Goal: Transaction & Acquisition: Purchase product/service

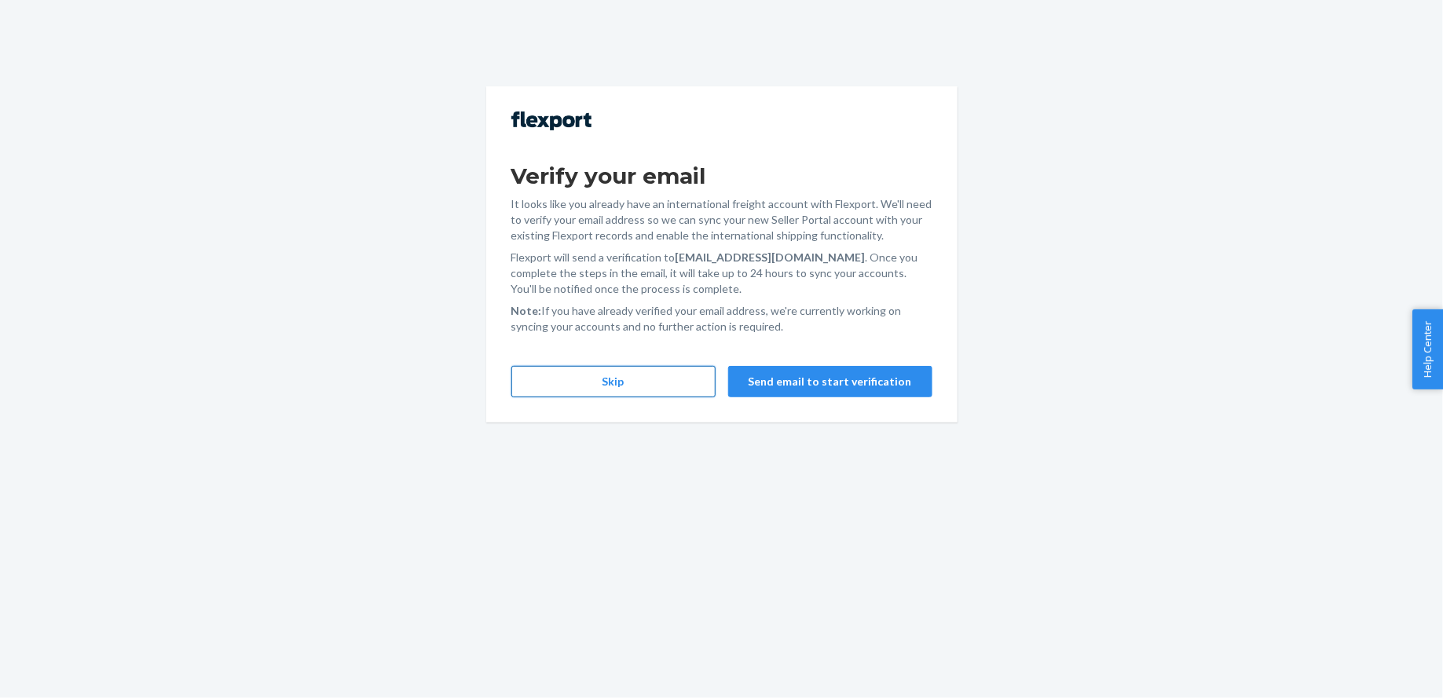
click at [610, 393] on button "Skip" at bounding box center [613, 381] width 204 height 31
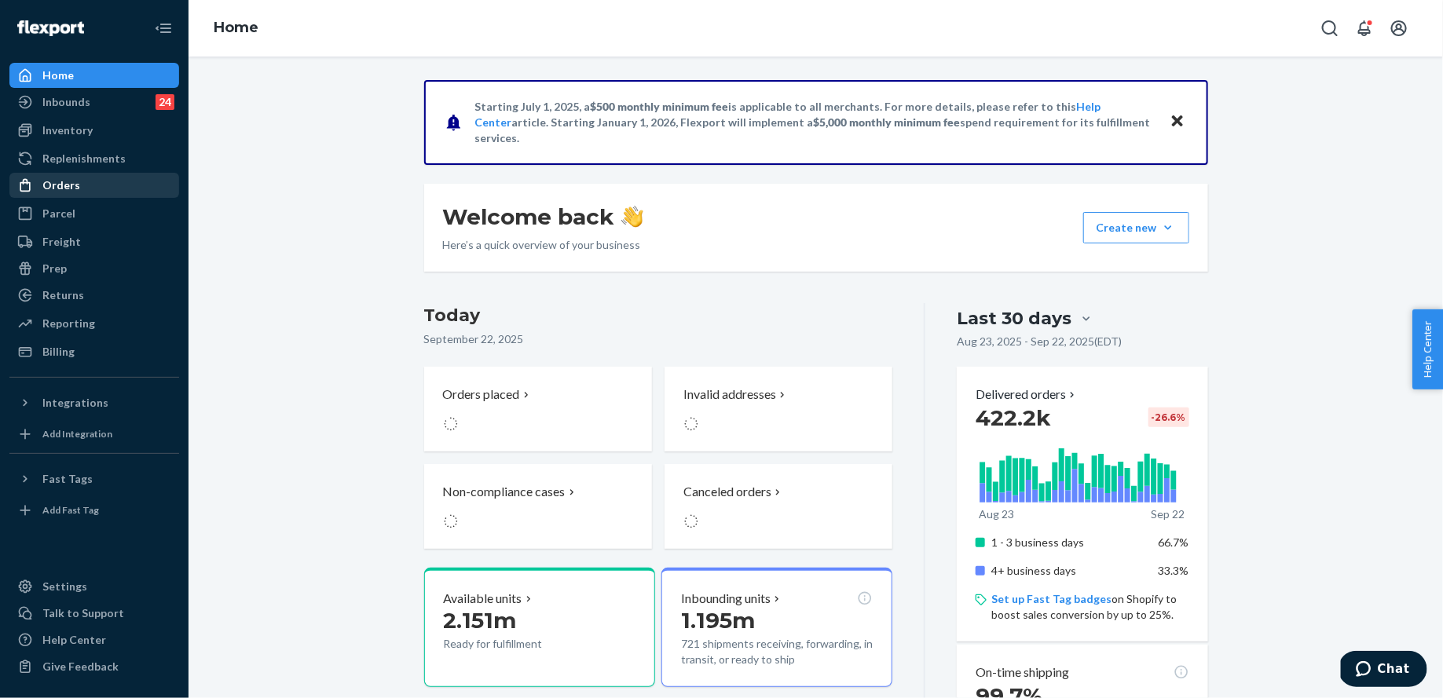
click at [115, 181] on div "Orders" at bounding box center [94, 185] width 167 height 22
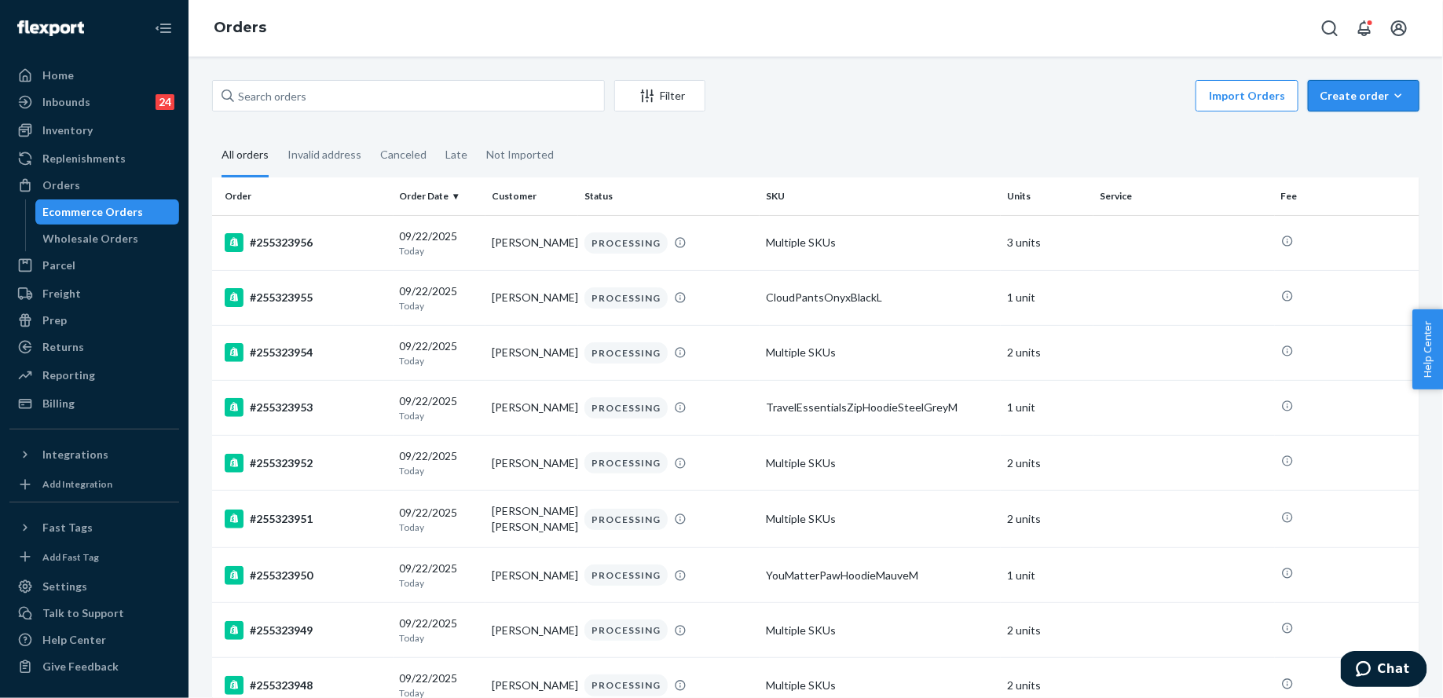
click at [1393, 91] on icon "button" at bounding box center [1398, 96] width 16 height 16
click at [1368, 141] on button "Ecommerce order" at bounding box center [1387, 134] width 151 height 34
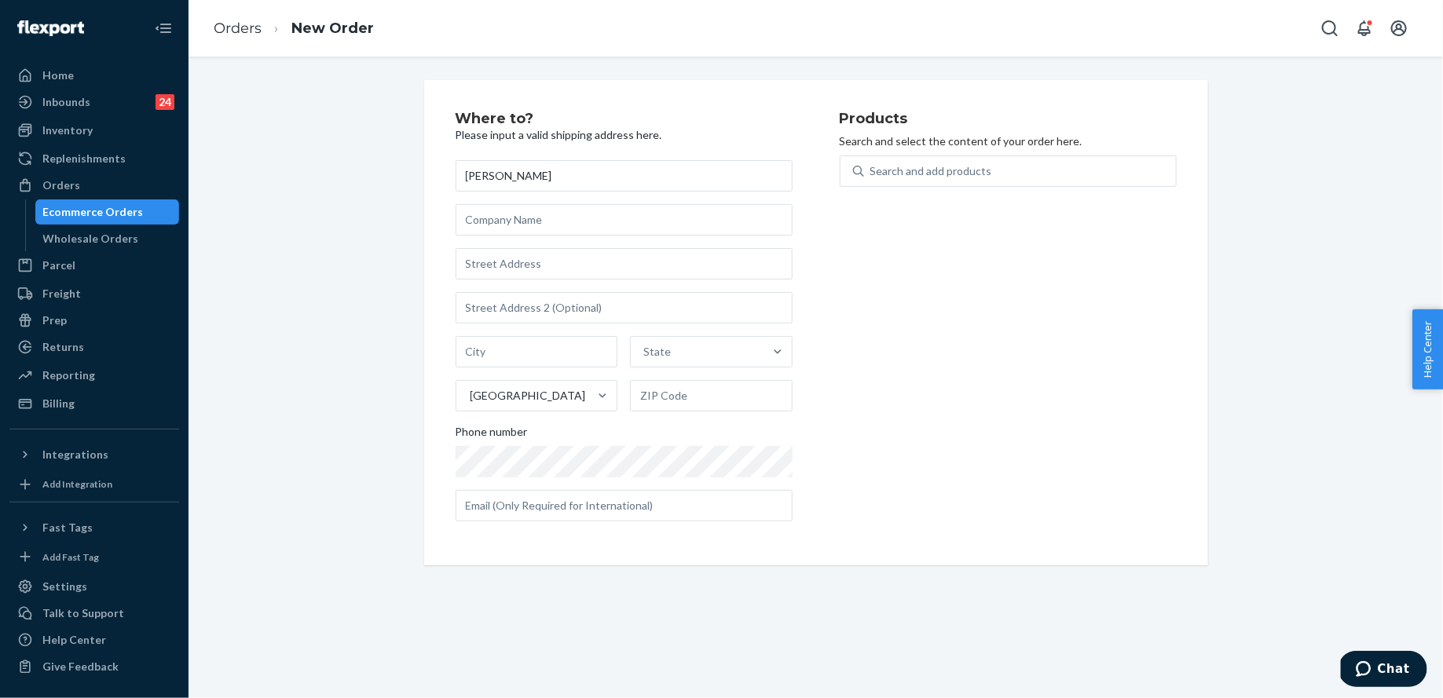
type input "[PERSON_NAME]"
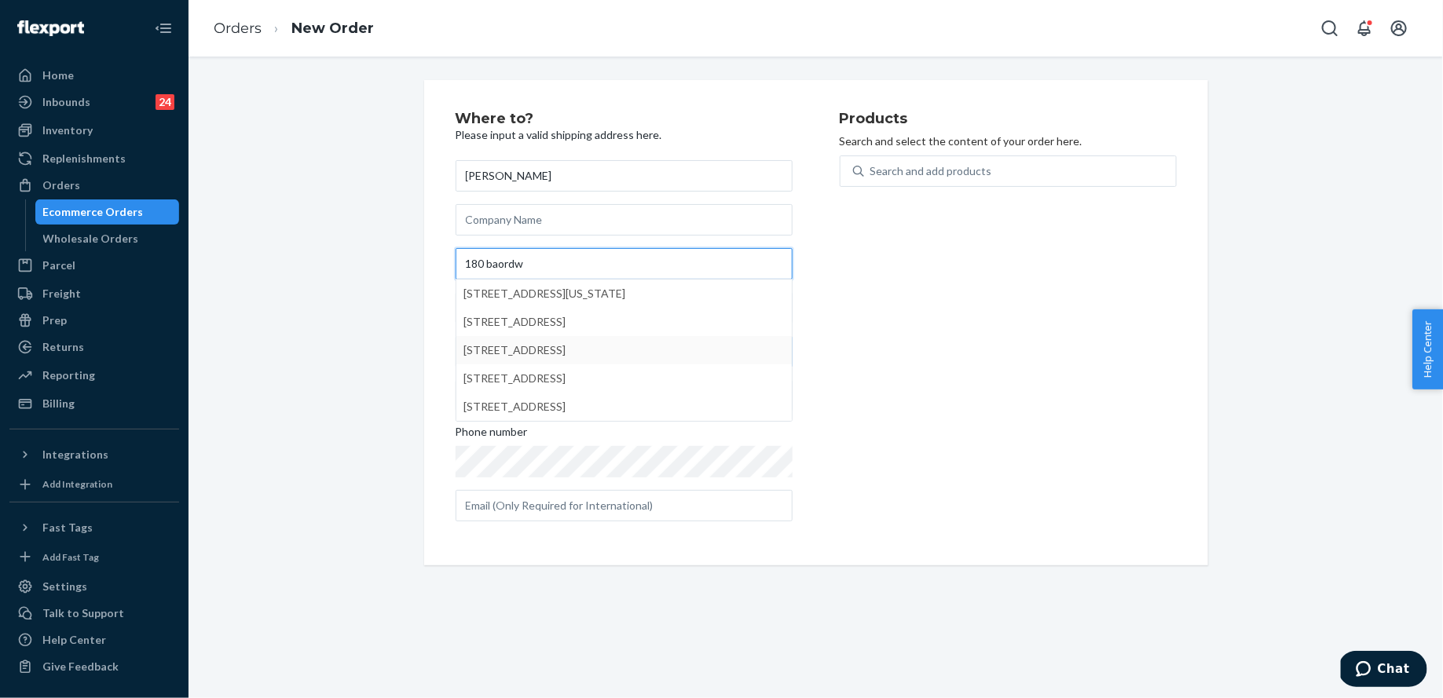
type input "180 baordw"
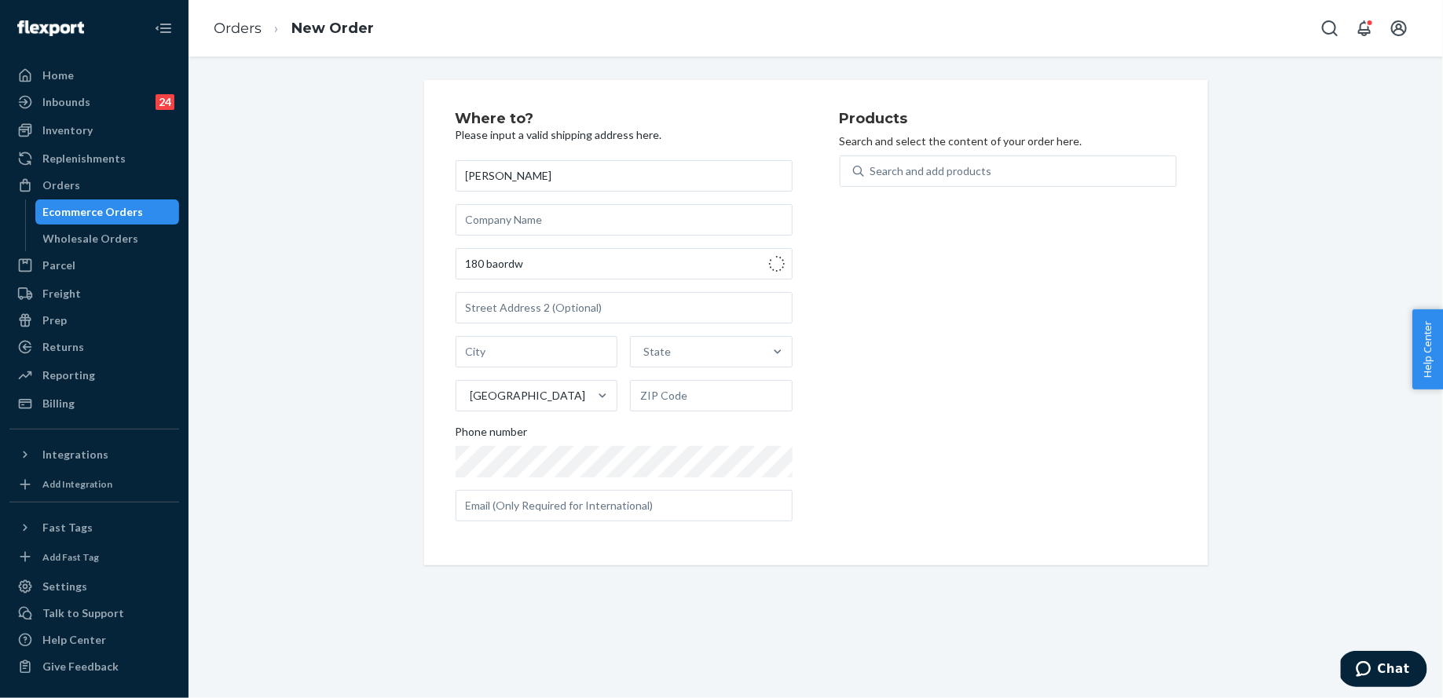
type input "[GEOGRAPHIC_DATA]"
type input "11561"
type input "[STREET_ADDRESS]"
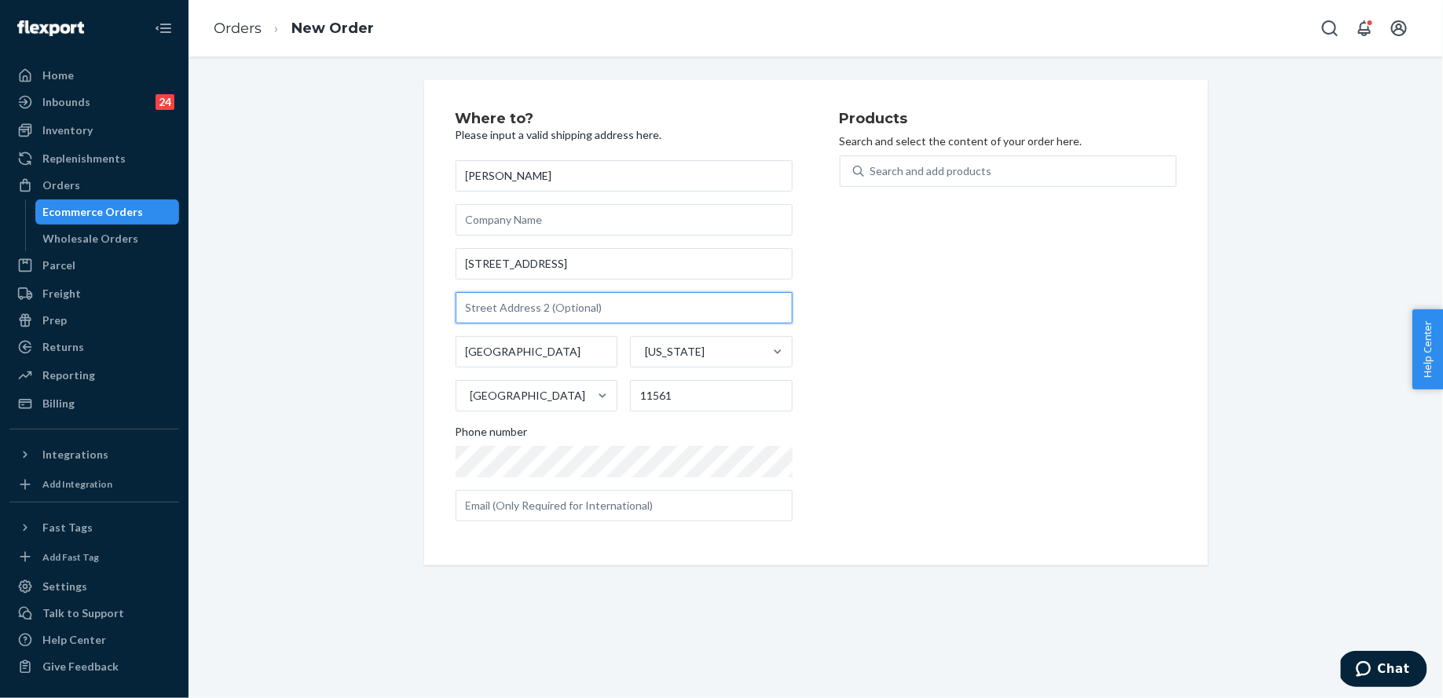
click at [652, 306] on input "text" at bounding box center [624, 307] width 337 height 31
type input "611"
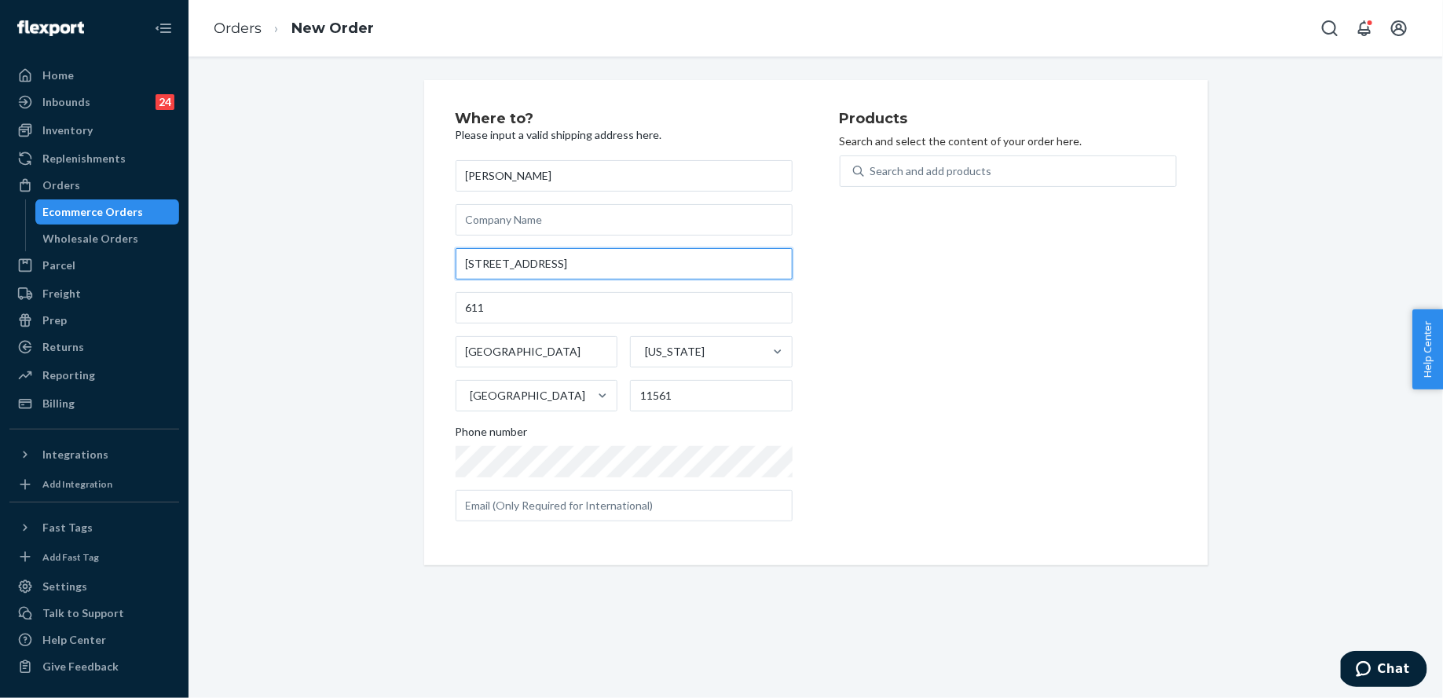
click at [537, 257] on input "[STREET_ADDRESS]" at bounding box center [624, 263] width 337 height 31
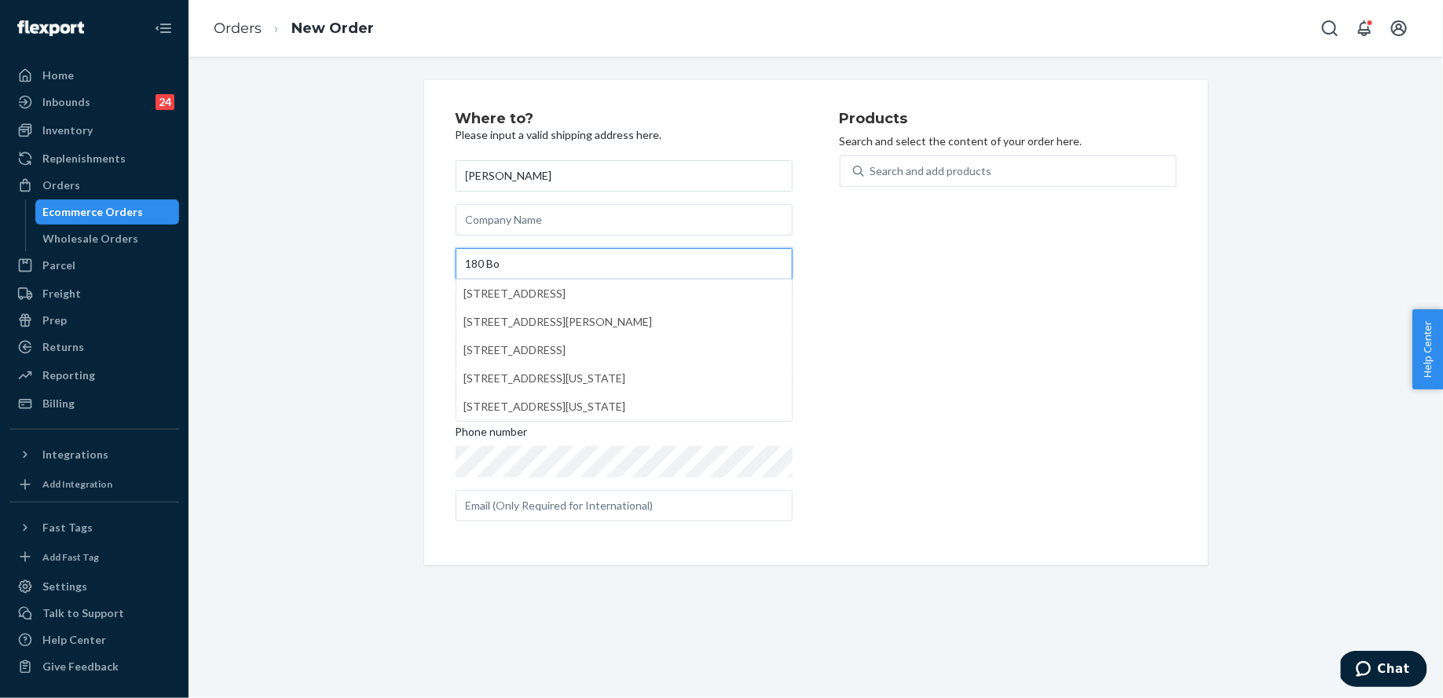
type input "180 Bo"
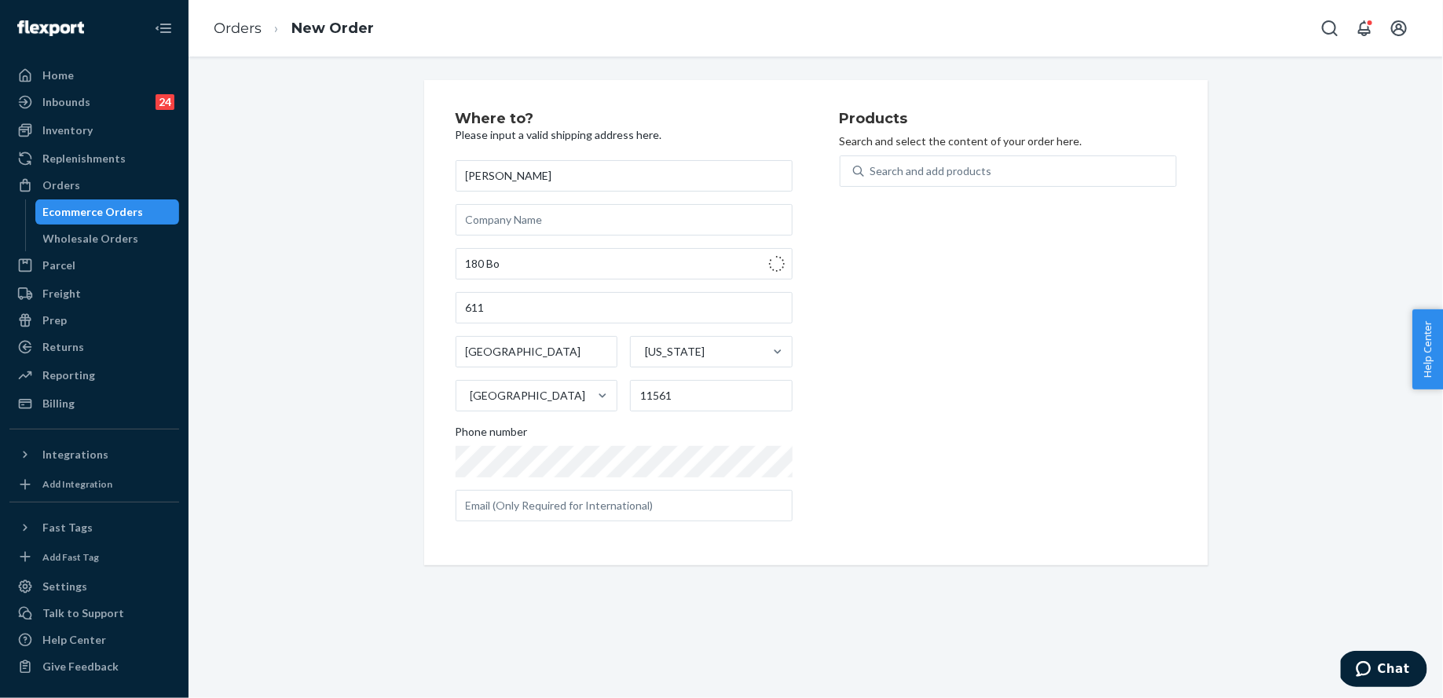
type input "180 Boardwalk"
click at [539, 321] on input "text" at bounding box center [624, 307] width 337 height 31
type input "611"
click at [883, 167] on div "Search and add products" at bounding box center [931, 171] width 122 height 16
click at [872, 167] on input "0 results available. Use Up and Down to choose options, press Enter to select t…" at bounding box center [871, 171] width 2 height 16
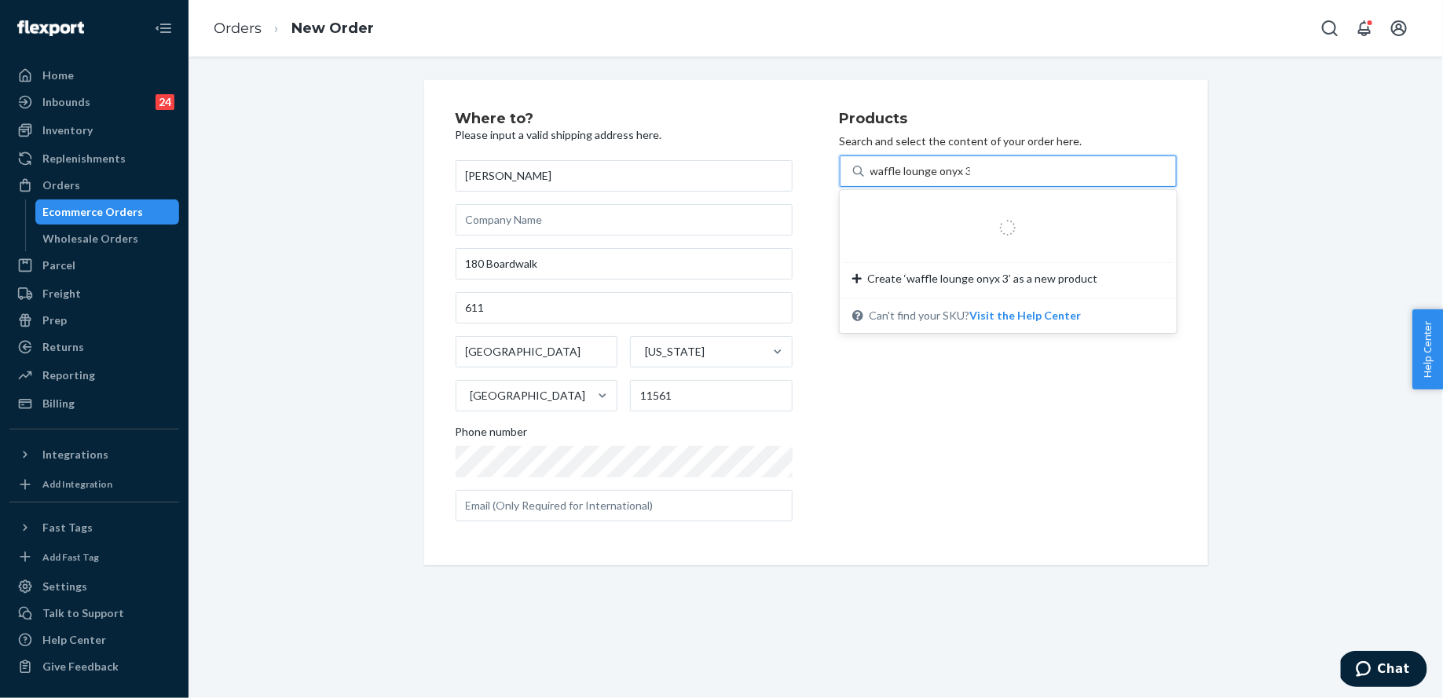
type input "waffle lounge onyx"
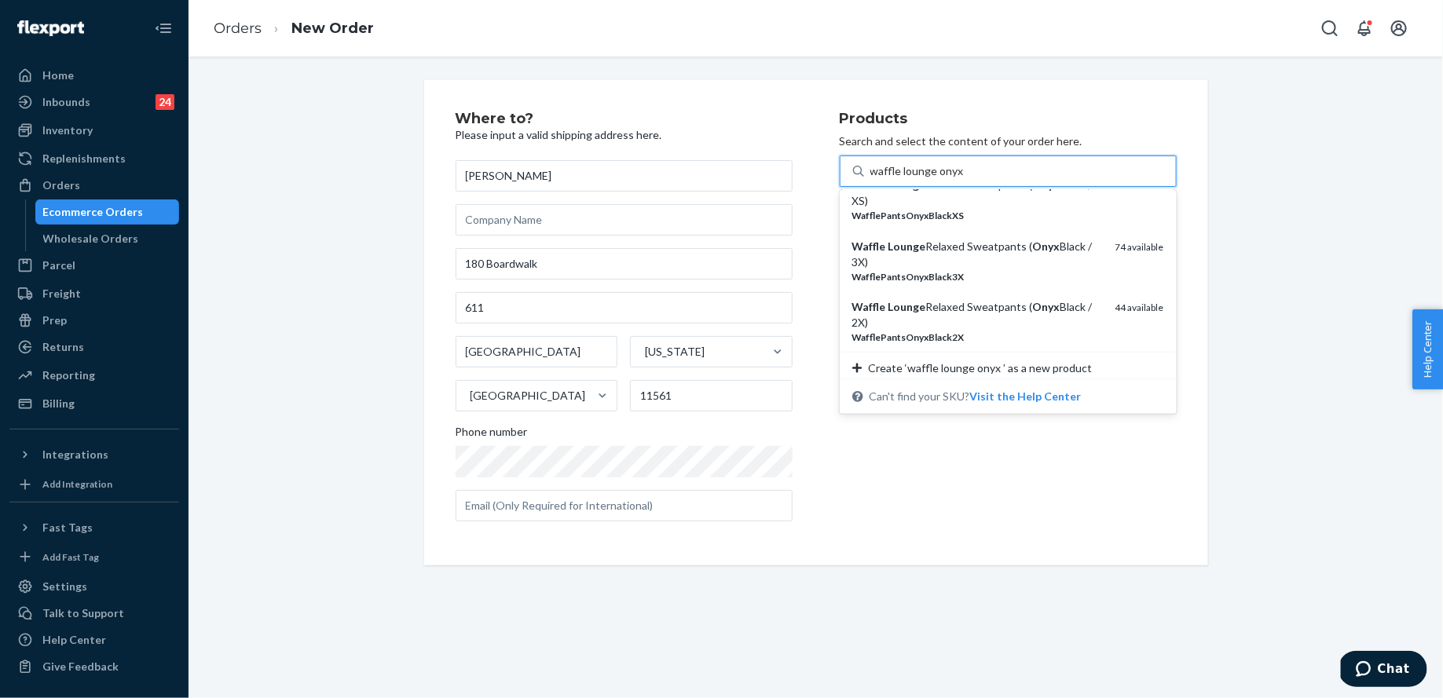
scroll to position [648, 0]
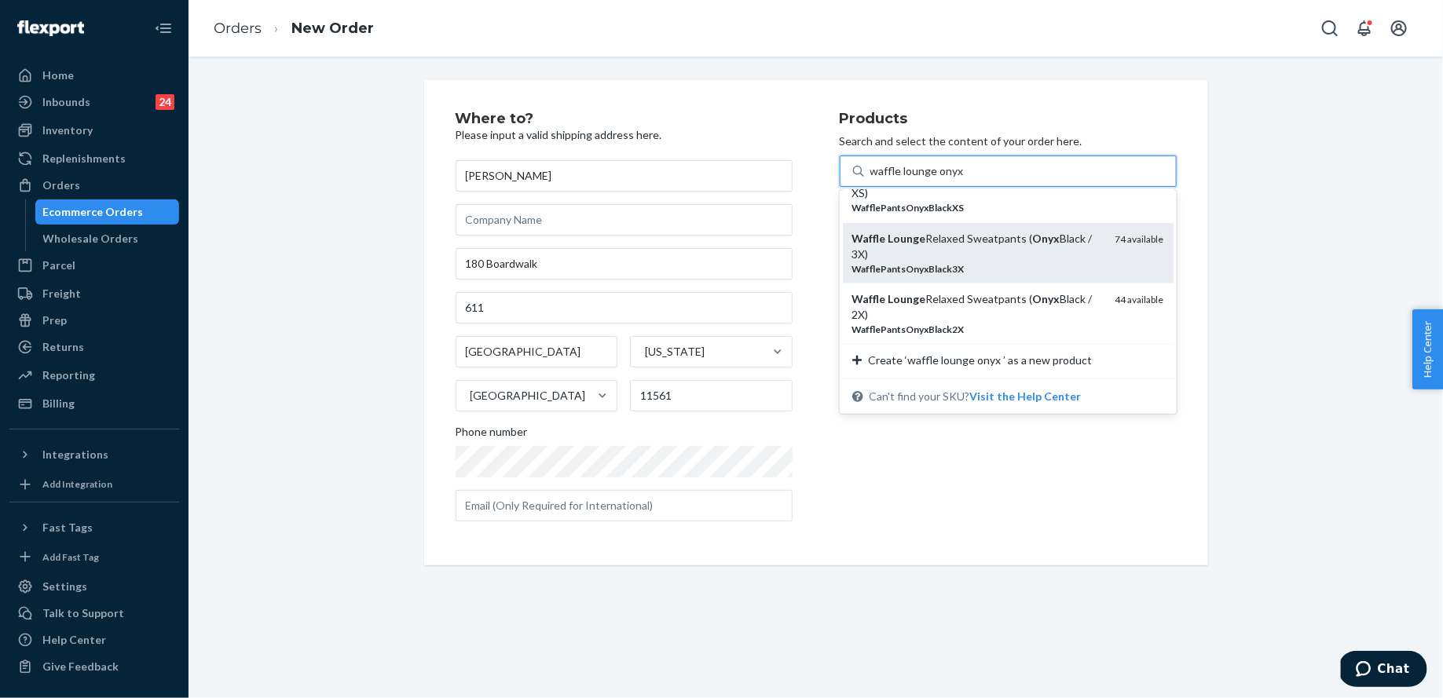
click at [1008, 266] on div "WafflePantsOnyxBlack3X" at bounding box center [977, 268] width 251 height 13
click at [964, 179] on input "waffle lounge onyx" at bounding box center [916, 171] width 93 height 16
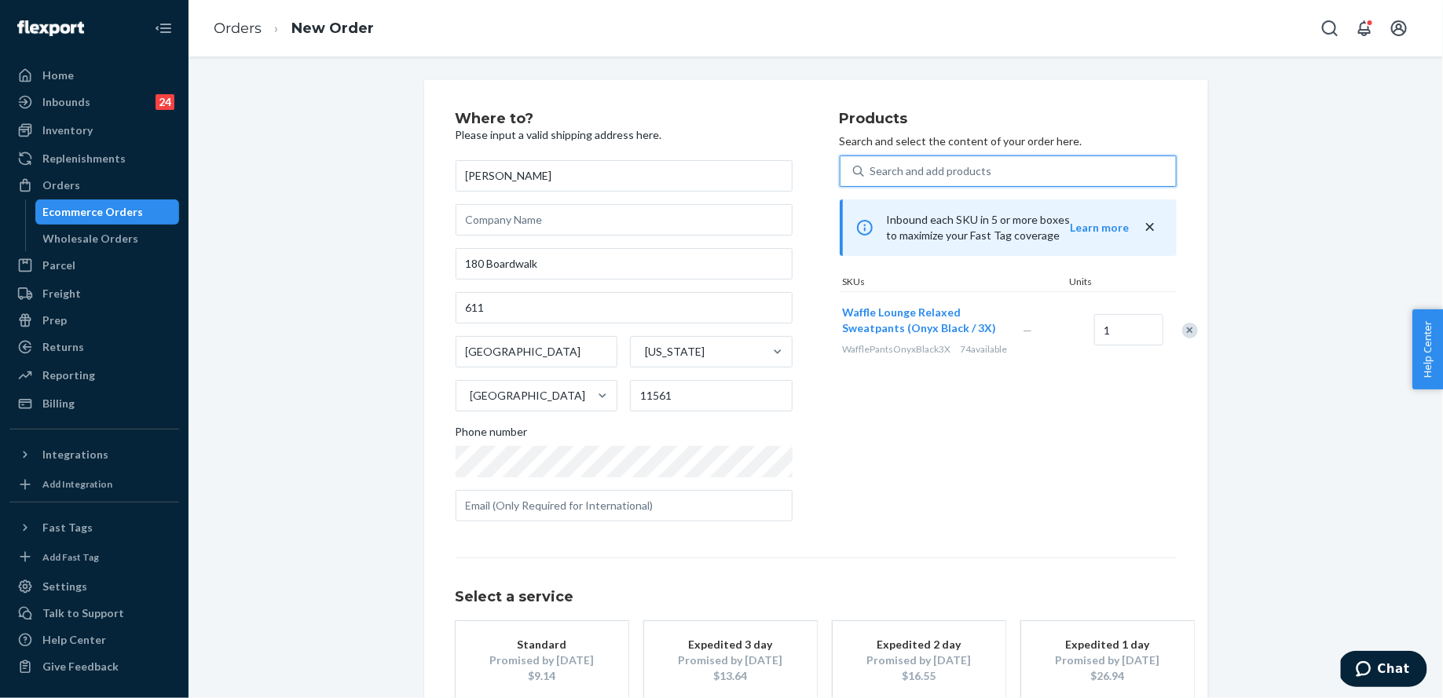
click at [939, 166] on div "Search and add products" at bounding box center [931, 171] width 122 height 16
click at [872, 166] on input "0 results available. Select is focused ,type to refine list, press Down to open…" at bounding box center [871, 171] width 2 height 16
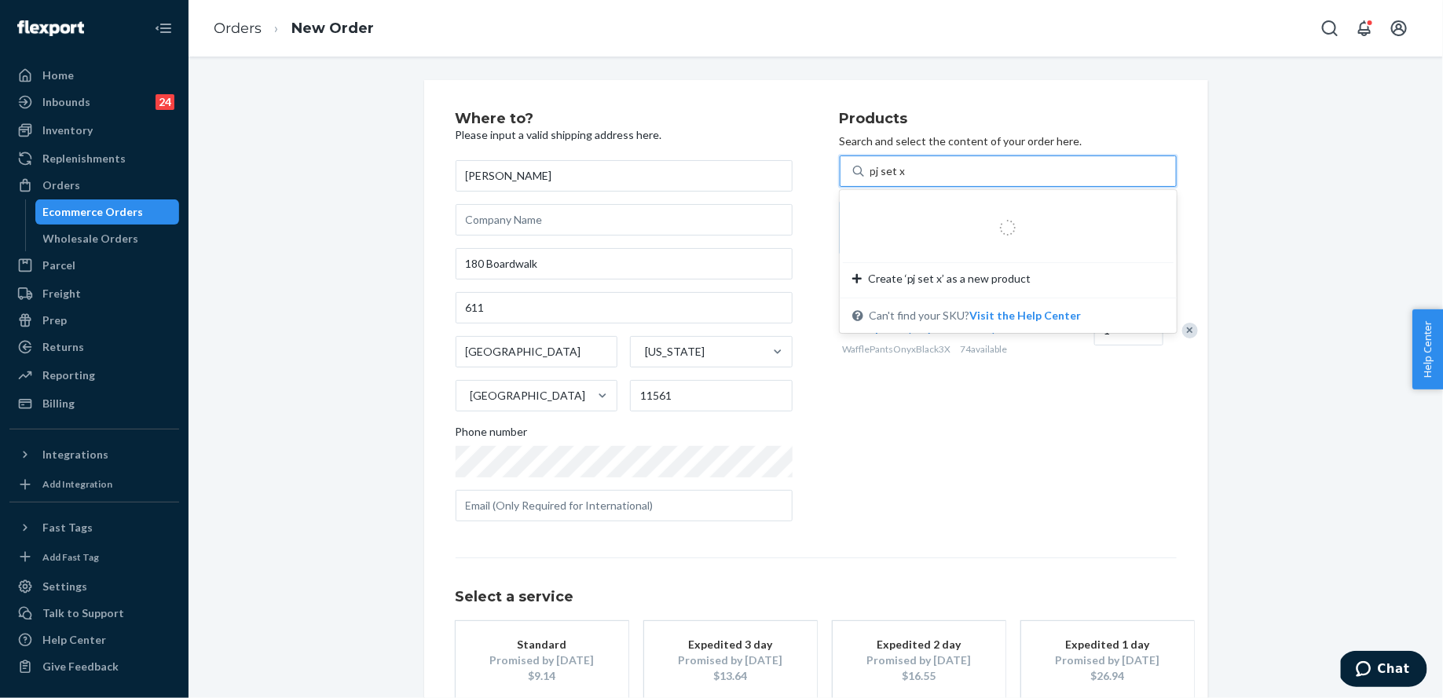
type input "pj set"
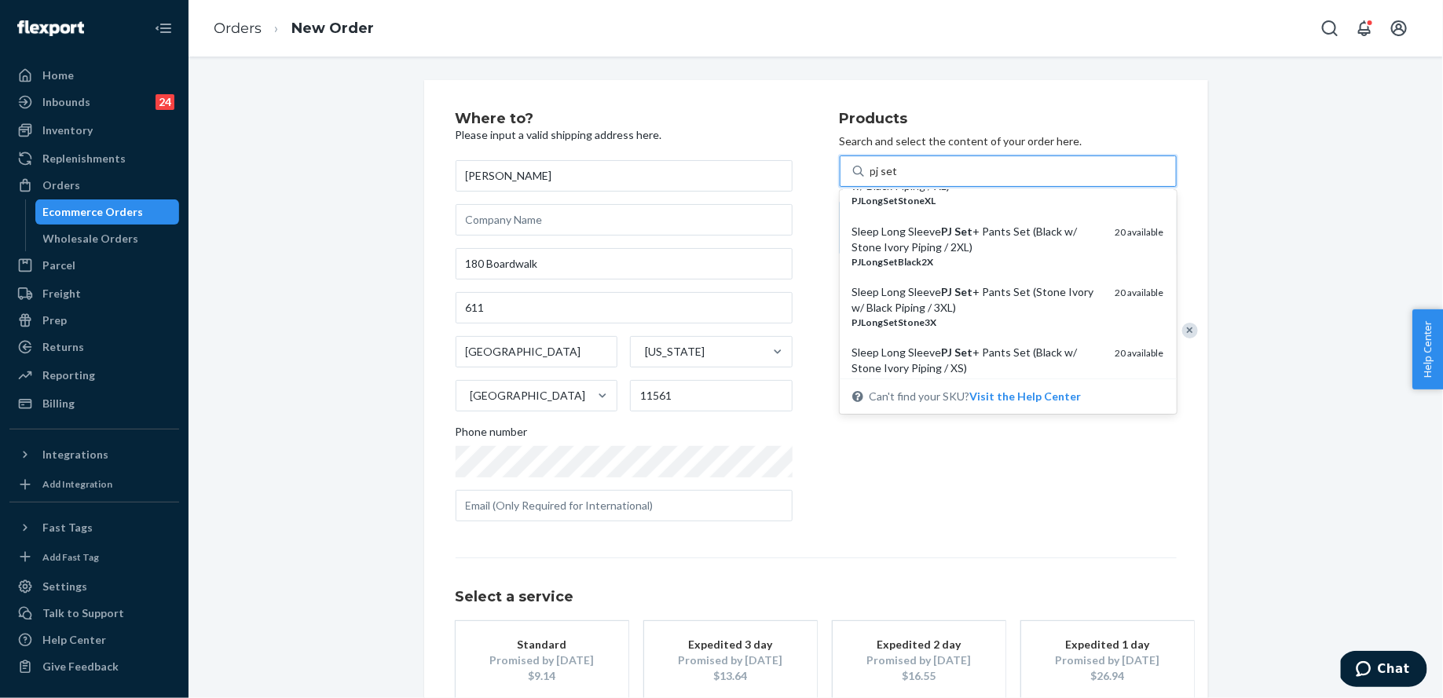
scroll to position [1181, 0]
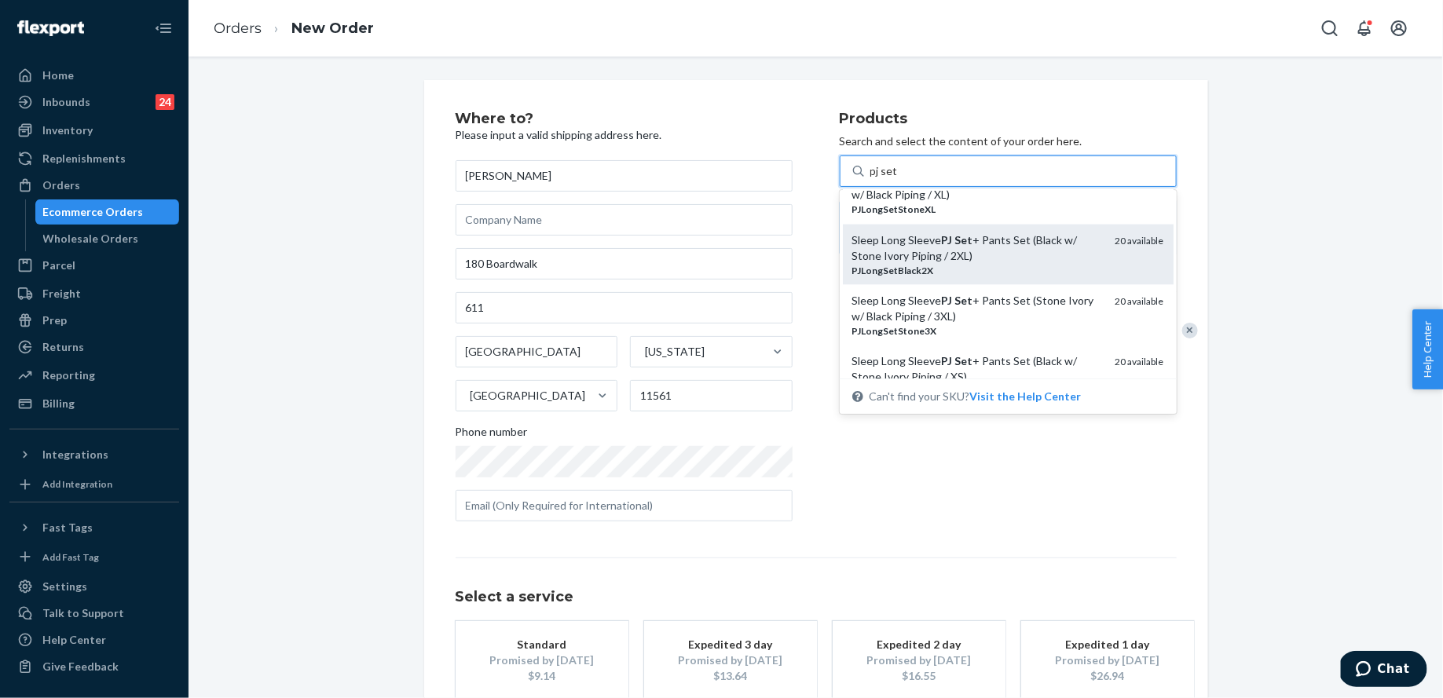
click at [1026, 276] on div "PJLongSetBlack2X" at bounding box center [977, 270] width 251 height 13
click at [899, 179] on input "pj set" at bounding box center [884, 171] width 29 height 16
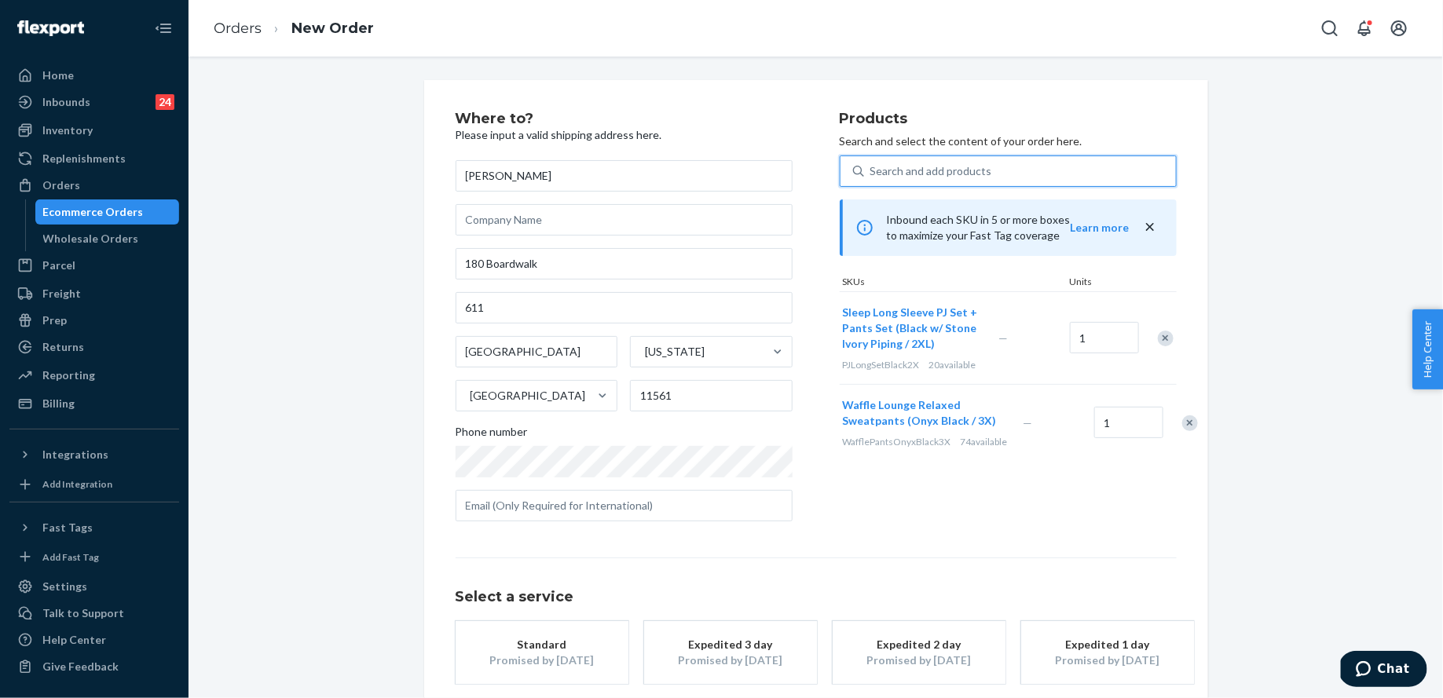
click at [972, 180] on div "Search and add products" at bounding box center [1020, 171] width 312 height 28
click at [872, 179] on input "0 results available. Select is focused ,type to refine list, press Down to open…" at bounding box center [871, 171] width 2 height 16
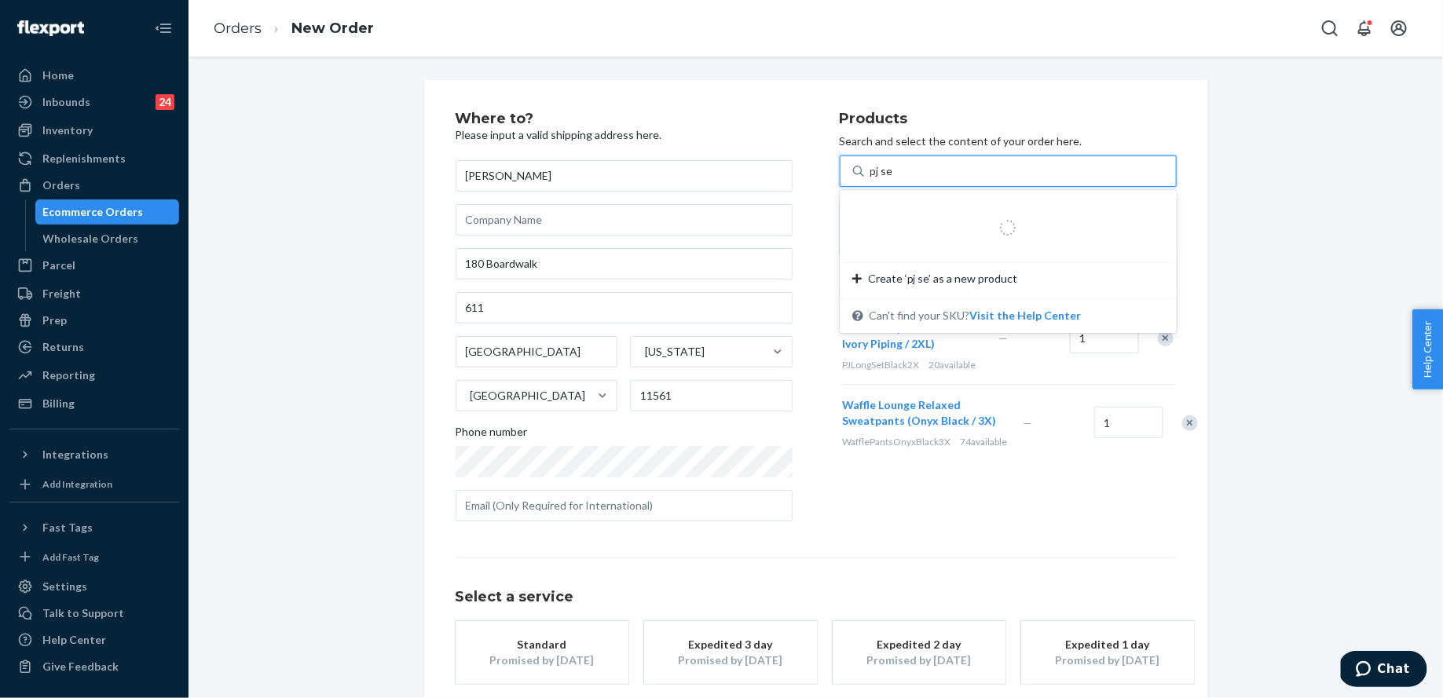
type input "pj set"
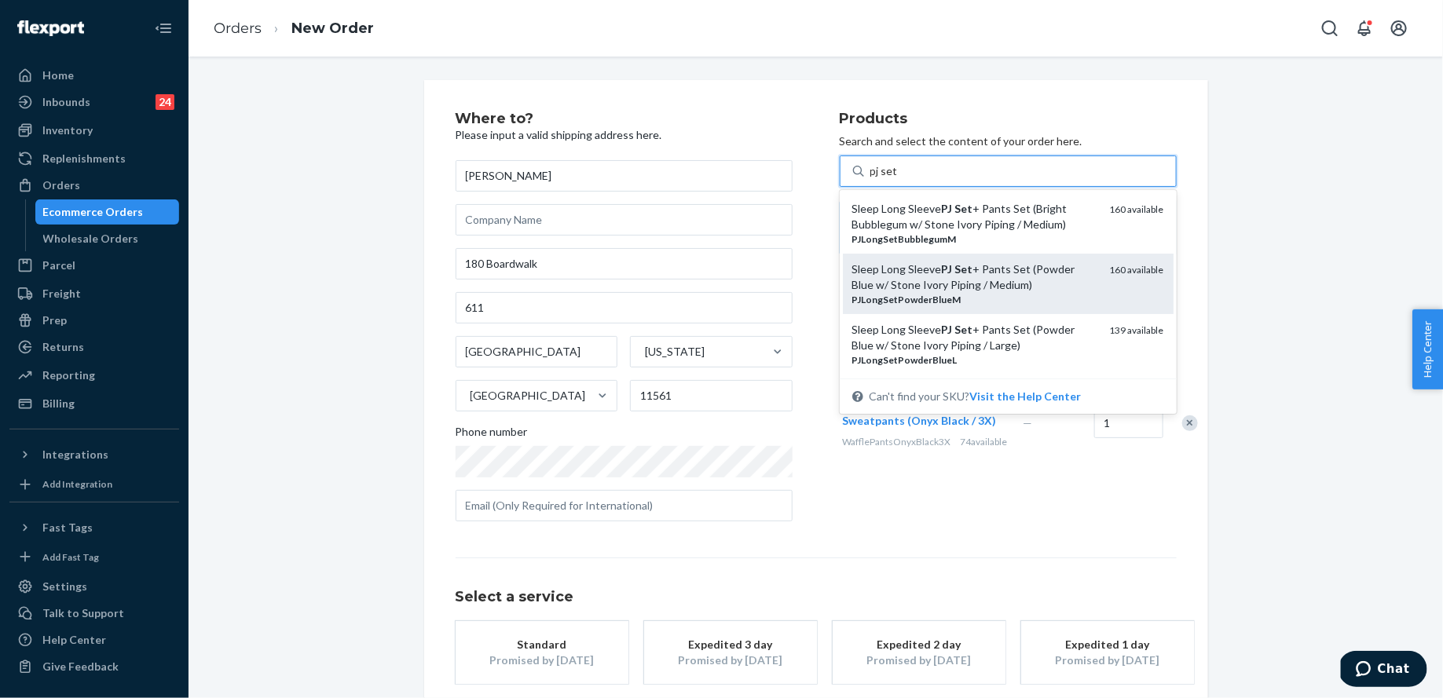
scroll to position [1364, 0]
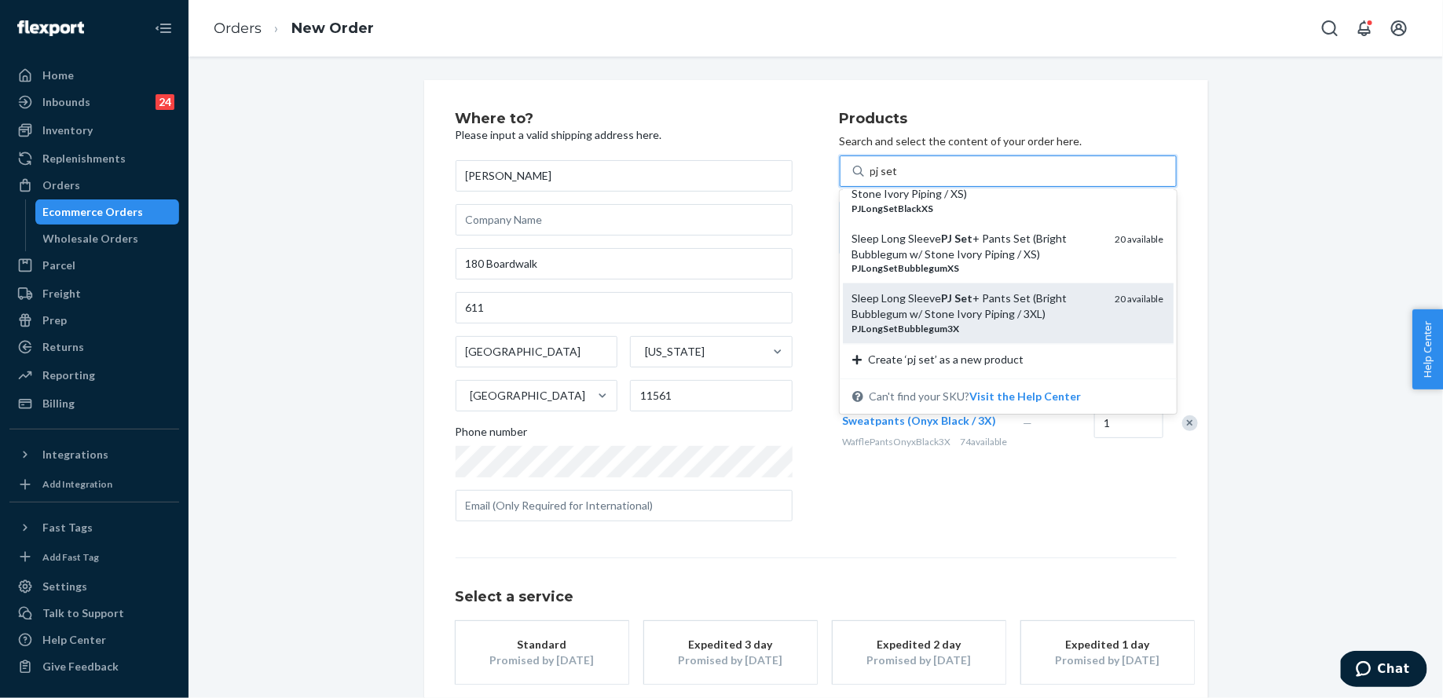
click at [1005, 311] on div "Sleep Long Sleeve PJ Set + Pants Set (Bright Bubblegum w/ Stone Ivory Piping / …" at bounding box center [977, 306] width 251 height 31
click at [898, 179] on input "pj set" at bounding box center [883, 171] width 27 height 16
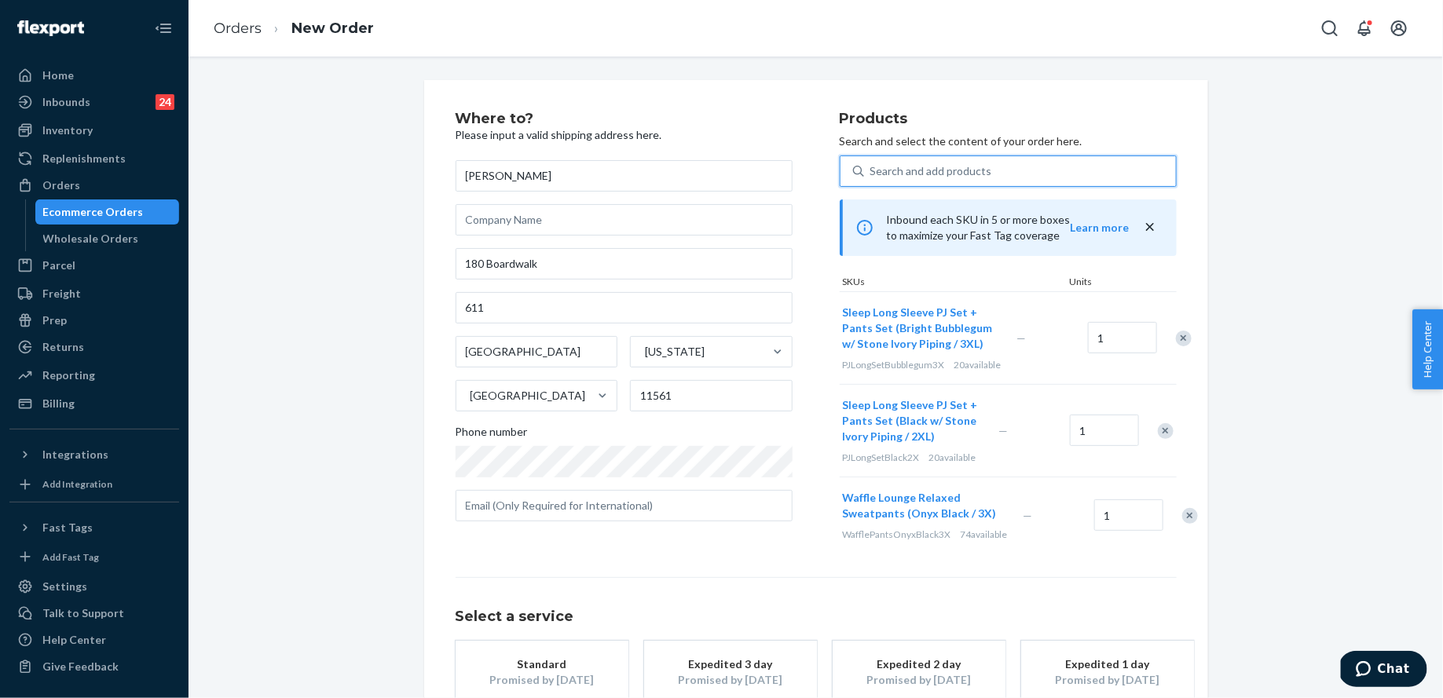
click at [959, 169] on div "Search and add products" at bounding box center [931, 171] width 122 height 16
click at [872, 169] on input "0 results available. Select is focused ,type to refine list, press Down to open…" at bounding box center [871, 171] width 2 height 16
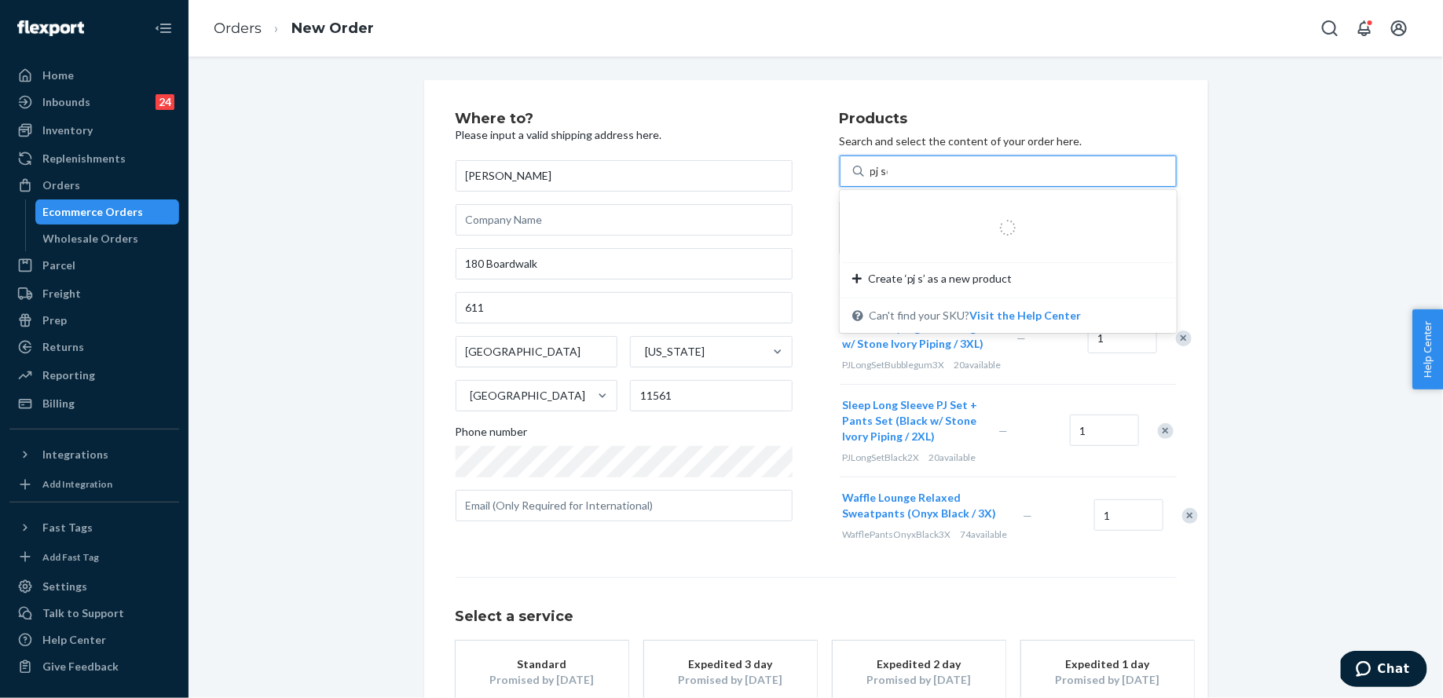
type input "pj set"
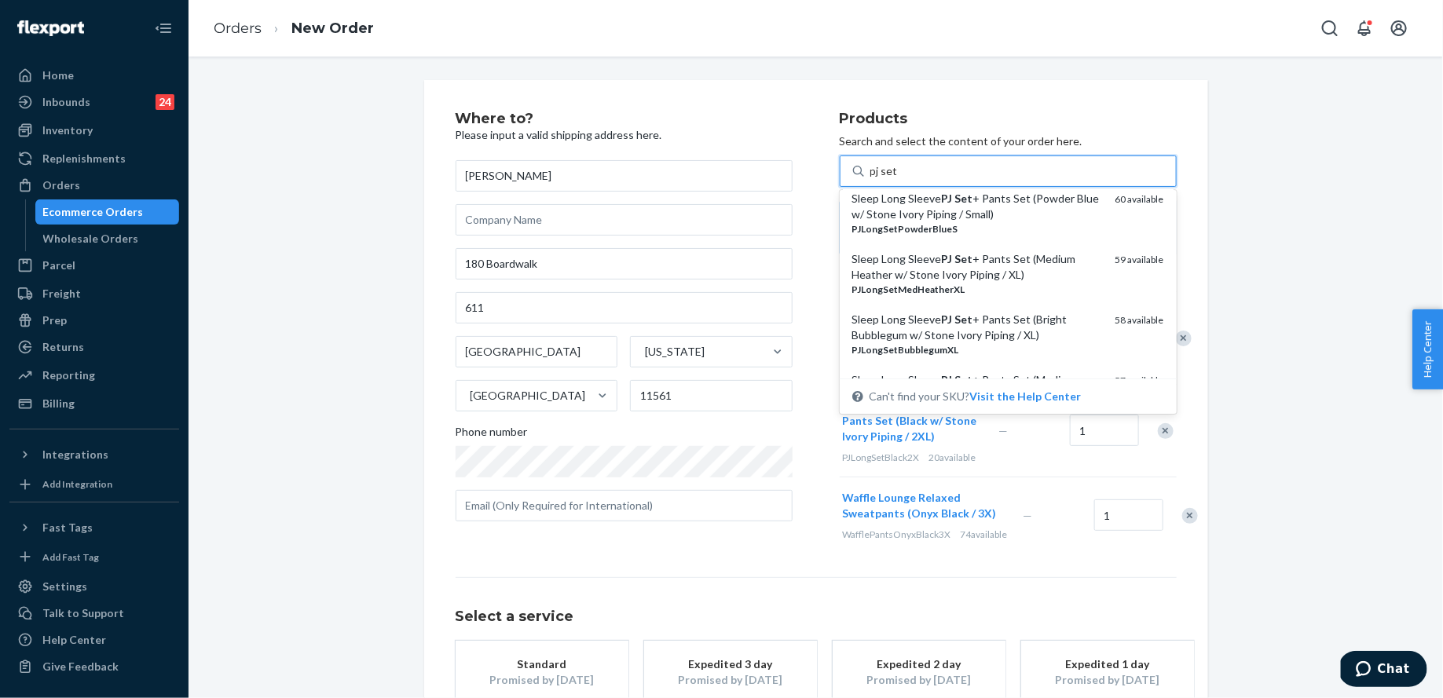
scroll to position [800, 0]
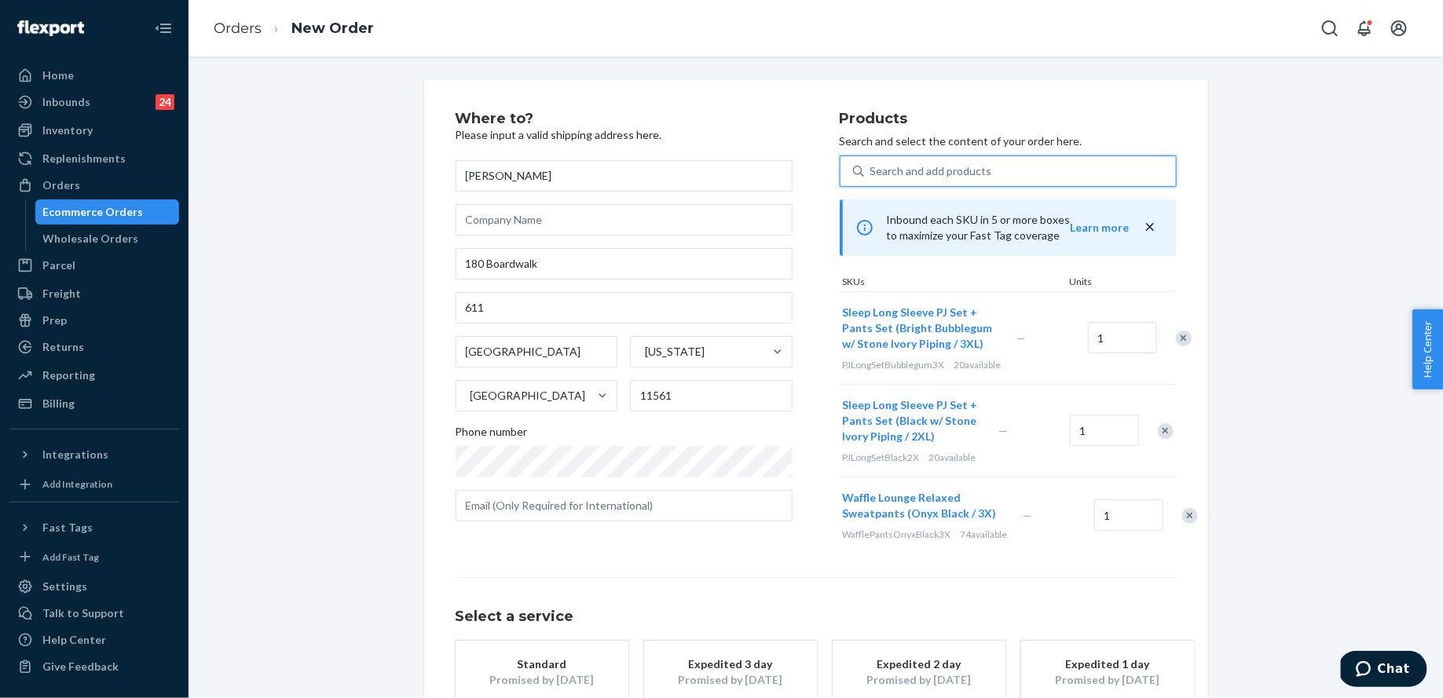
click at [996, 170] on div "Search and add products" at bounding box center [1020, 171] width 312 height 28
click at [872, 170] on input "0 results available. Select is focused ,type to refine list, press Down to open…" at bounding box center [871, 171] width 2 height 16
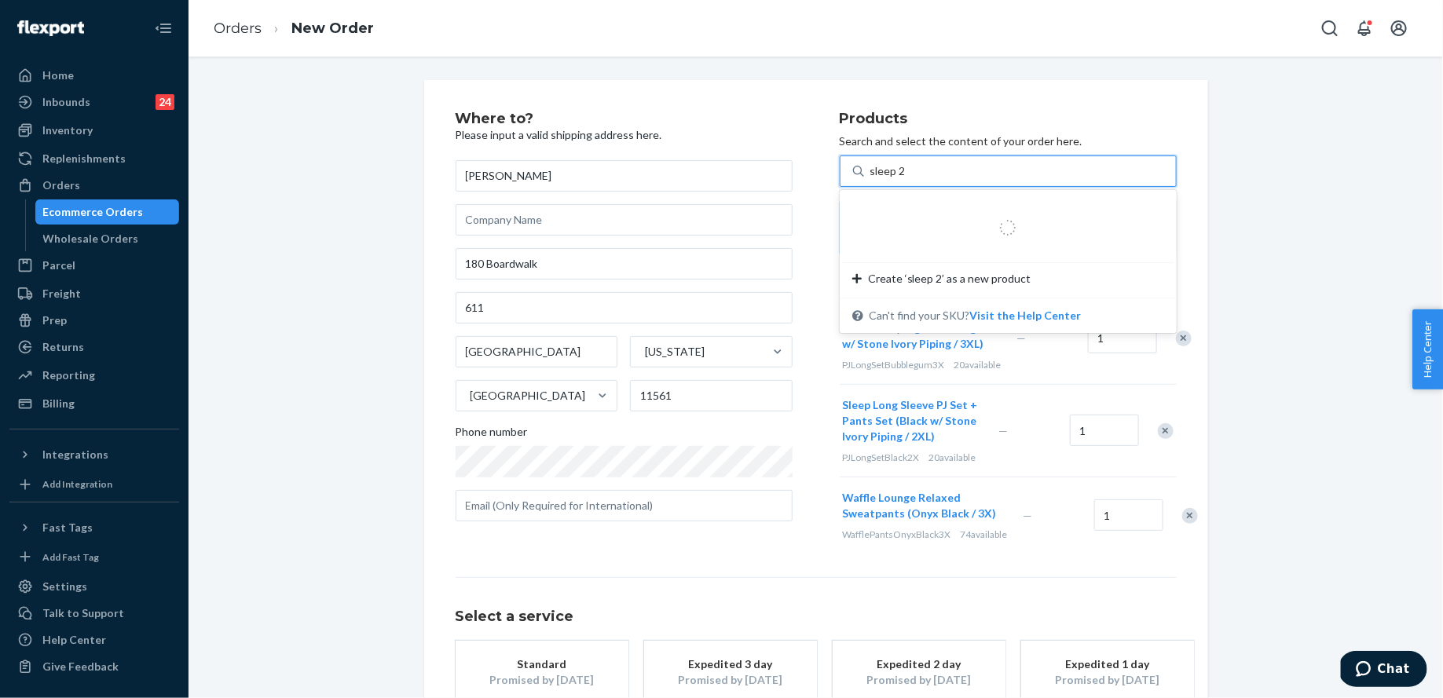
type input "sleep"
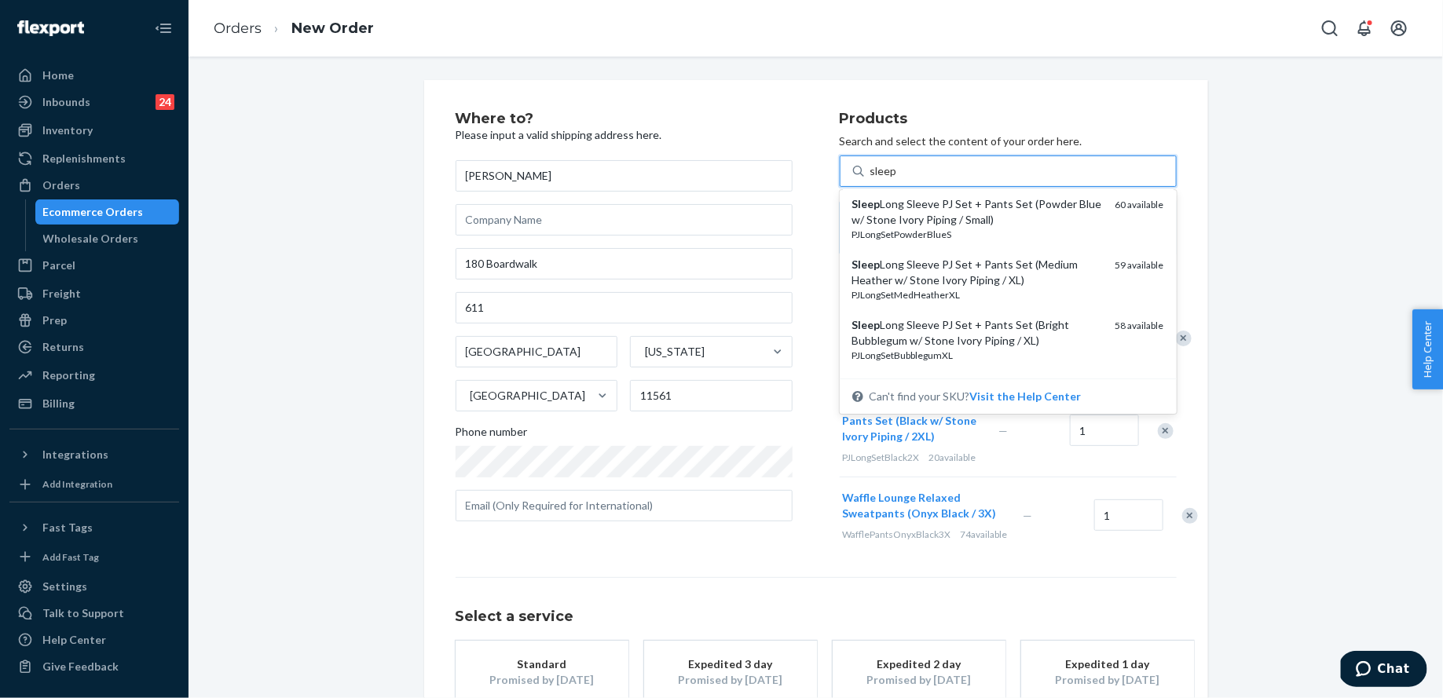
scroll to position [781, 0]
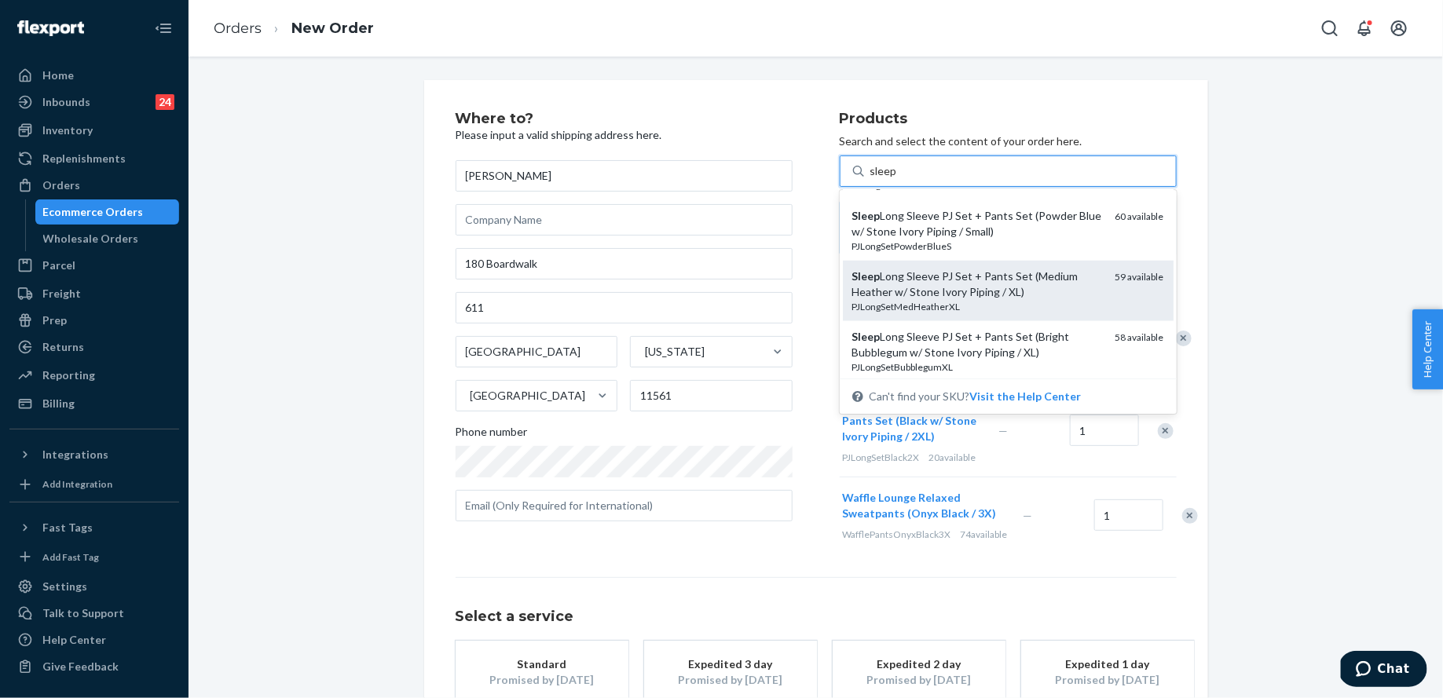
click at [1035, 281] on div "Sleep Long Sleeve PJ Set + Pants Set (Medium Heather w/ Stone Ivory Piping / XL)" at bounding box center [977, 284] width 251 height 31
click at [899, 179] on input "sleep" at bounding box center [884, 171] width 29 height 16
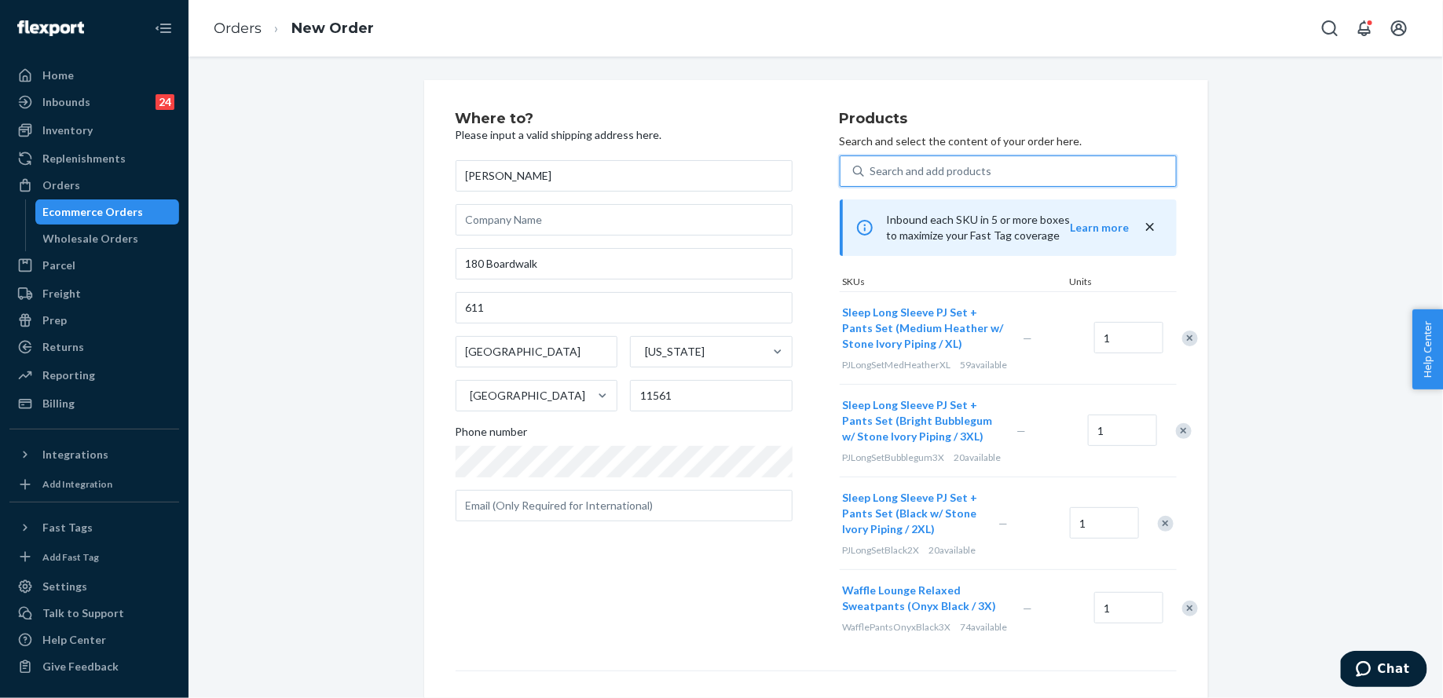
scroll to position [263, 0]
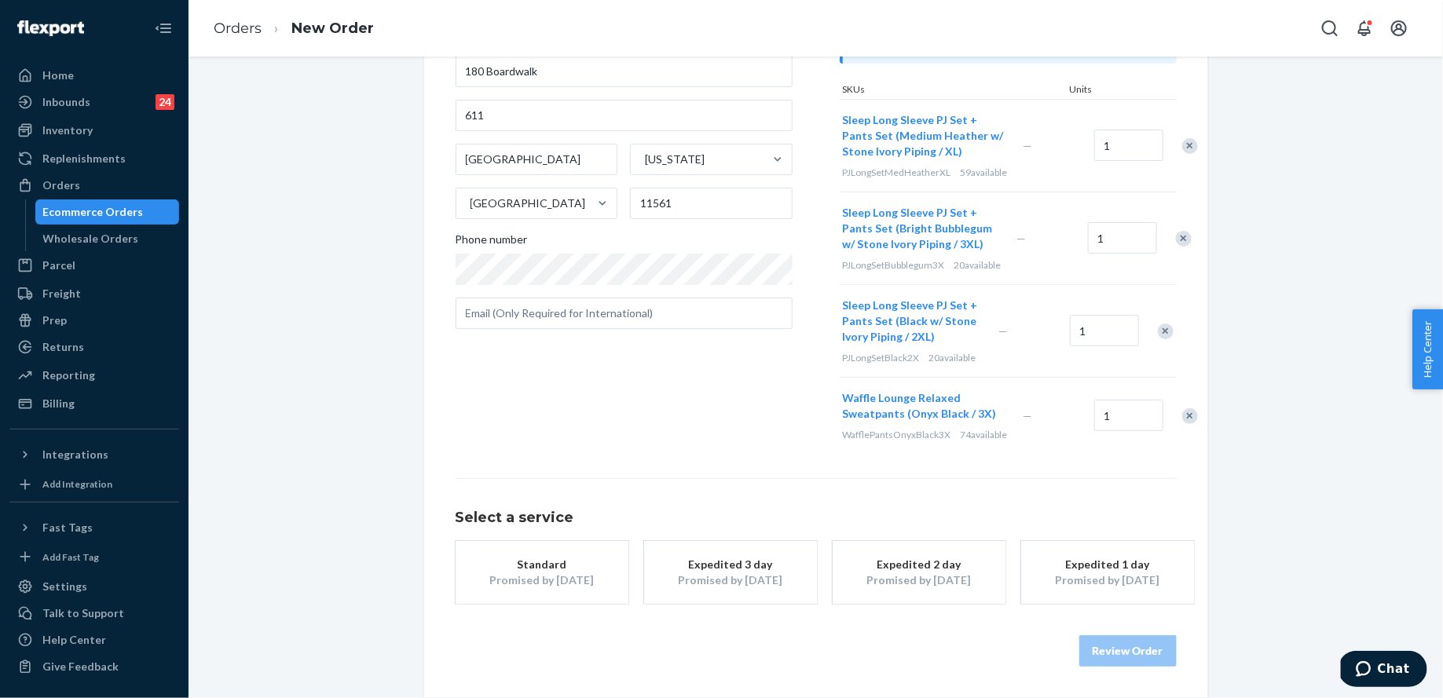
click at [521, 595] on button "Standard Promised by [DATE]" at bounding box center [542, 572] width 173 height 63
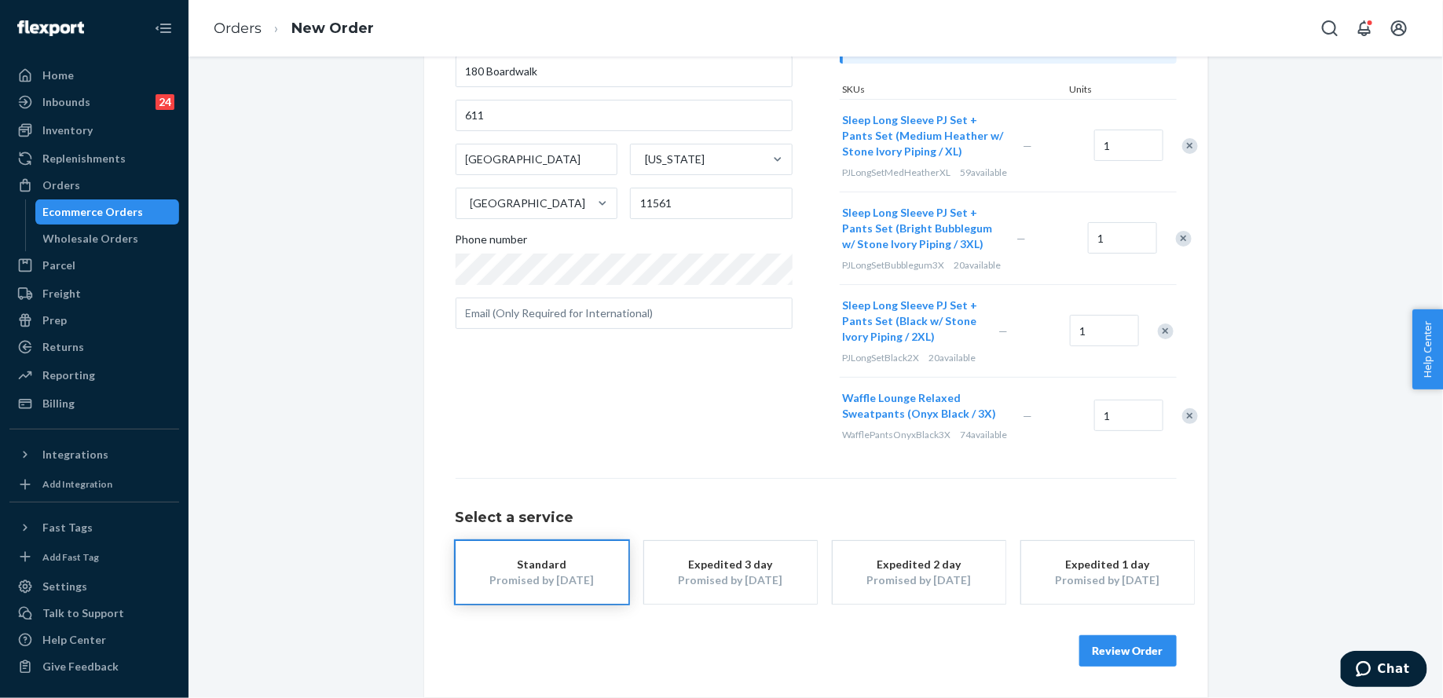
scroll to position [0, 0]
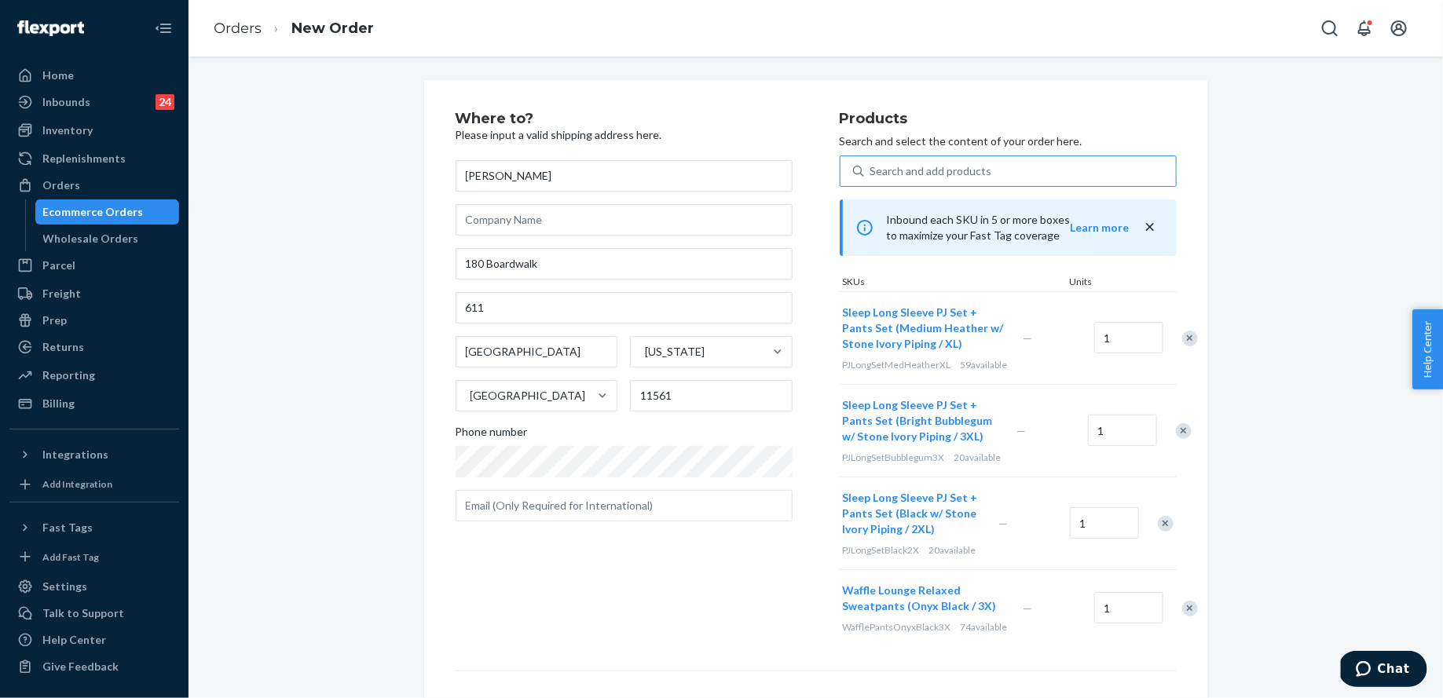
click at [892, 184] on div "Search and add products" at bounding box center [1020, 171] width 312 height 28
click at [872, 179] on input "Search and add products" at bounding box center [871, 171] width 2 height 16
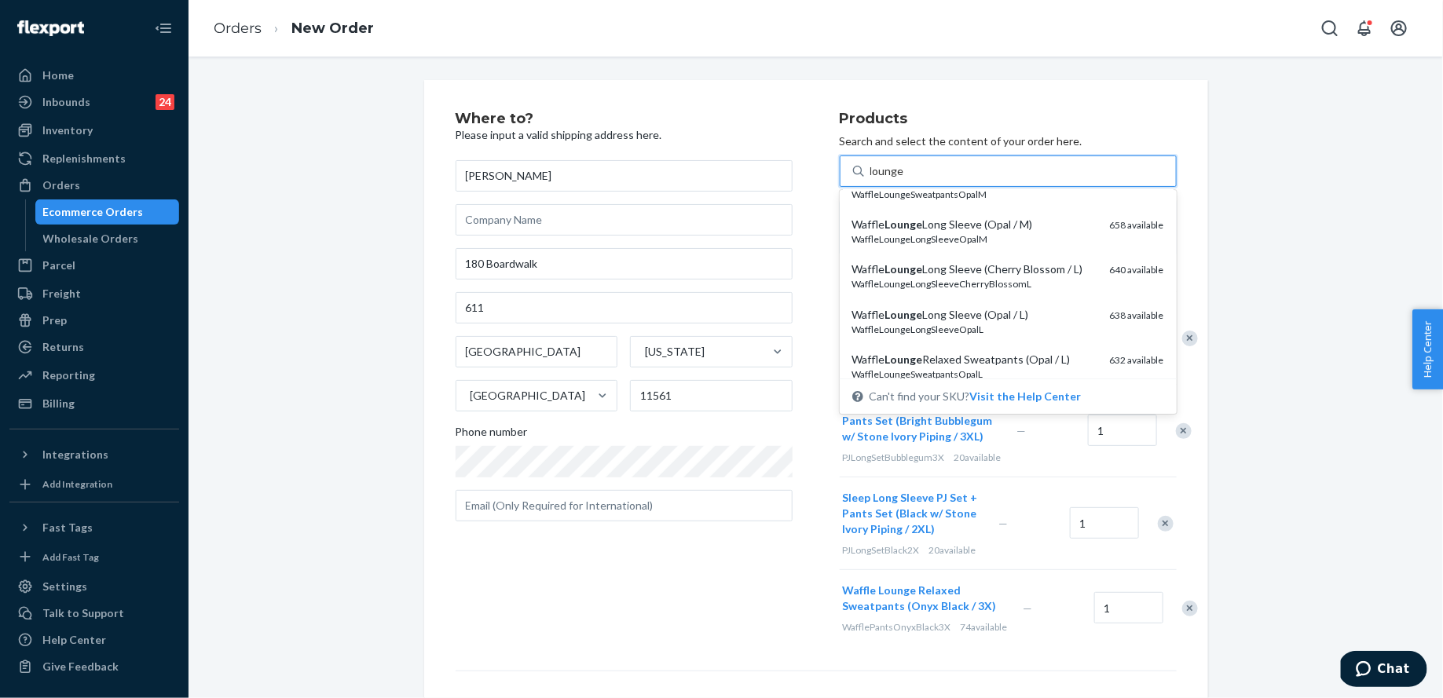
scroll to position [1112, 0]
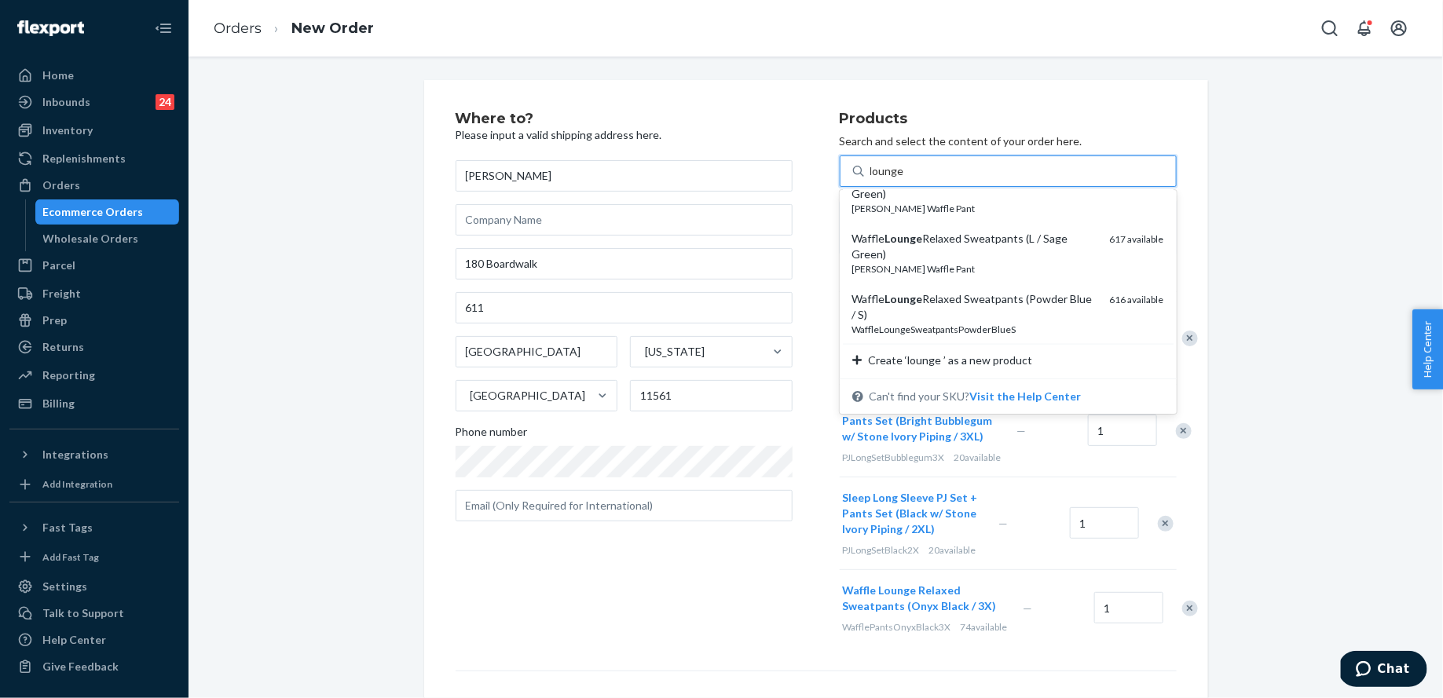
type input "lounge"
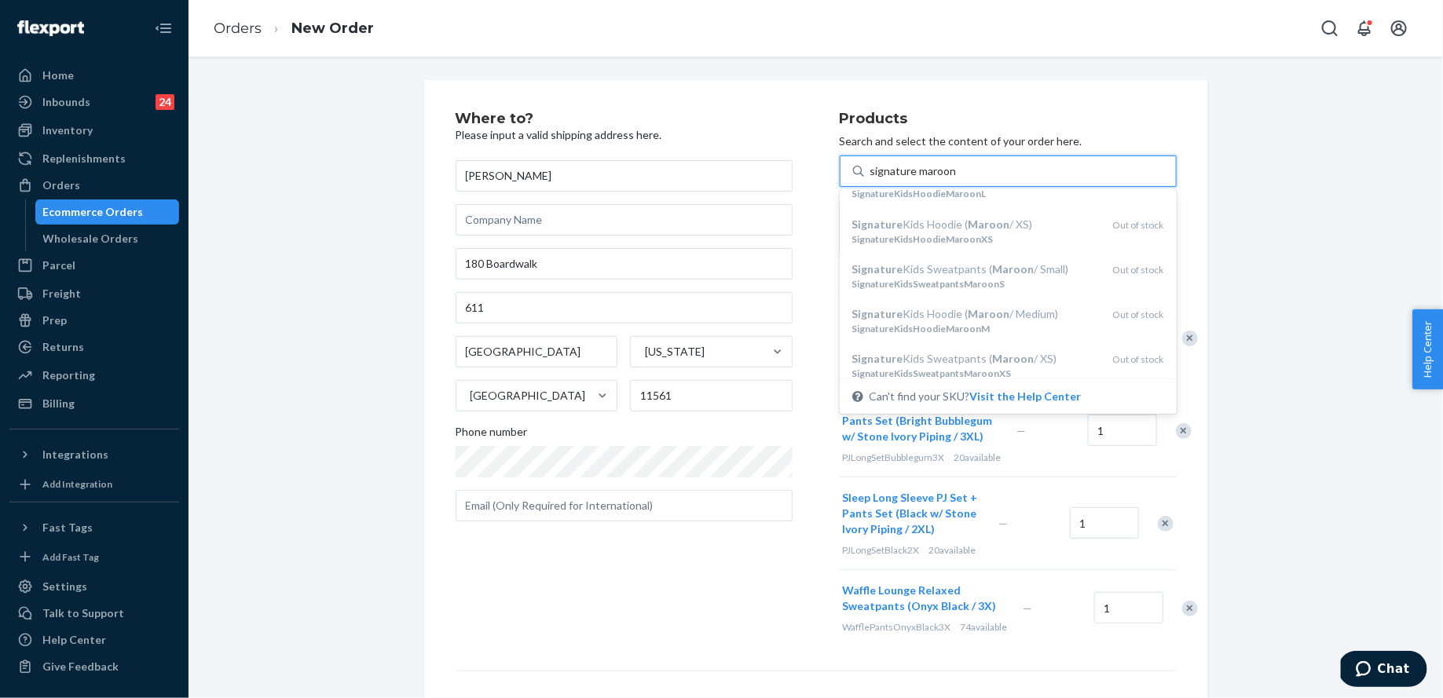
scroll to position [927, 0]
type input "signature maroon"
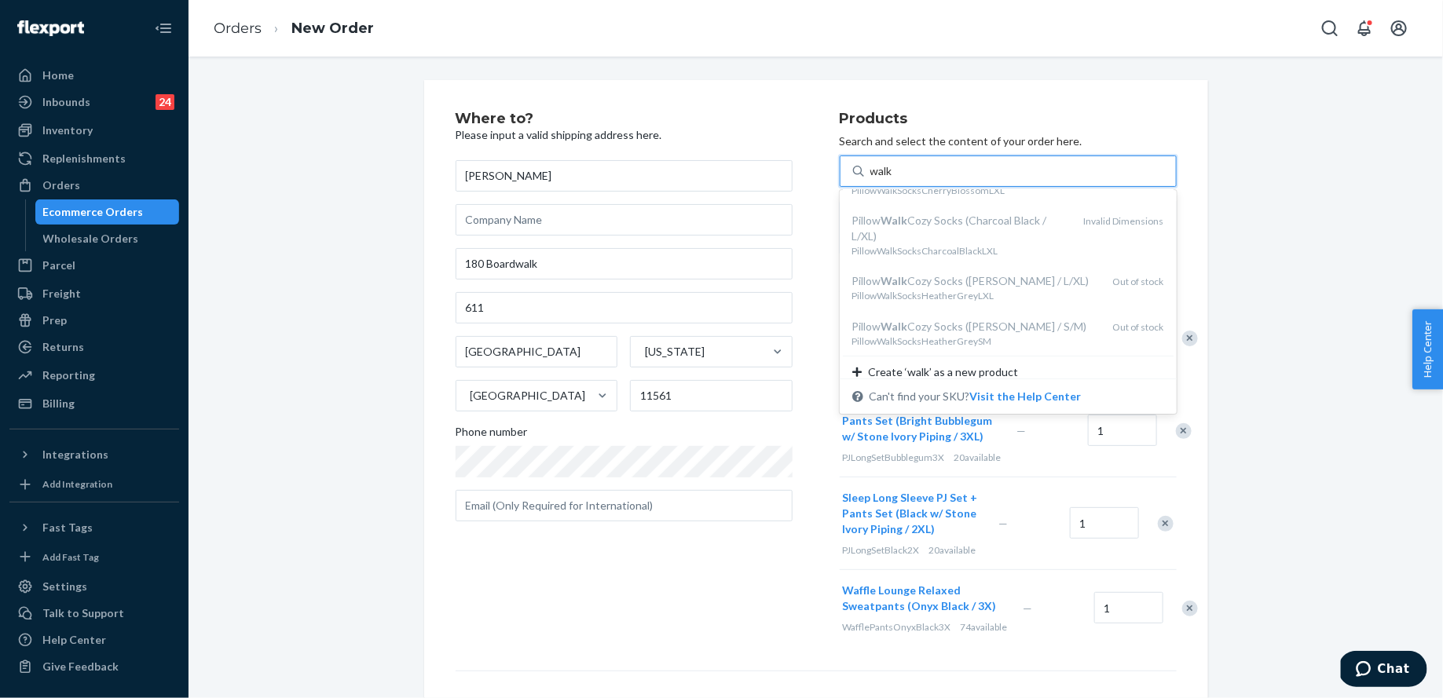
scroll to position [181, 0]
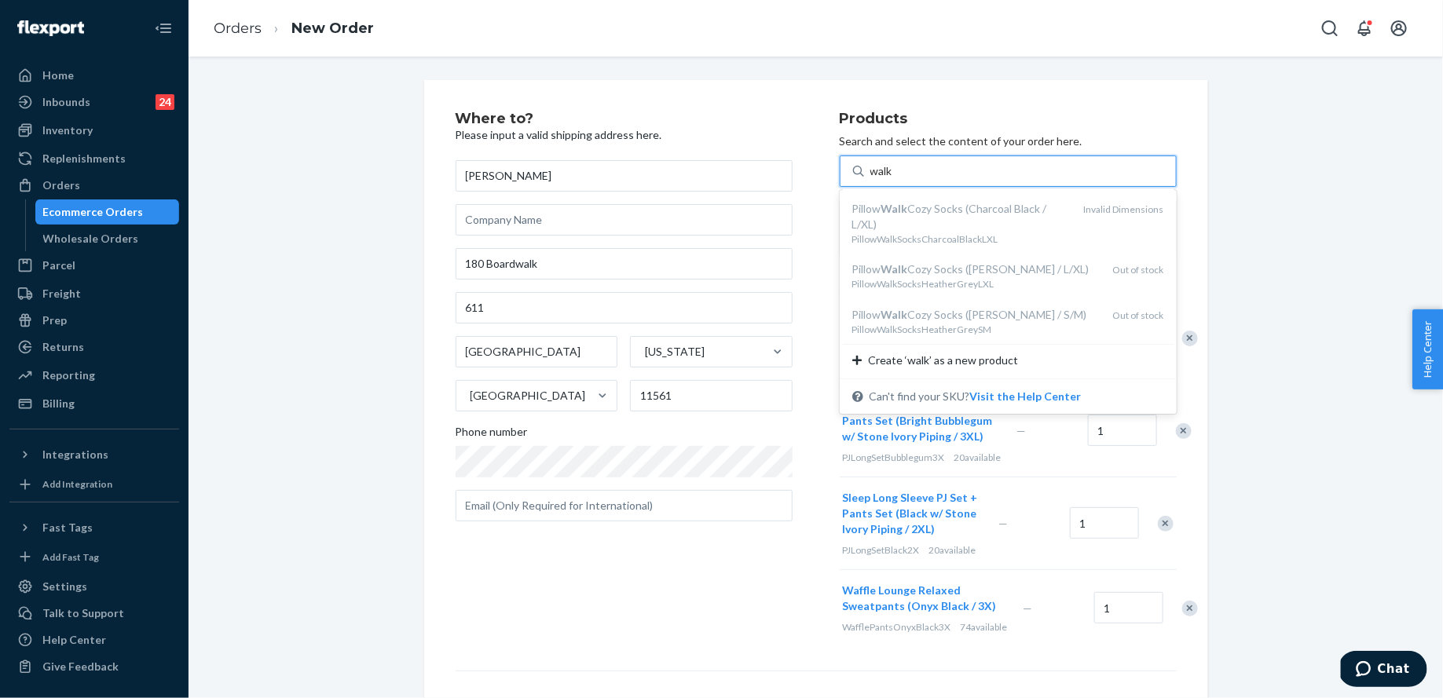
type input "walk"
type input "winter"
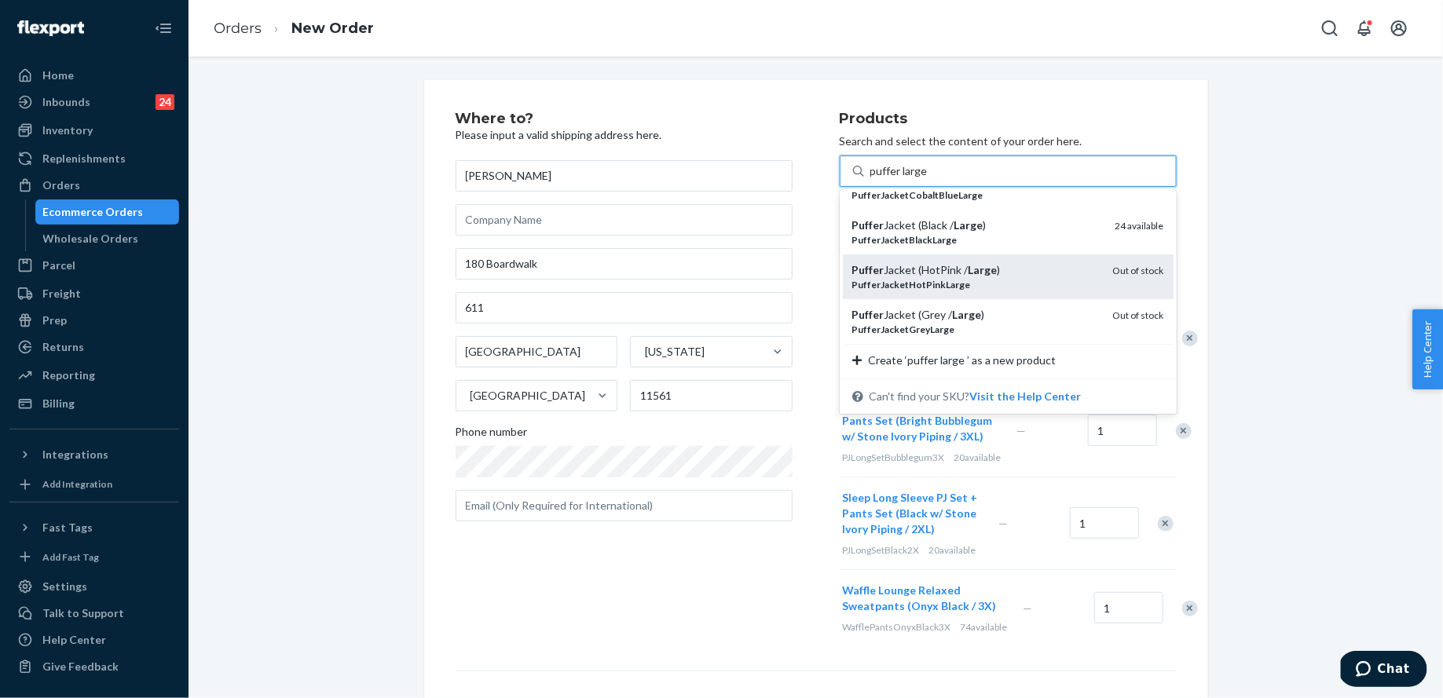
scroll to position [0, 0]
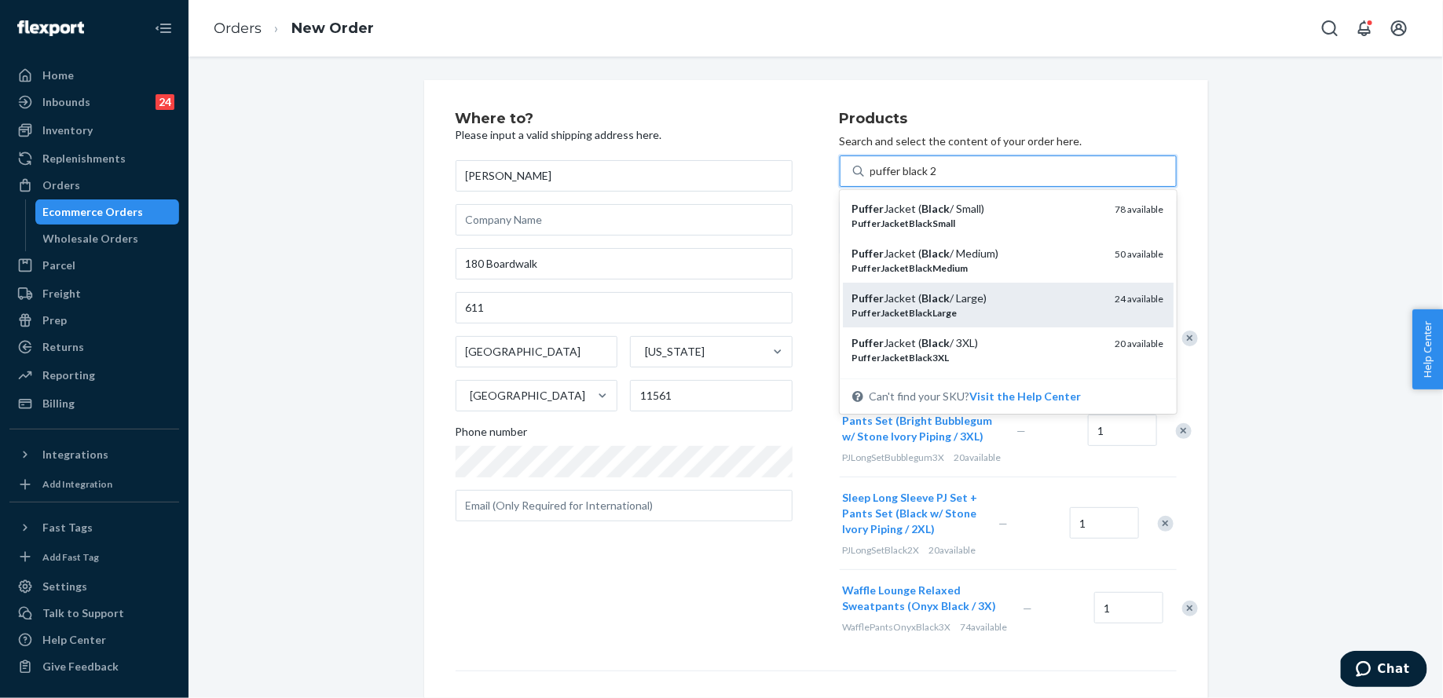
type input "puffer black 2x"
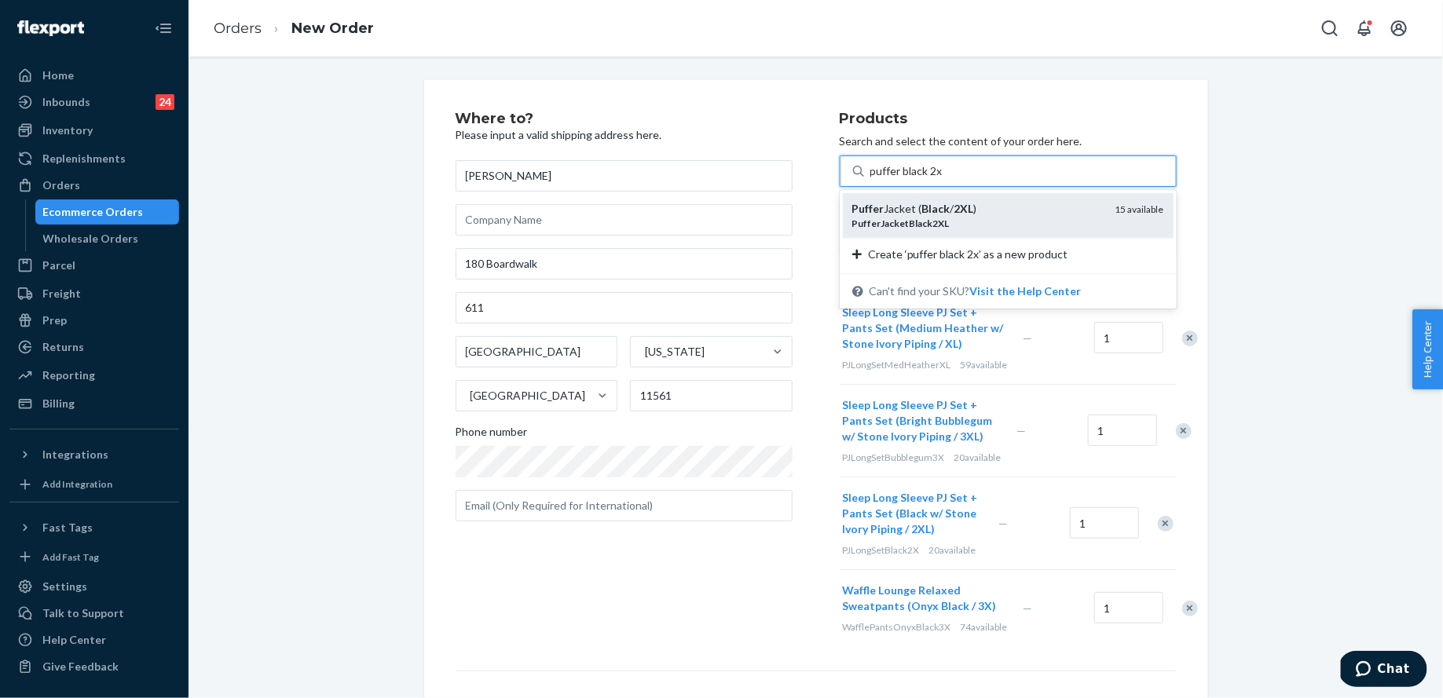
click at [1002, 201] on div "Puffer Jacket ( Black / 2XL )" at bounding box center [977, 209] width 251 height 16
click at [943, 179] on input "puffer black 2x" at bounding box center [906, 171] width 73 height 16
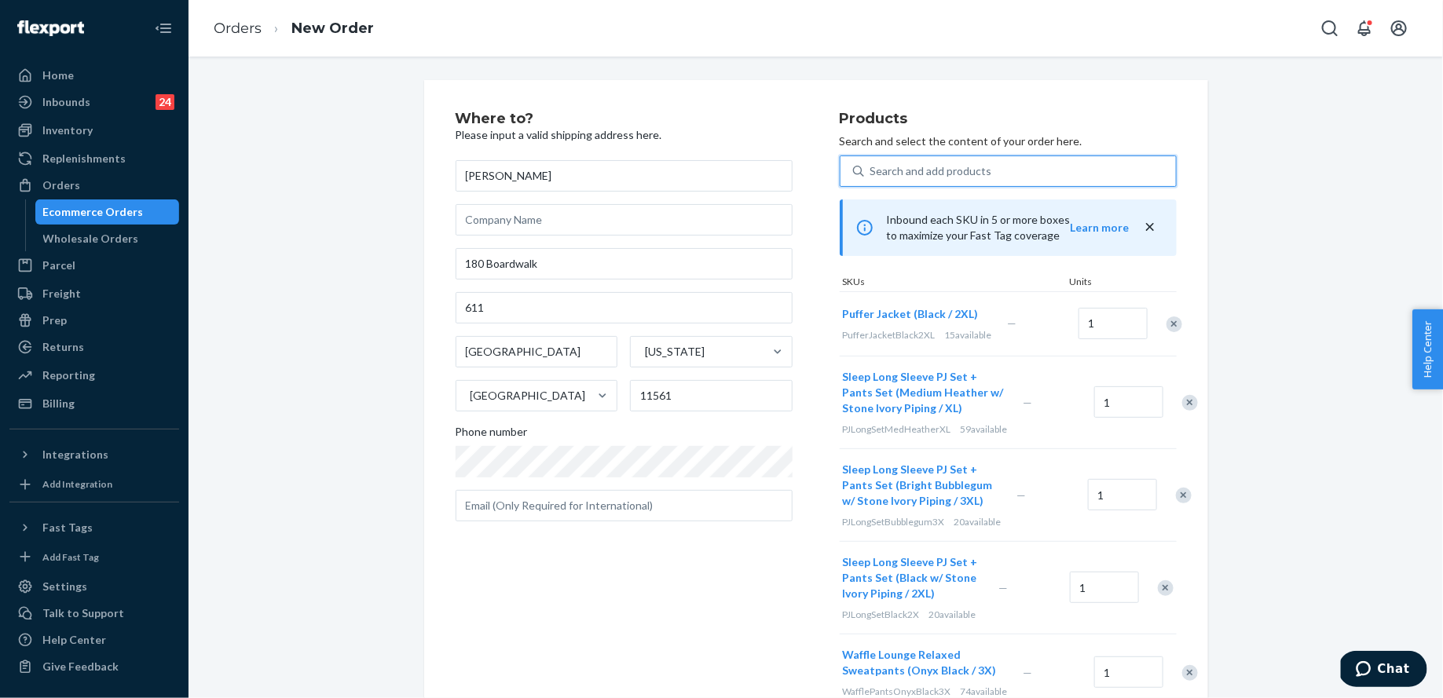
click at [920, 183] on div "Search and add products" at bounding box center [1020, 171] width 312 height 28
click at [872, 179] on input "0 results available. Use Up and Down to choose options, press Enter to select t…" at bounding box center [871, 171] width 2 height 16
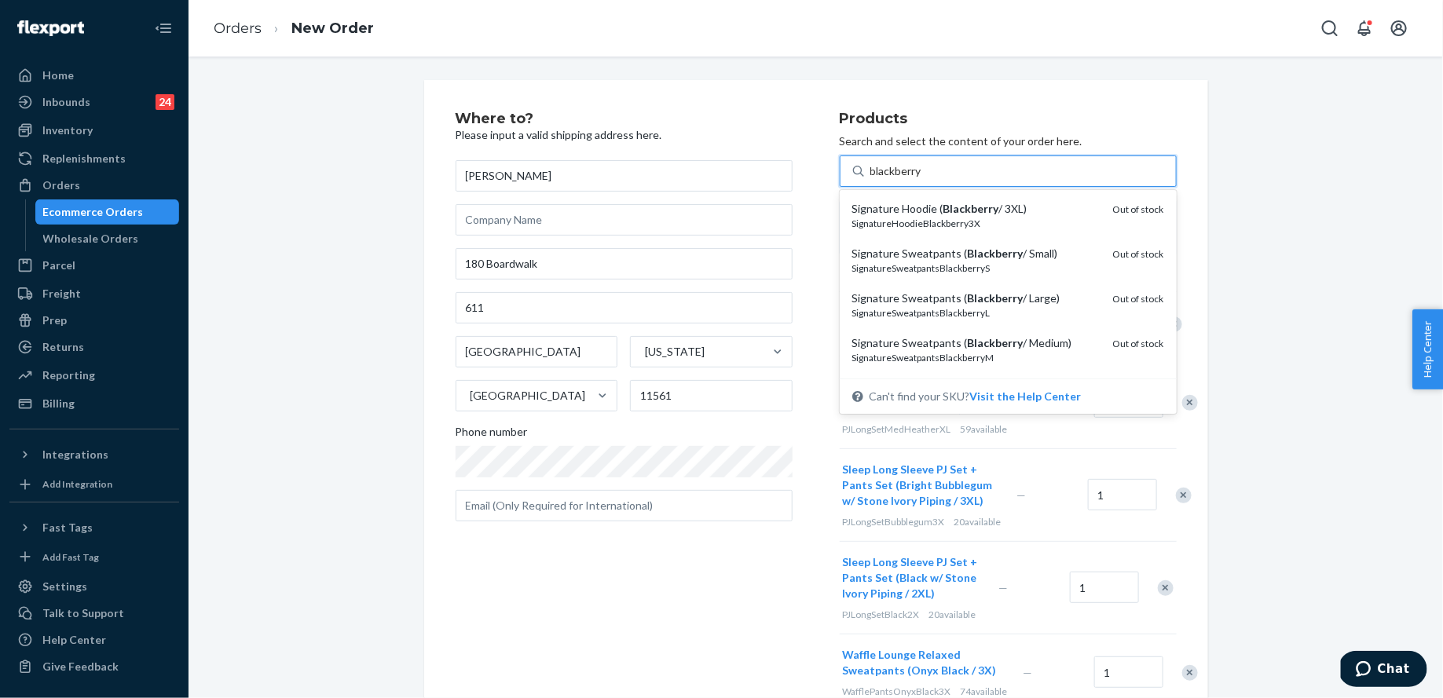
type input "blackberry"
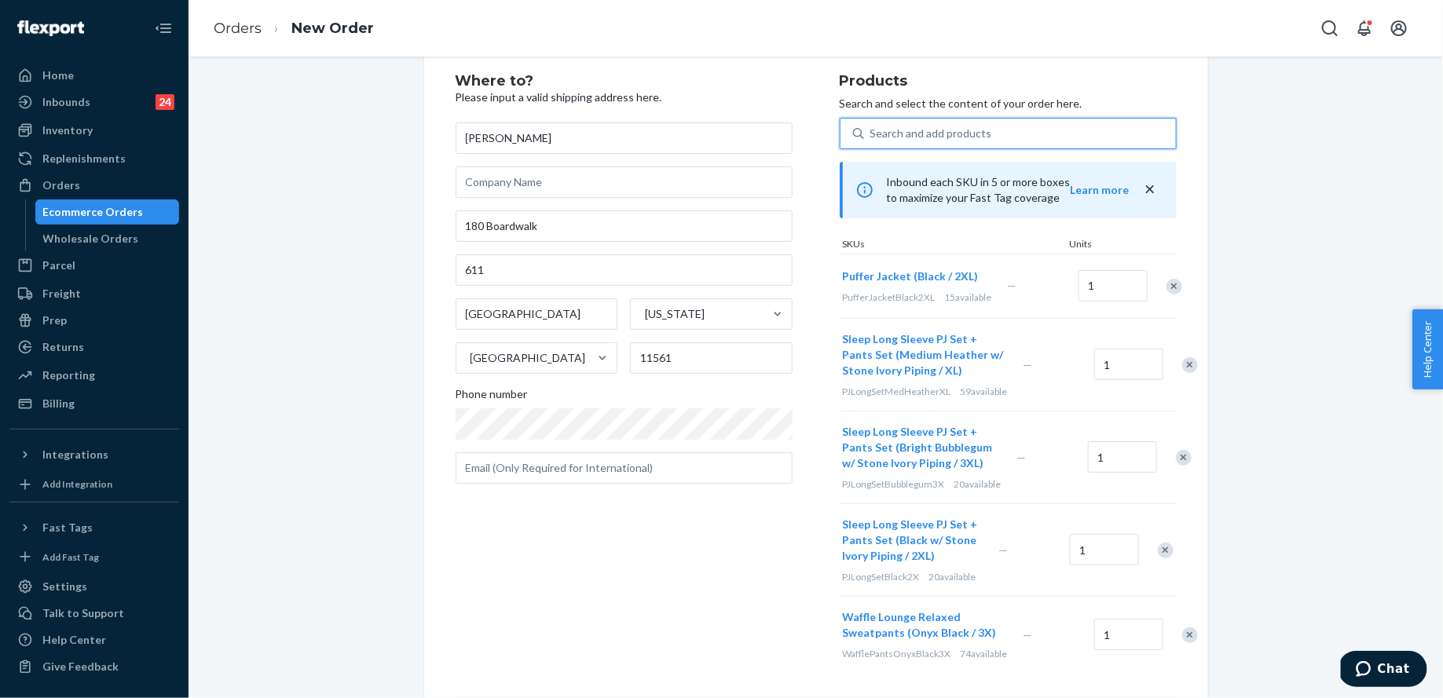
scroll to position [338, 0]
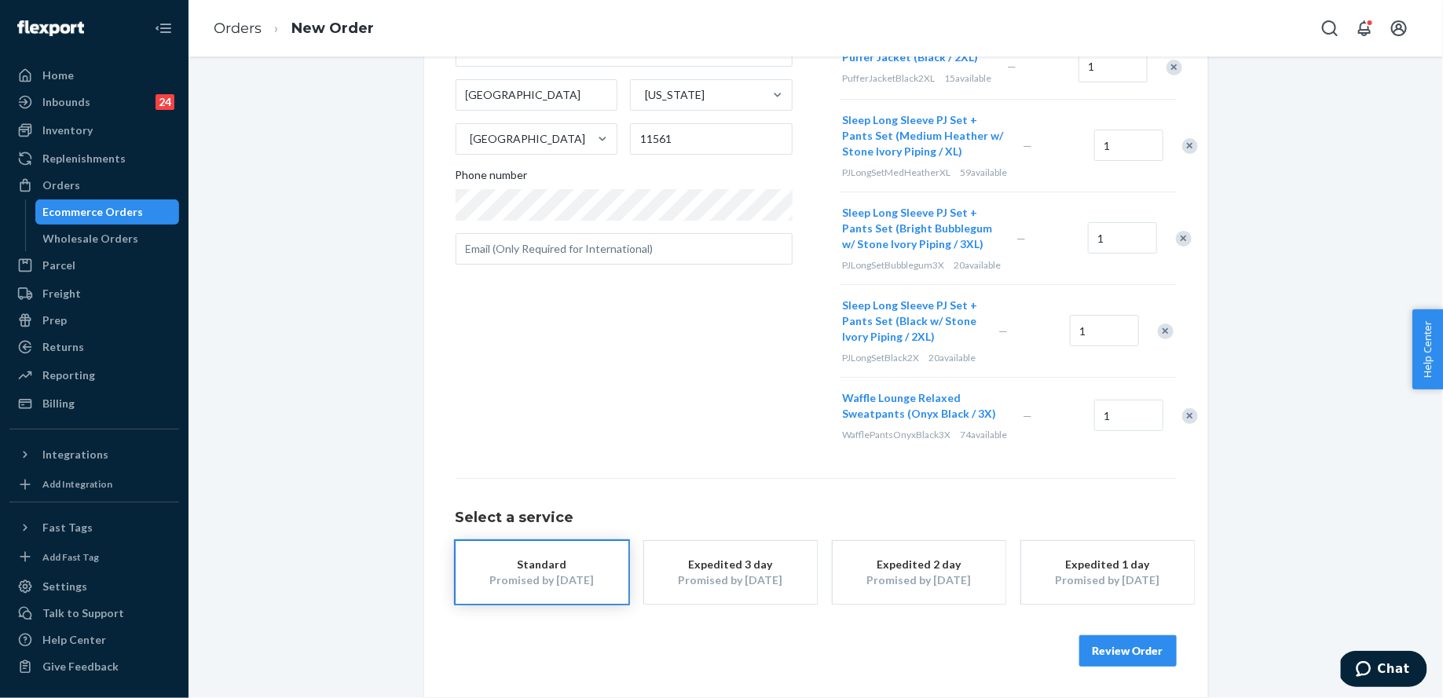
click at [1141, 644] on button "Review Order" at bounding box center [1127, 650] width 97 height 31
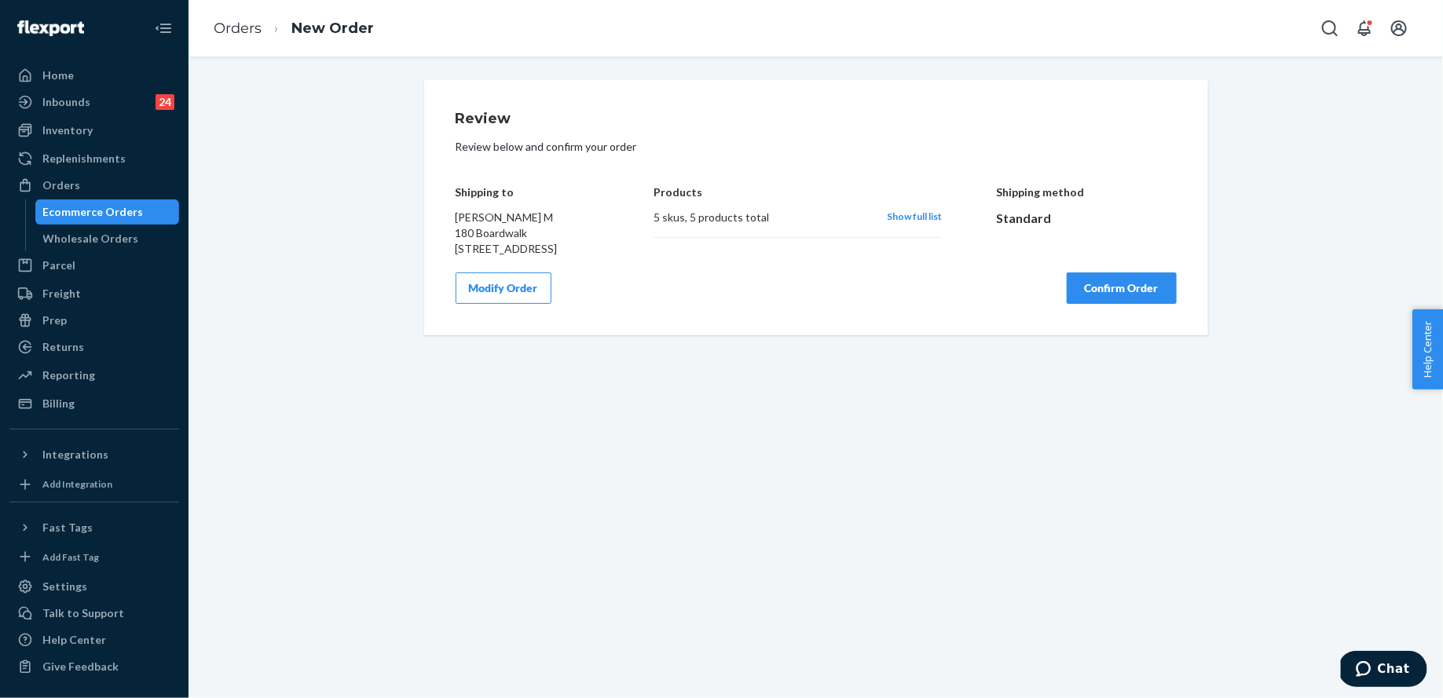
click at [1152, 304] on button "Confirm Order" at bounding box center [1122, 288] width 110 height 31
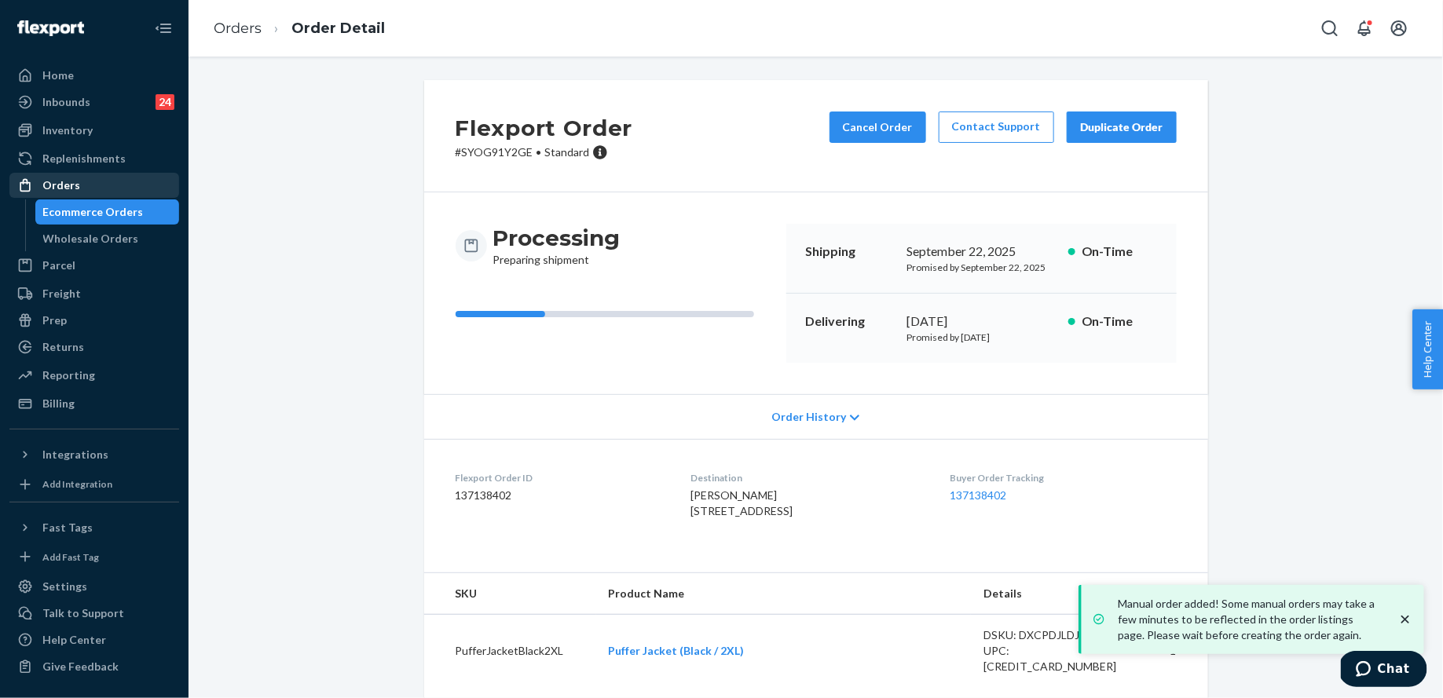
click at [50, 195] on div "Orders" at bounding box center [94, 185] width 167 height 22
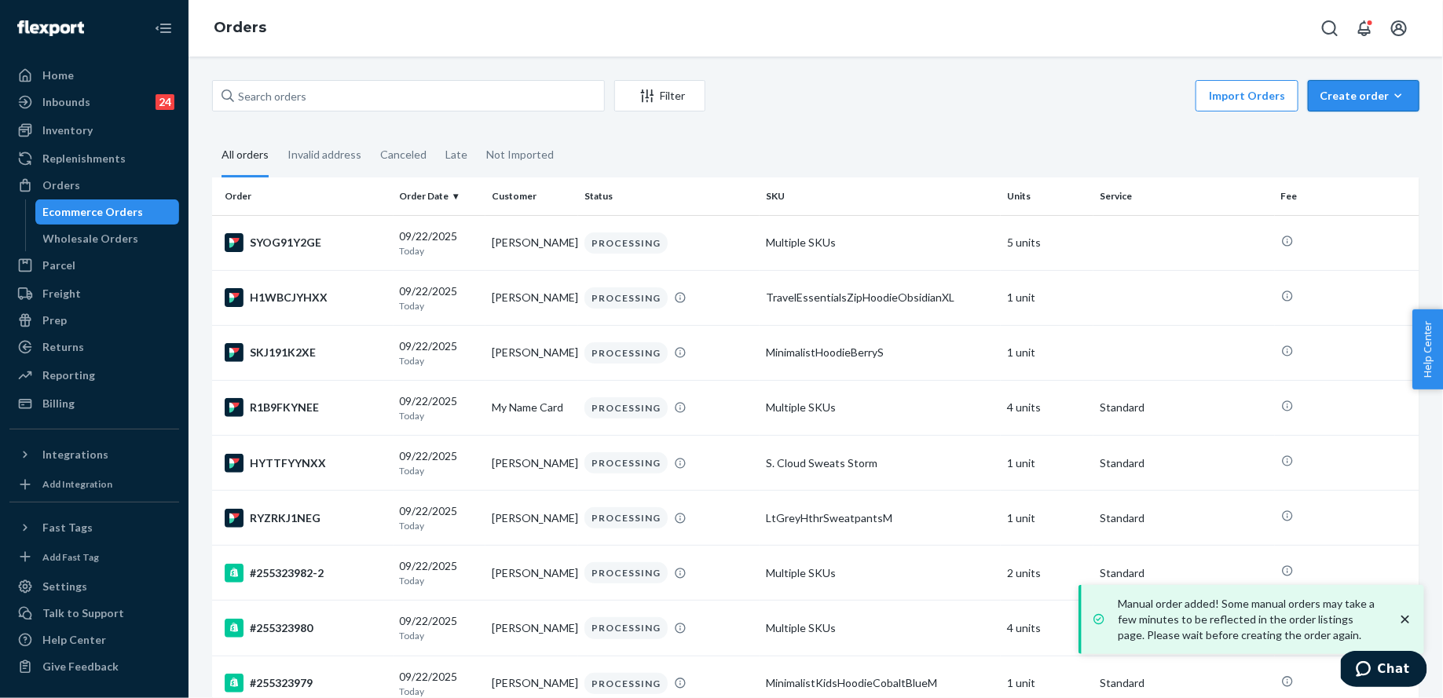
click at [1344, 92] on div "Create order" at bounding box center [1364, 96] width 88 height 16
click at [1344, 124] on button "Ecommerce order" at bounding box center [1387, 134] width 151 height 34
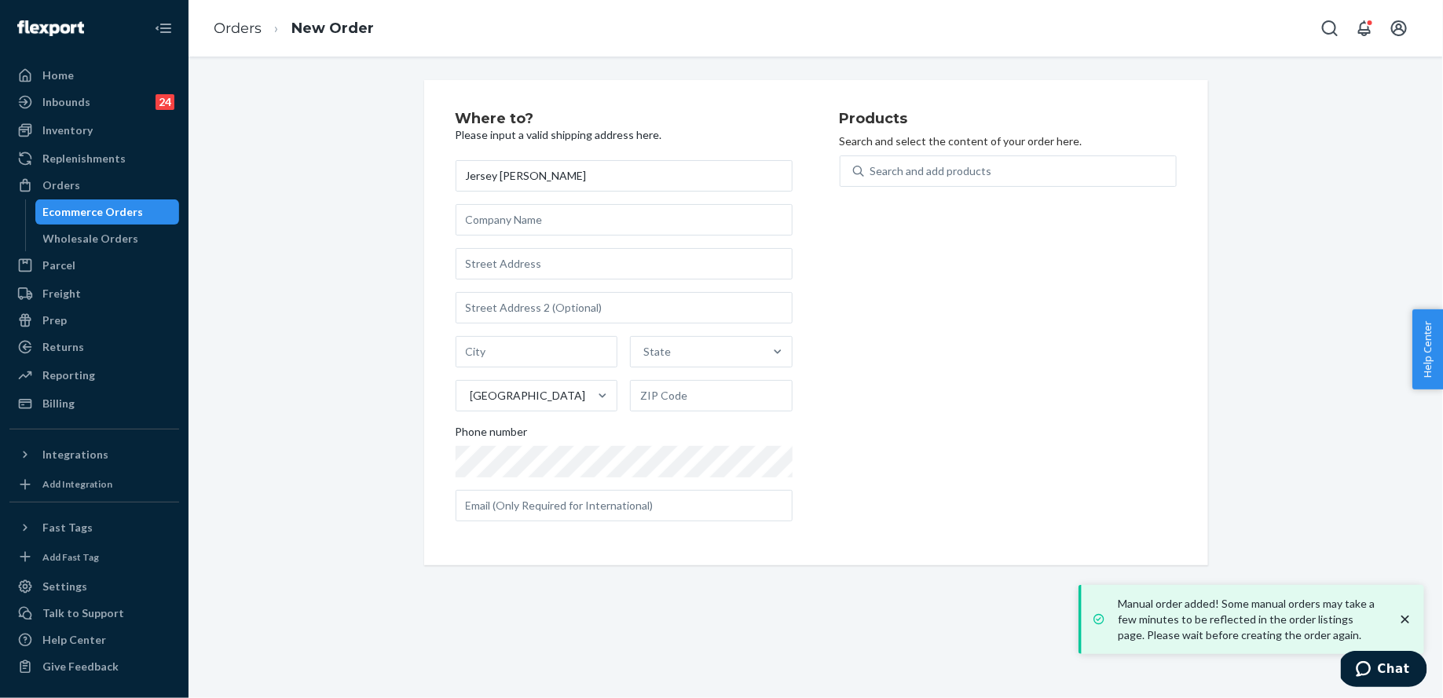
type input "Jersey [PERSON_NAME]"
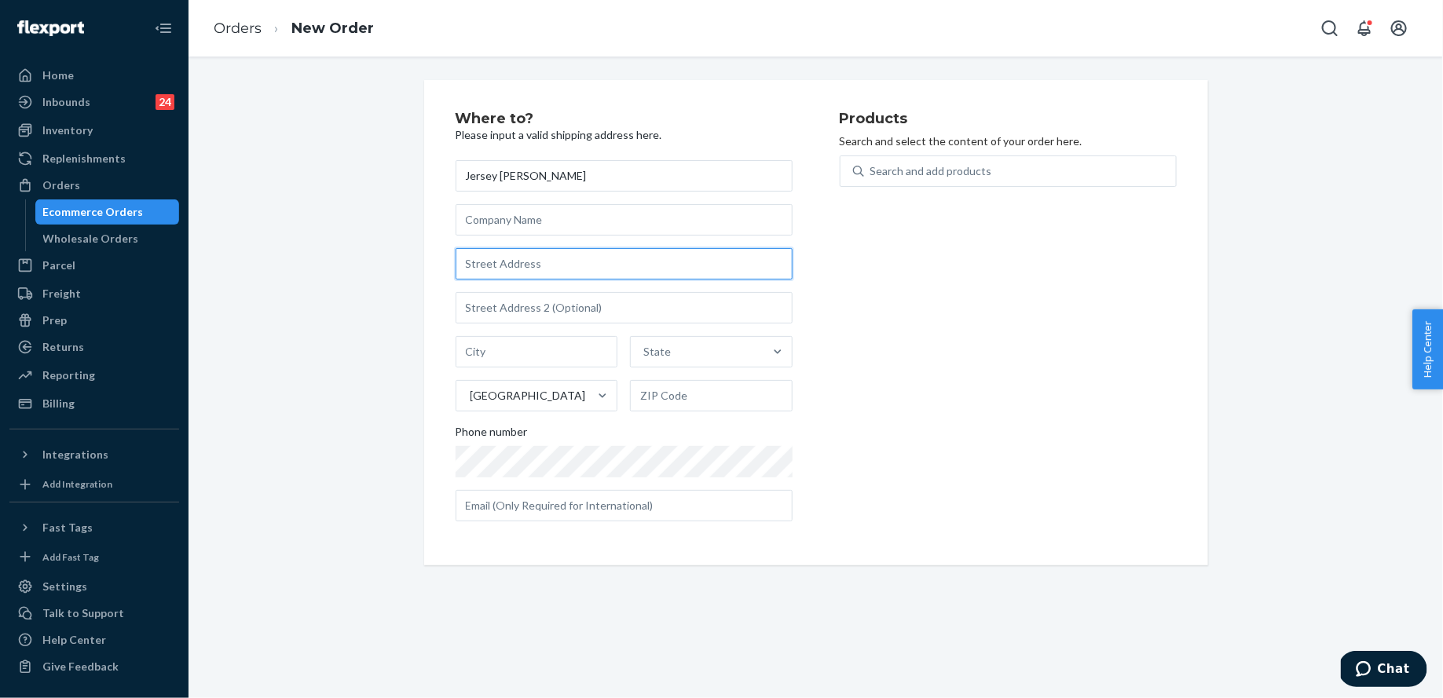
click at [624, 261] on input "text" at bounding box center [624, 263] width 337 height 31
paste input "[STREET_ADDRESS][PERSON_NAME]"
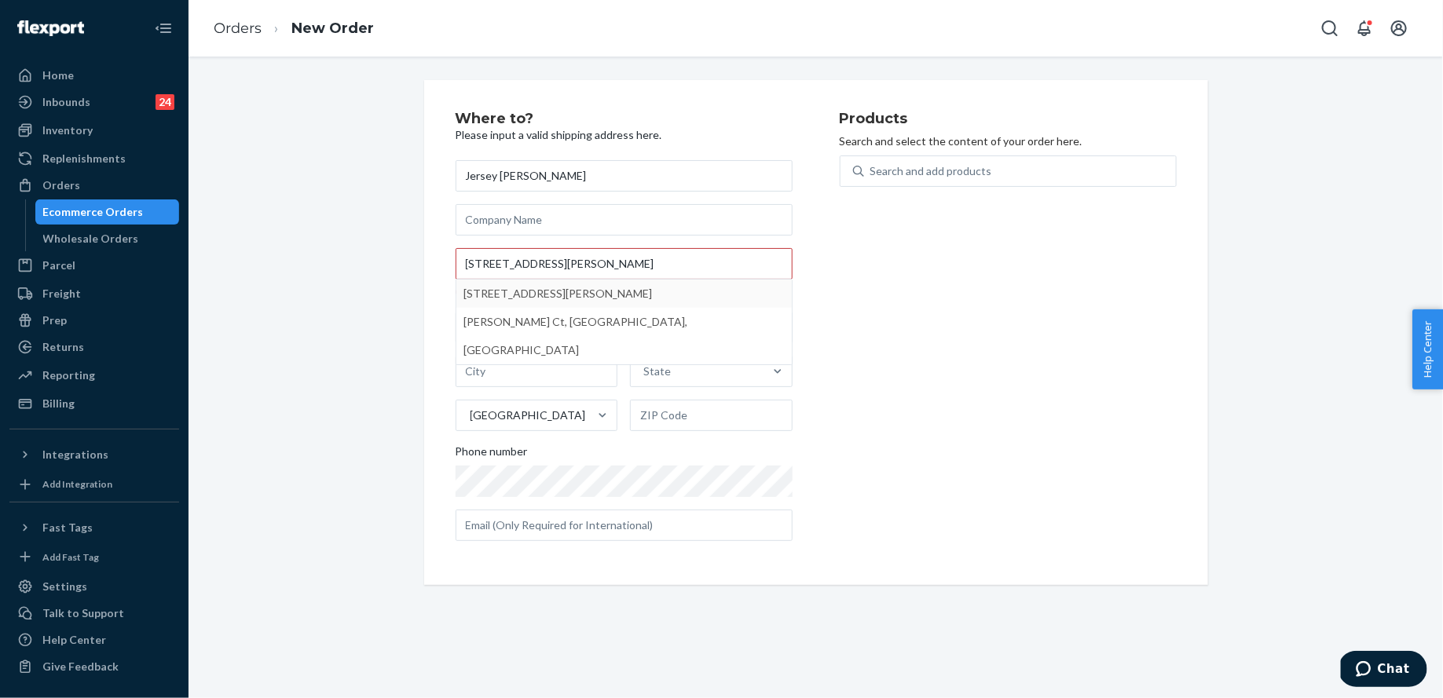
type input "[STREET_ADDRESS][PERSON_NAME]"
type input "a"
type input "[GEOGRAPHIC_DATA]"
type input "48326"
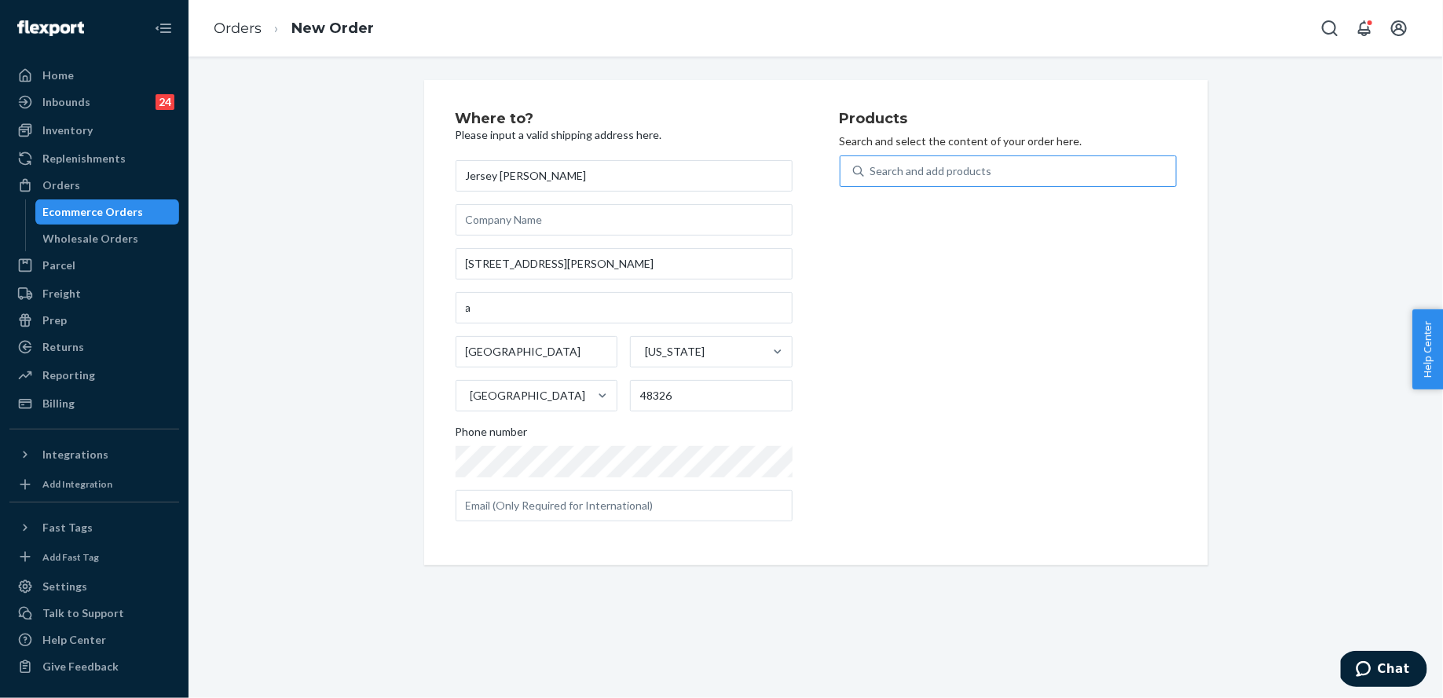
click at [933, 182] on div "Search and add products" at bounding box center [1020, 171] width 312 height 28
click at [872, 179] on input "Search and add products" at bounding box center [871, 171] width 2 height 16
type input "robe m"
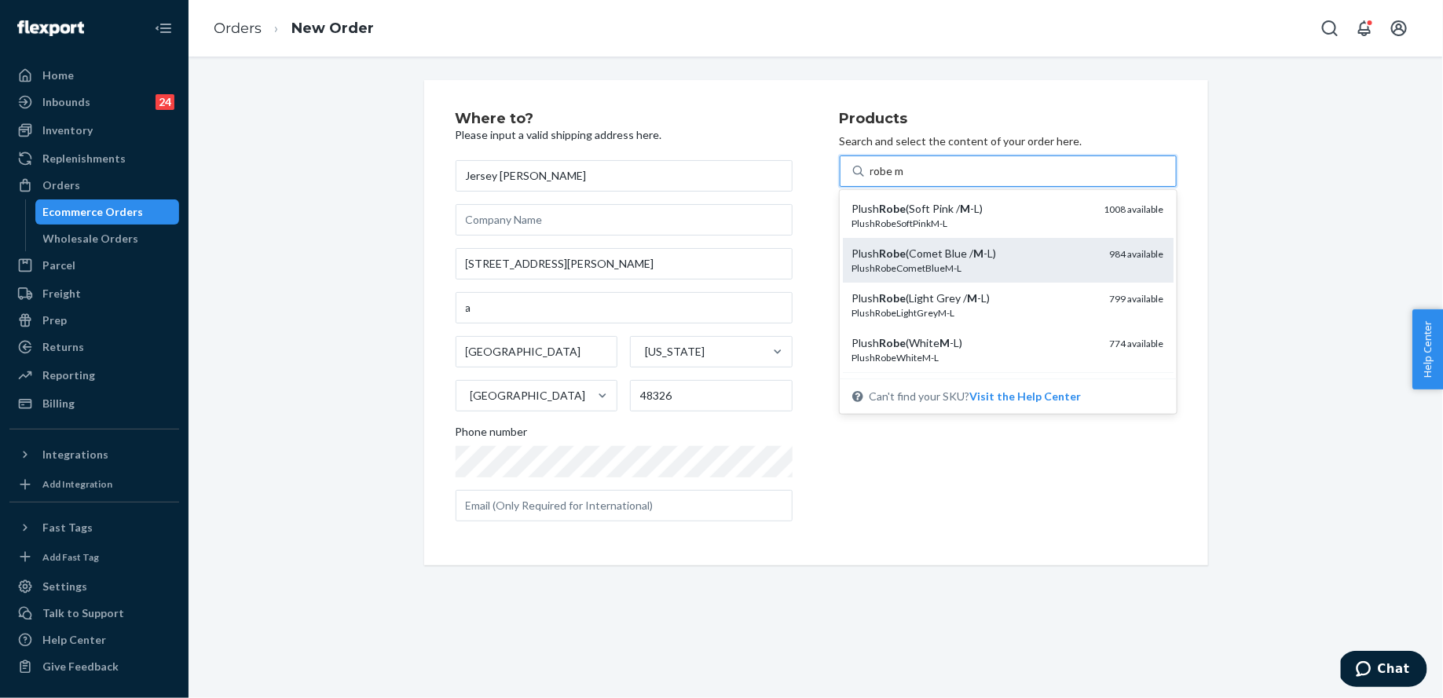
click at [943, 247] on div "Plush Robe (Comet Blue / M -L)" at bounding box center [974, 254] width 245 height 16
click at [906, 179] on input "robe m" at bounding box center [887, 171] width 35 height 16
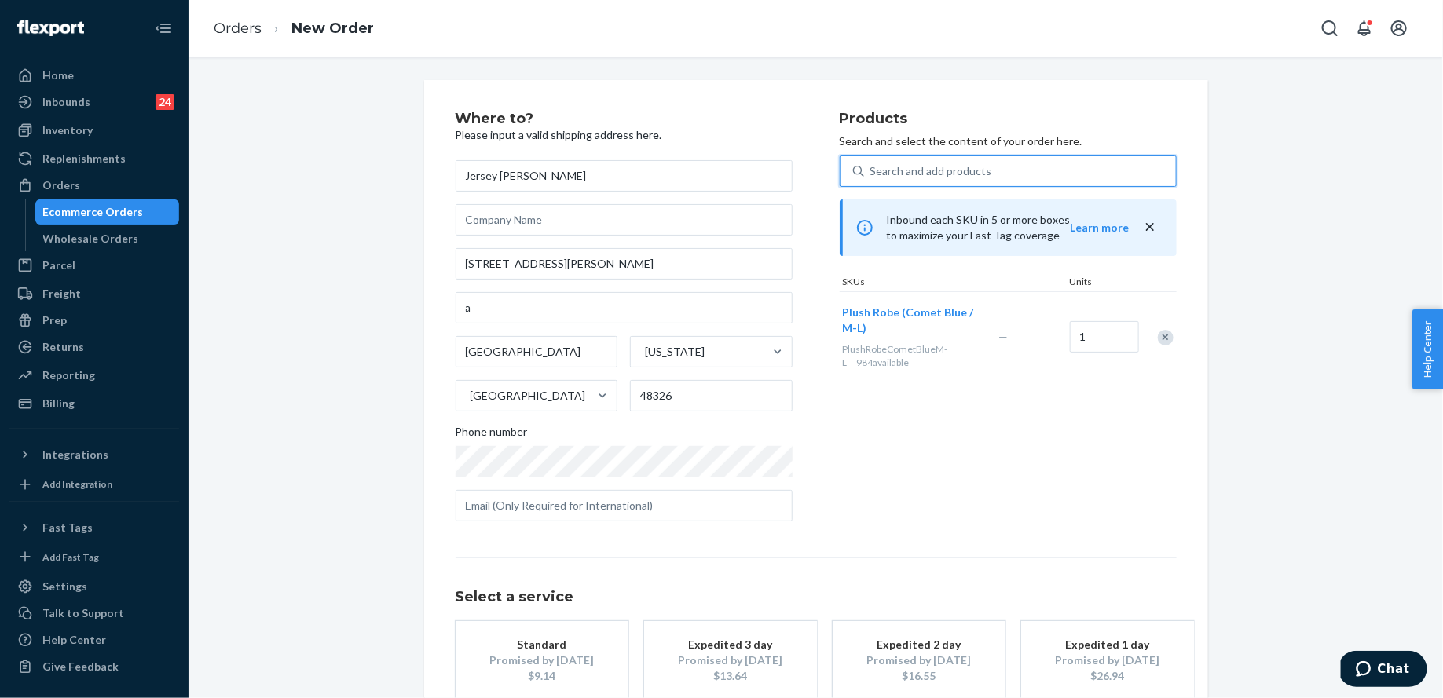
scroll to position [95, 0]
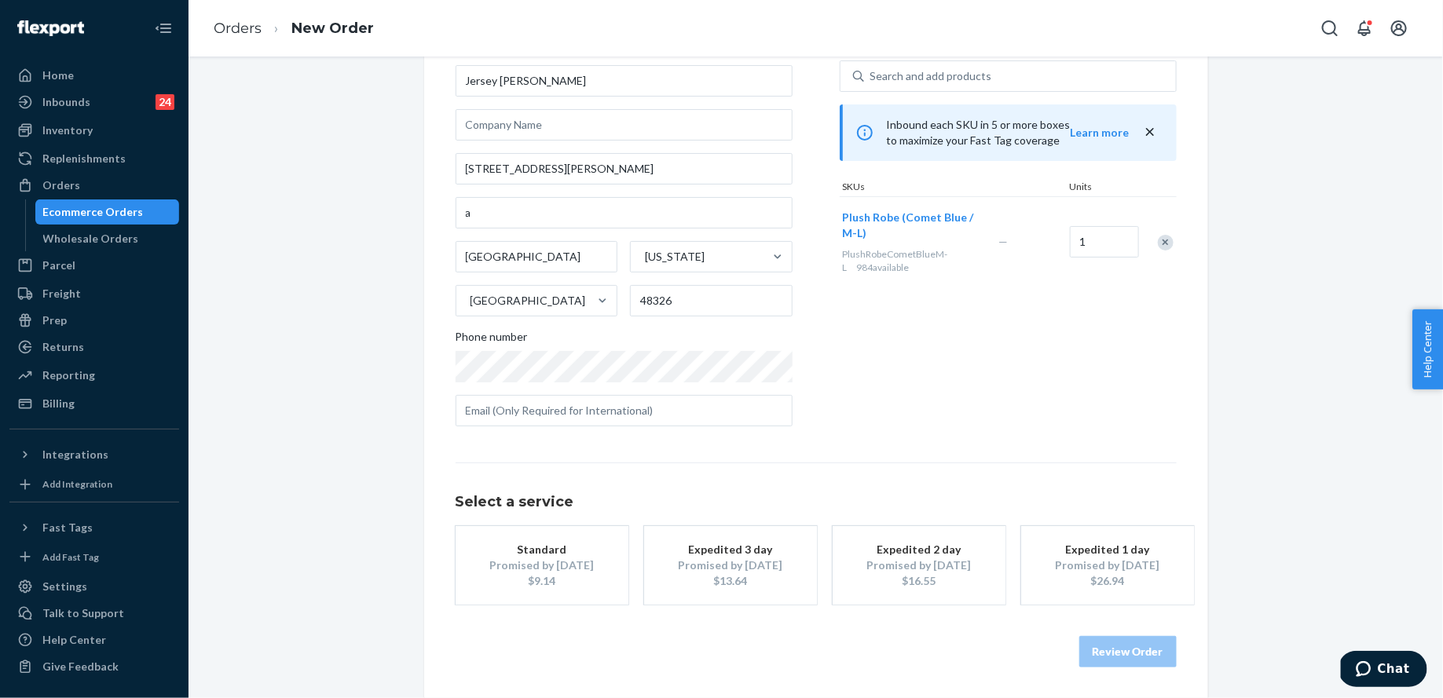
click at [550, 537] on button "Standard Promised by [DATE] $9.14" at bounding box center [542, 565] width 173 height 79
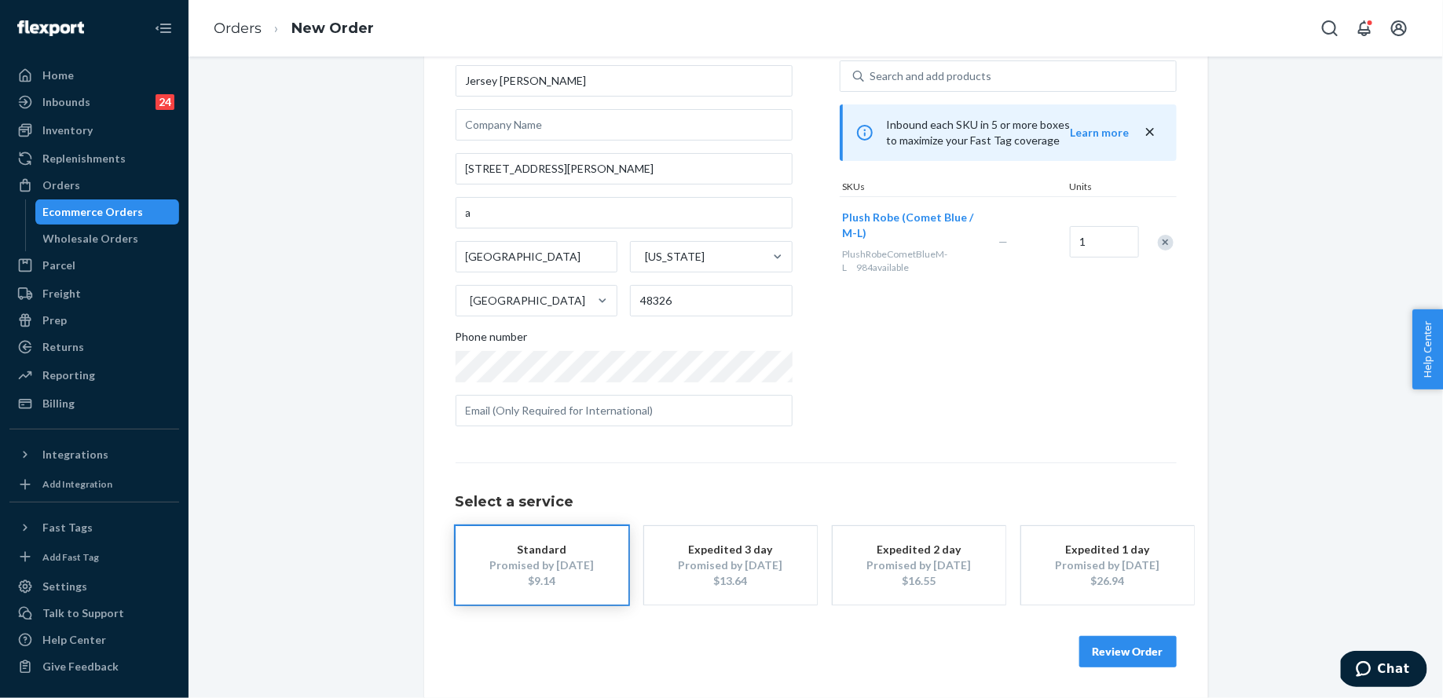
click at [1132, 643] on button "Review Order" at bounding box center [1127, 651] width 97 height 31
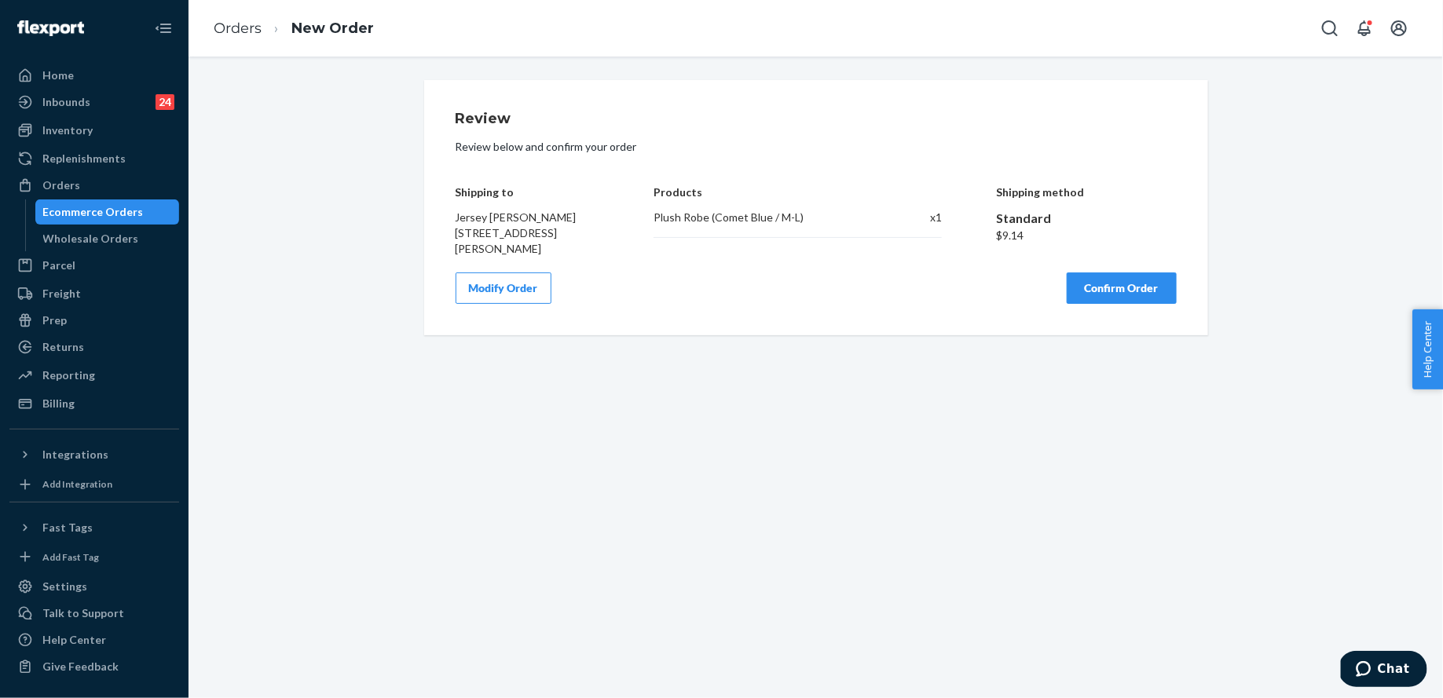
click at [1106, 300] on button "Confirm Order" at bounding box center [1122, 288] width 110 height 31
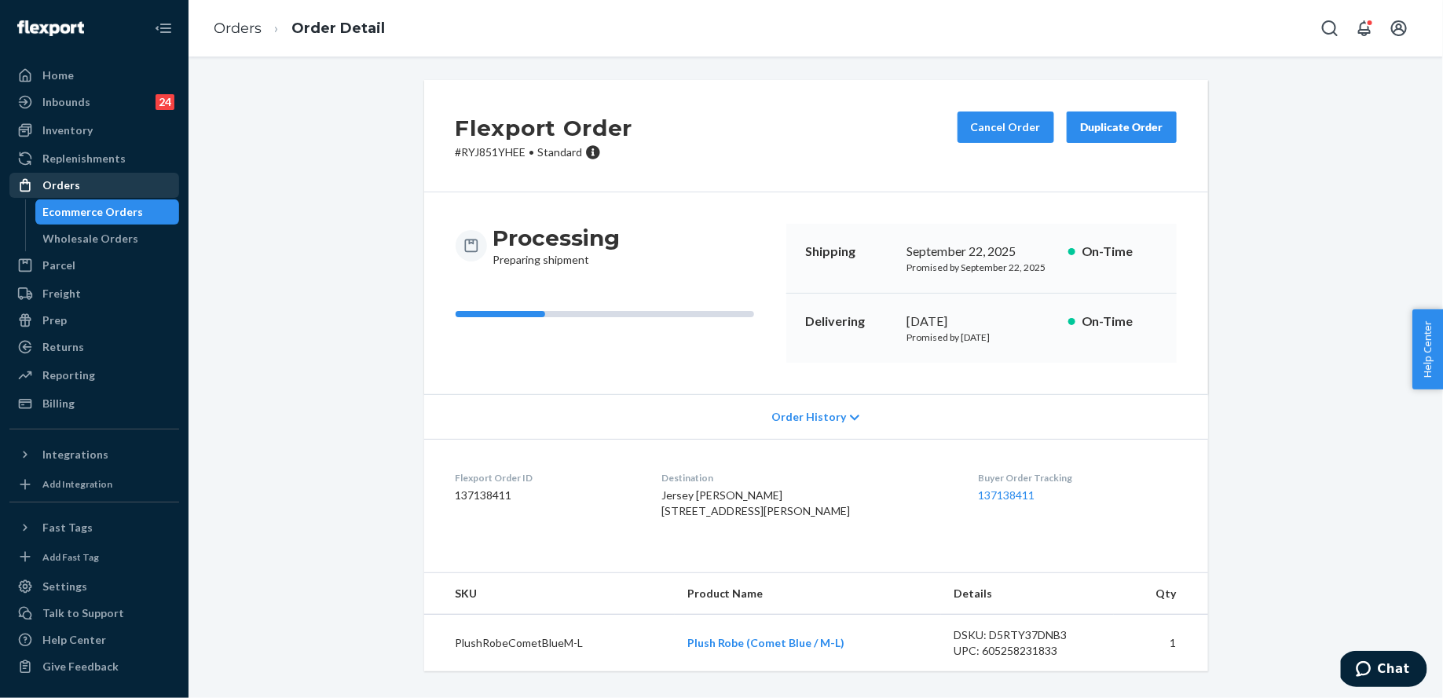
click at [118, 176] on div "Orders" at bounding box center [94, 185] width 167 height 22
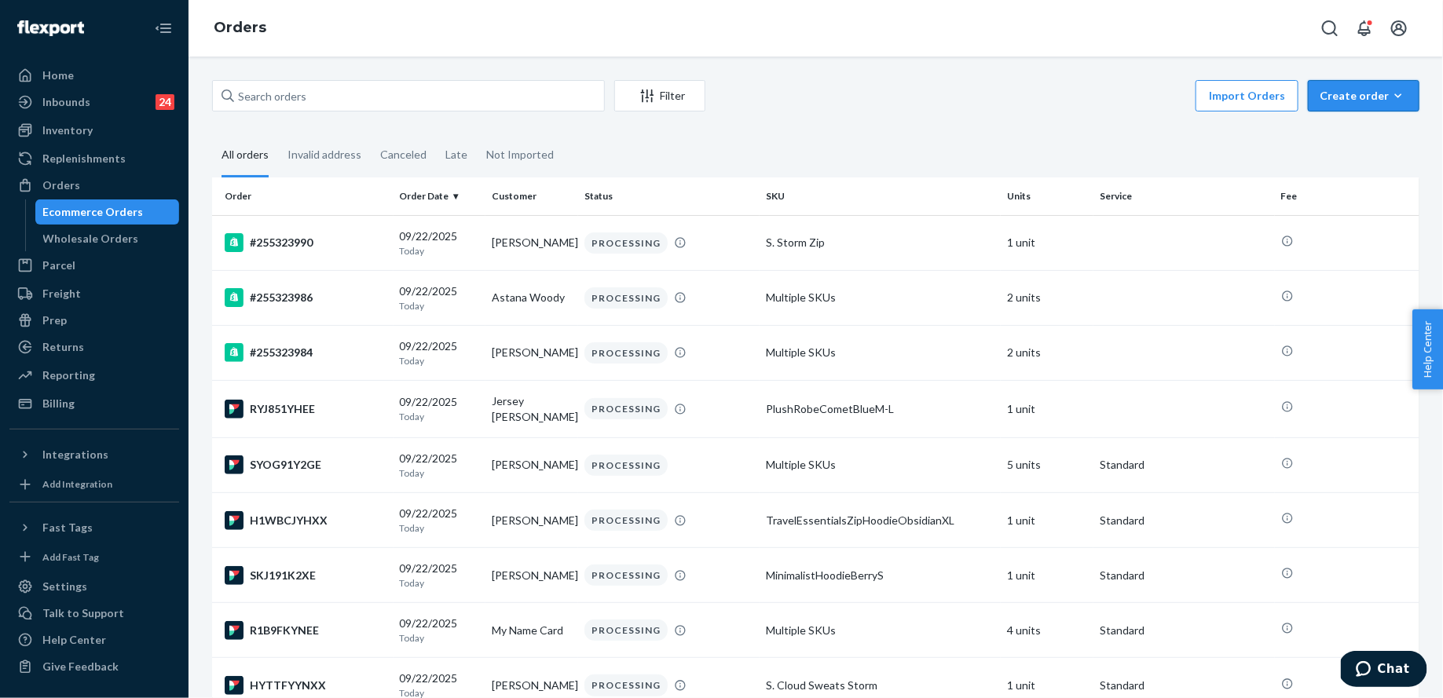
click at [1415, 90] on button "Create order Ecommerce order Removal order" at bounding box center [1364, 95] width 112 height 31
click at [1387, 115] on div "Ecommerce order Removal order" at bounding box center [1387, 151] width 157 height 74
click at [1385, 104] on button "Create order Ecommerce order Removal order" at bounding box center [1364, 95] width 112 height 31
click at [1385, 119] on button "Ecommerce order" at bounding box center [1387, 134] width 151 height 34
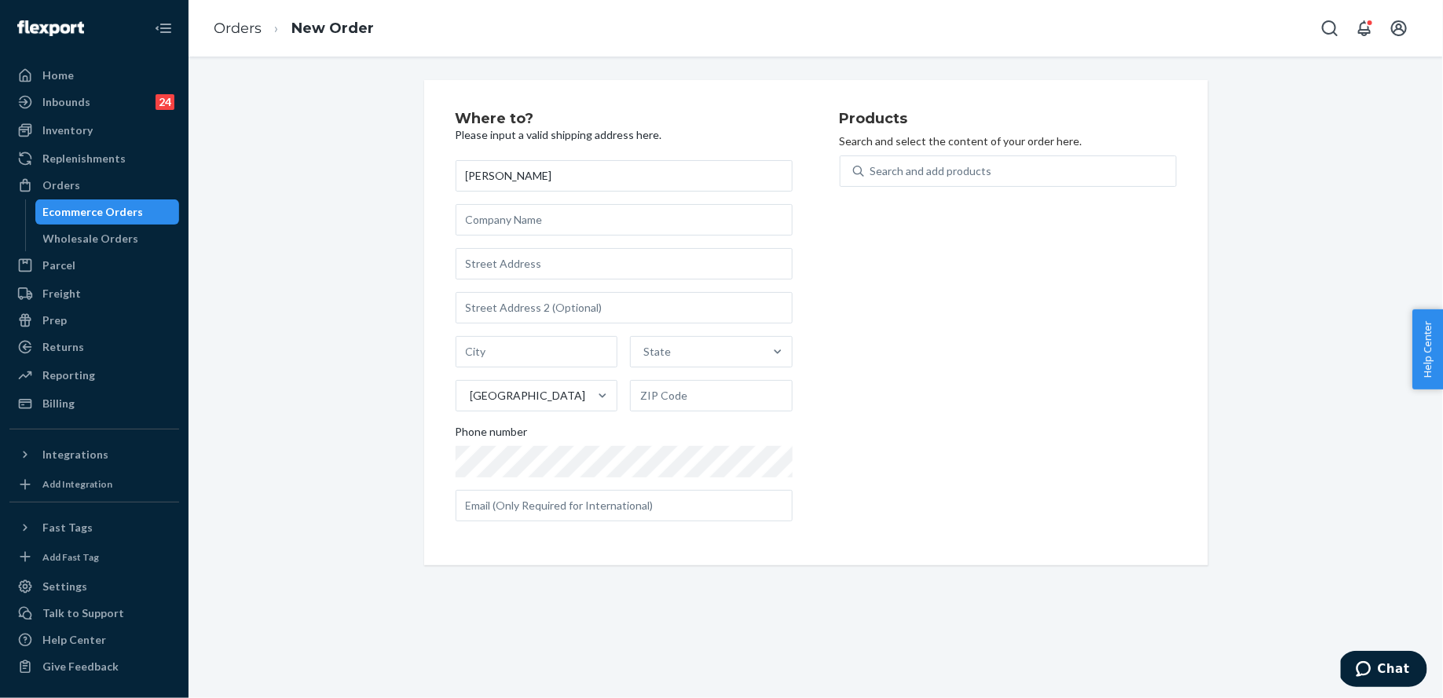
type input "[PERSON_NAME]"
click at [557, 270] on input "text" at bounding box center [624, 263] width 337 height 31
paste input "[STREET_ADDRESS]"
type input "[STREET_ADDRESS][PERSON_NAME]"
type input "Rockford"
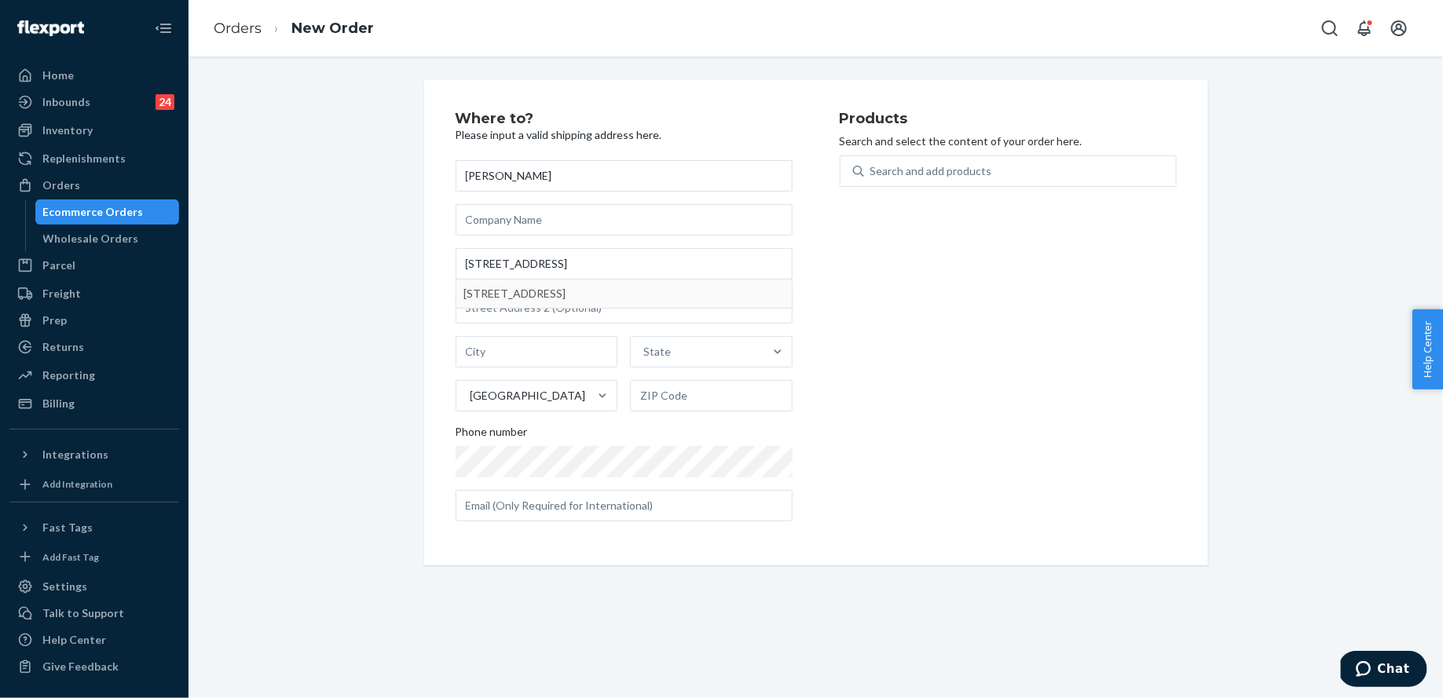
type input "49341"
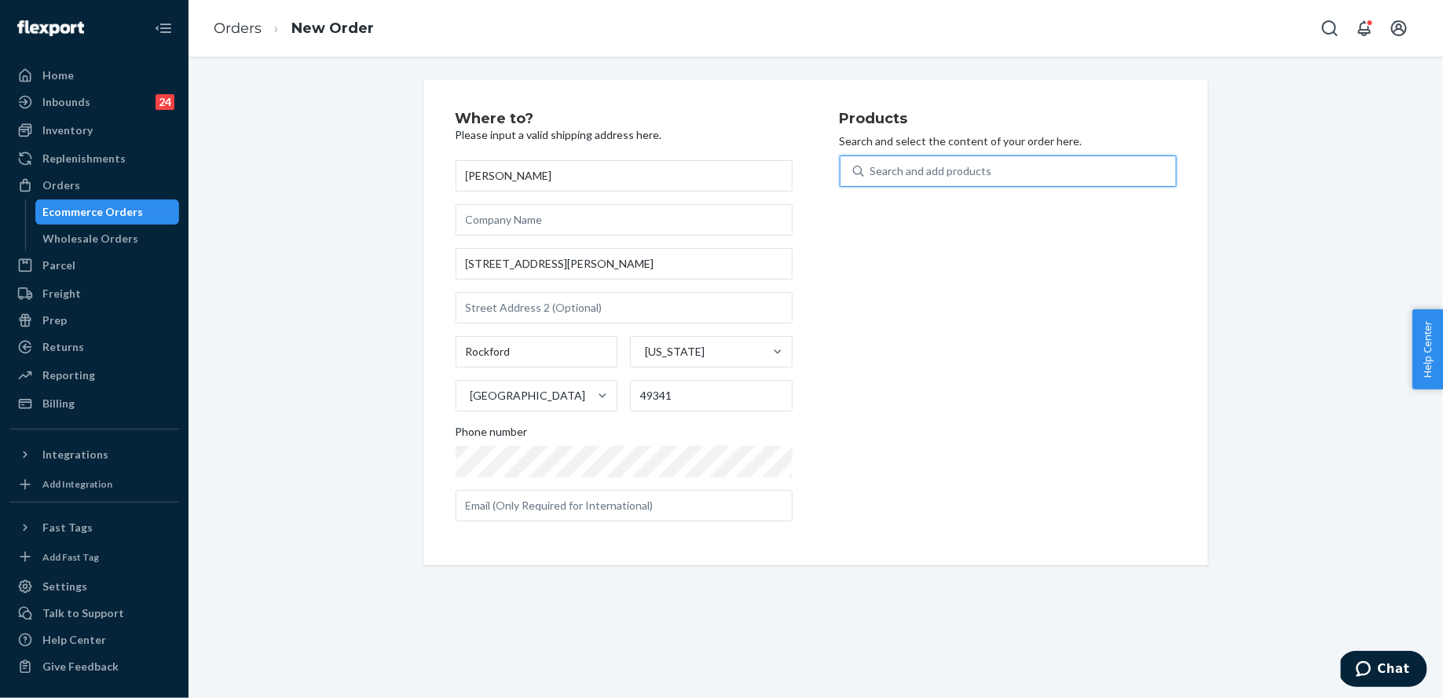
click at [919, 180] on div "Search and add products" at bounding box center [1020, 171] width 312 height 28
click at [872, 179] on input "0 results available. Use Up and Down to choose options, press Enter to select t…" at bounding box center [871, 171] width 2 height 16
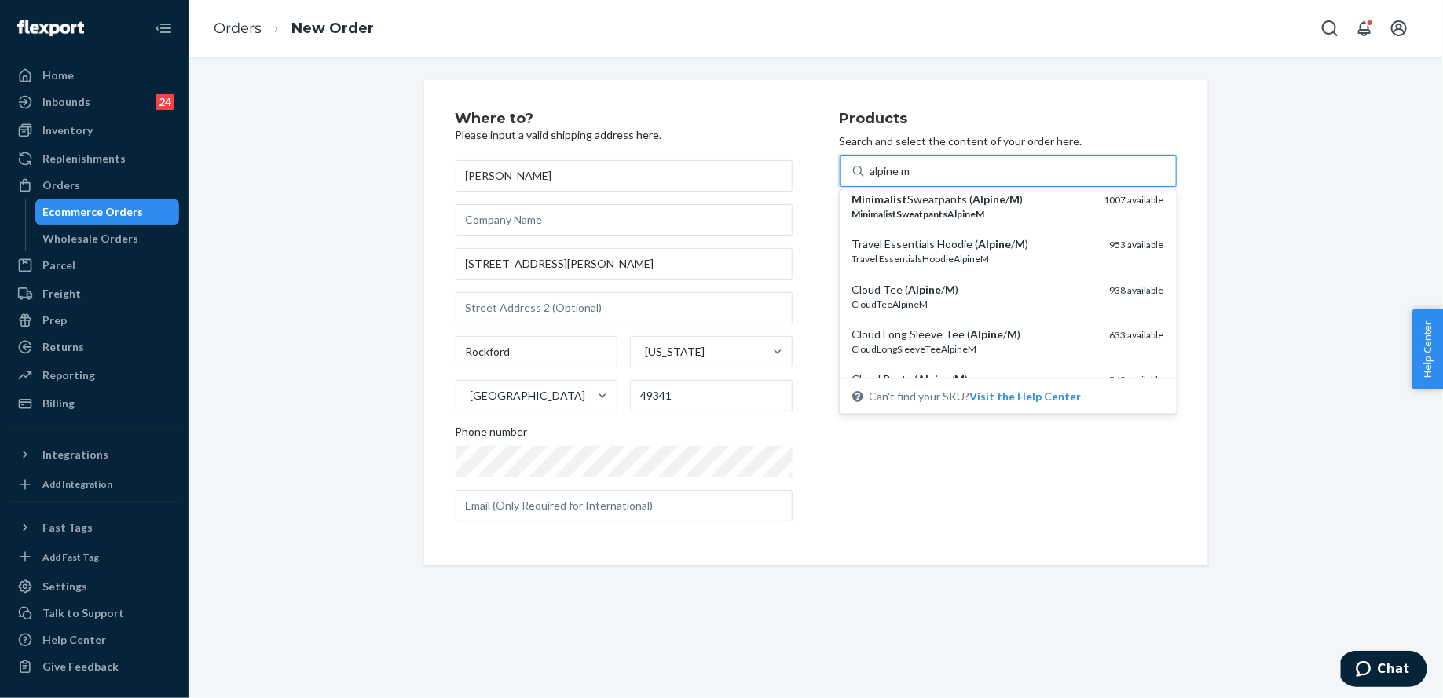
scroll to position [66, 0]
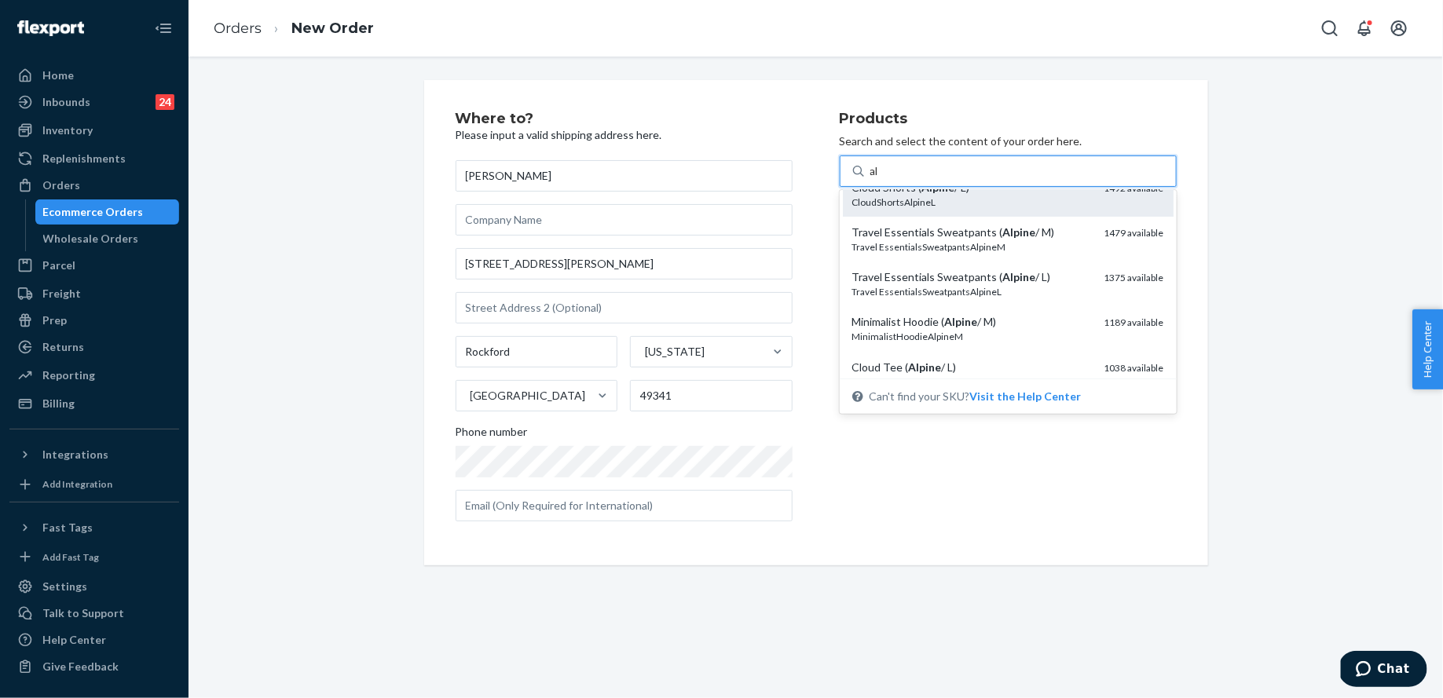
type input "a"
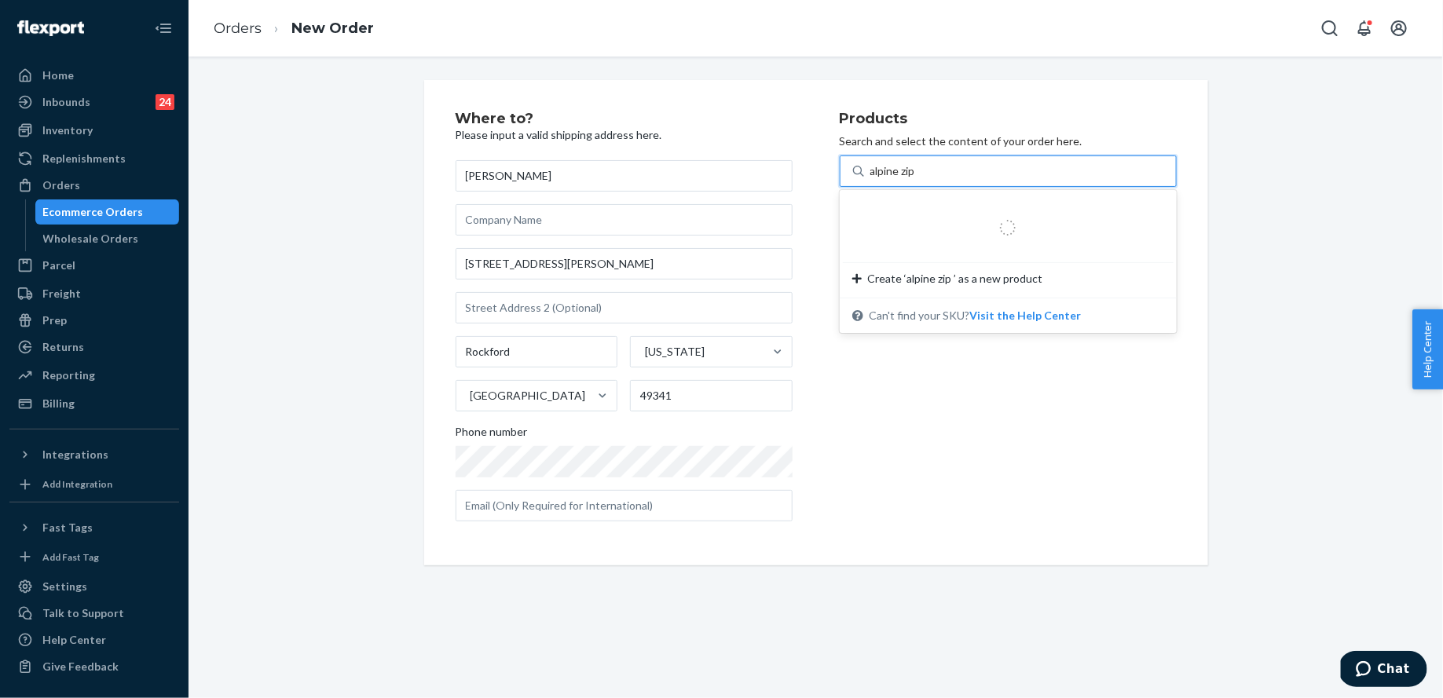
type input "alpine zip m"
click at [924, 178] on div "Search and add products" at bounding box center [1020, 171] width 312 height 28
click at [872, 178] on input "0 results available. Select is focused ,type to refine list, press Down to open…" at bounding box center [871, 171] width 2 height 16
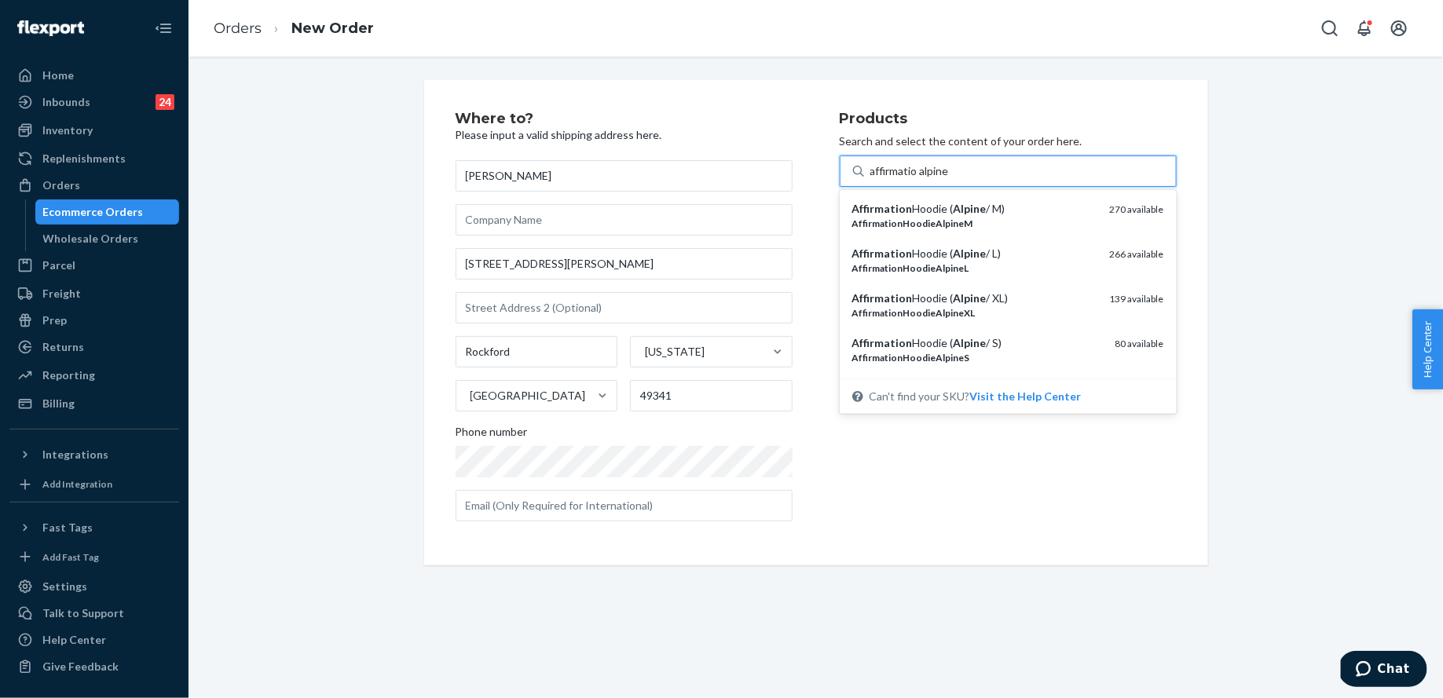
type input "affirmatio alpine"
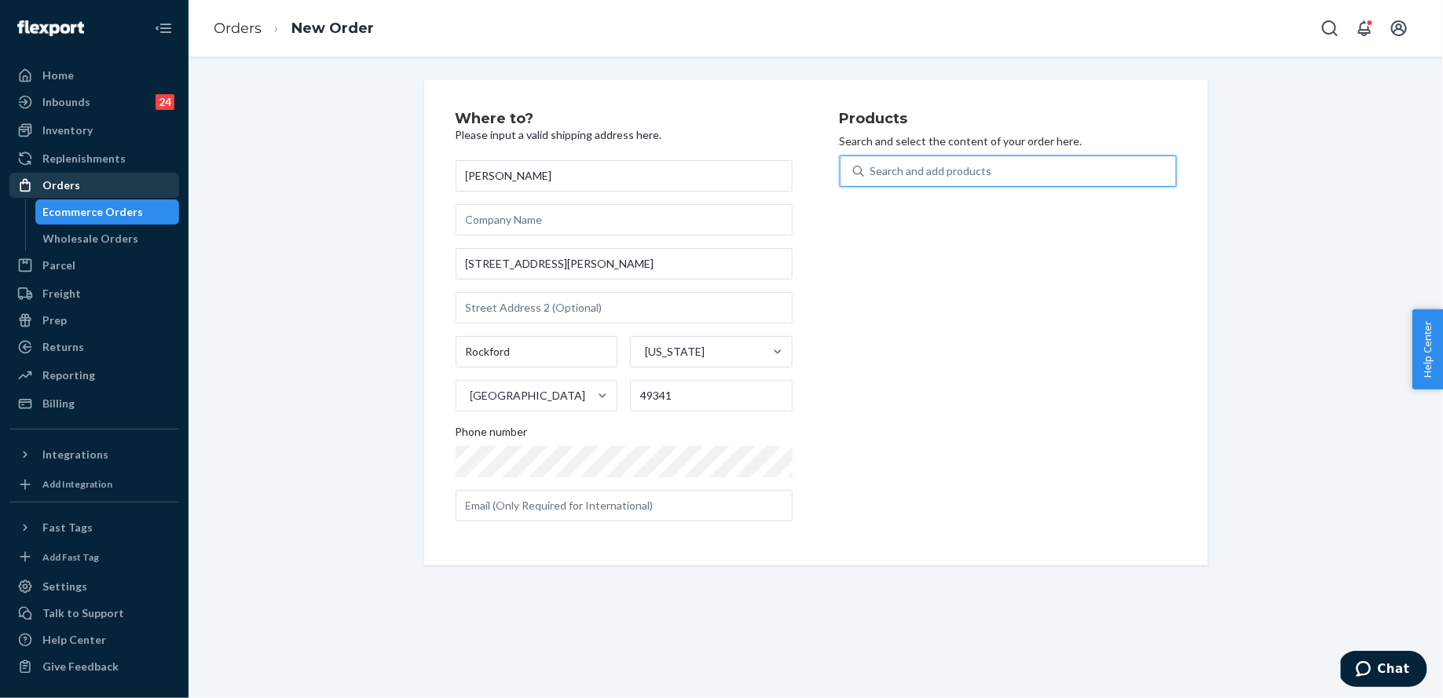
click at [124, 181] on div "Orders" at bounding box center [94, 185] width 167 height 22
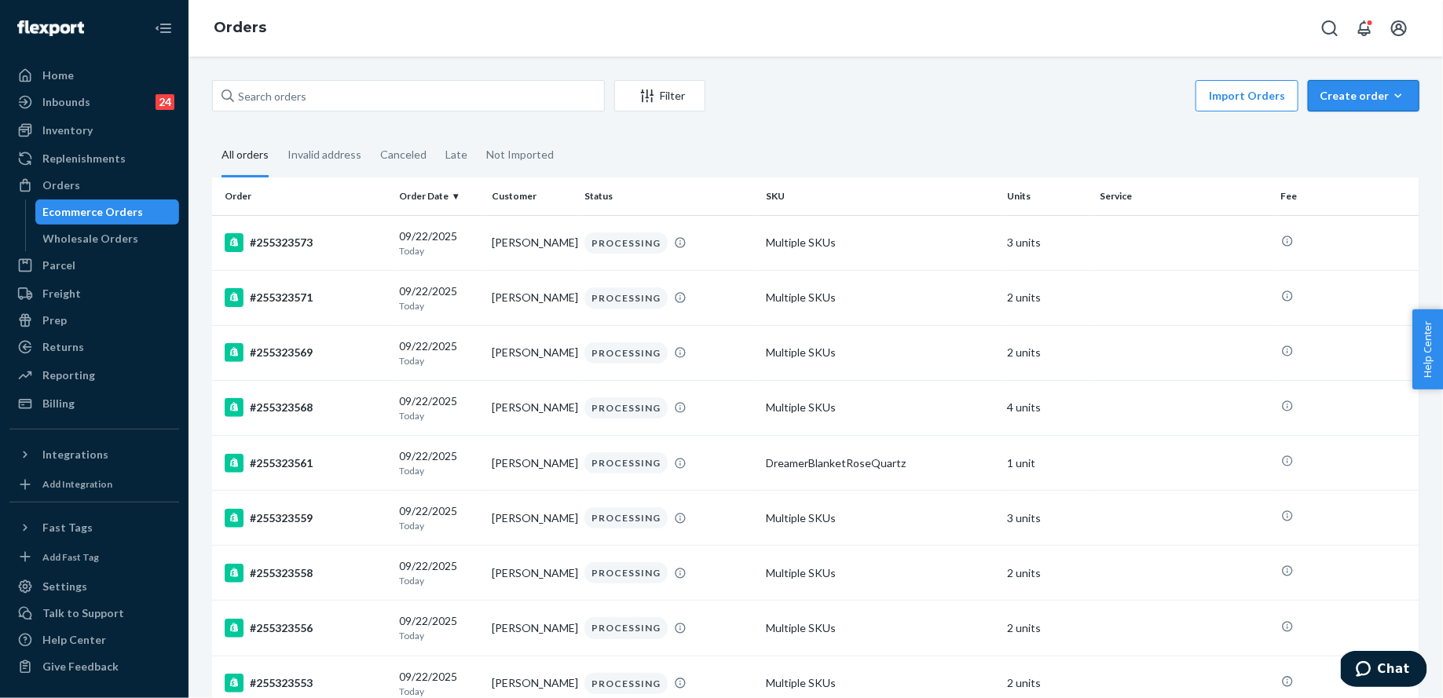
click at [1407, 101] on div "Create order" at bounding box center [1364, 96] width 88 height 16
click at [1407, 119] on button "Ecommerce order" at bounding box center [1387, 134] width 151 height 34
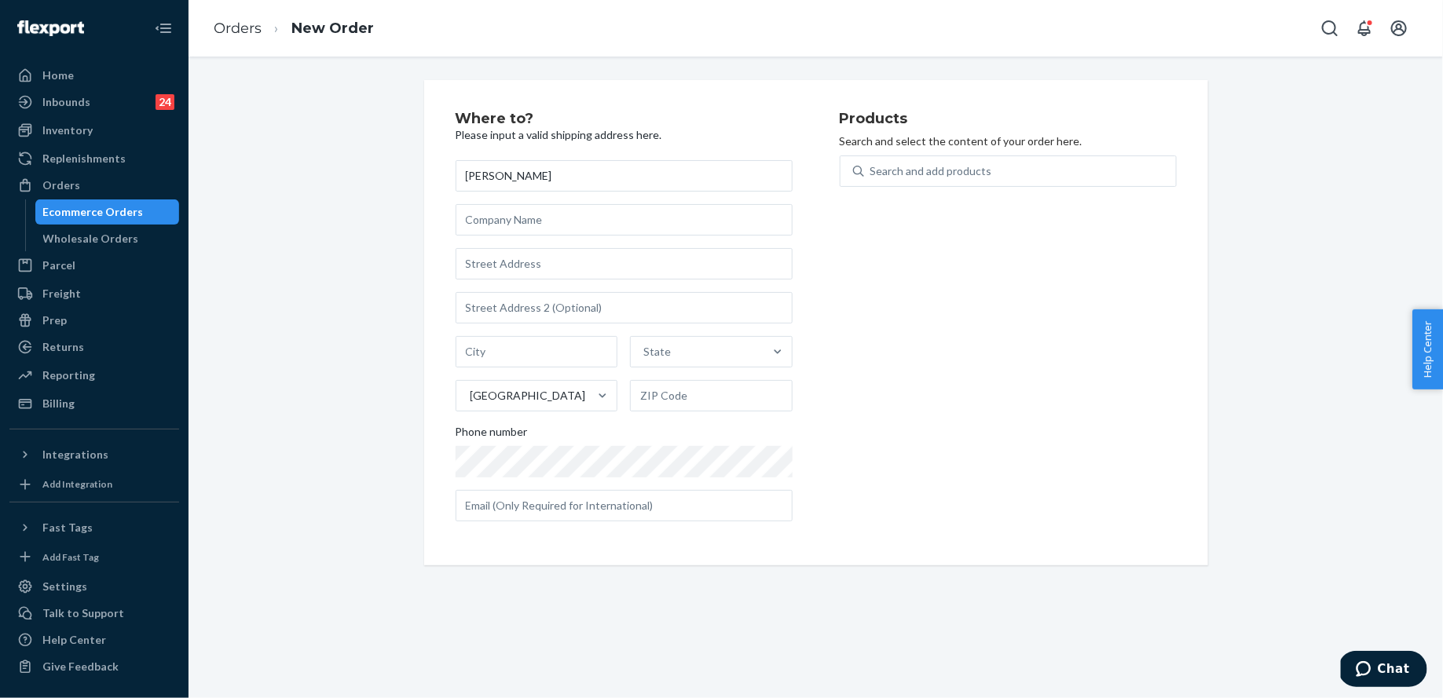
type input "[PERSON_NAME]"
paste input "[STREET_ADDRESS][PERSON_NAME]"
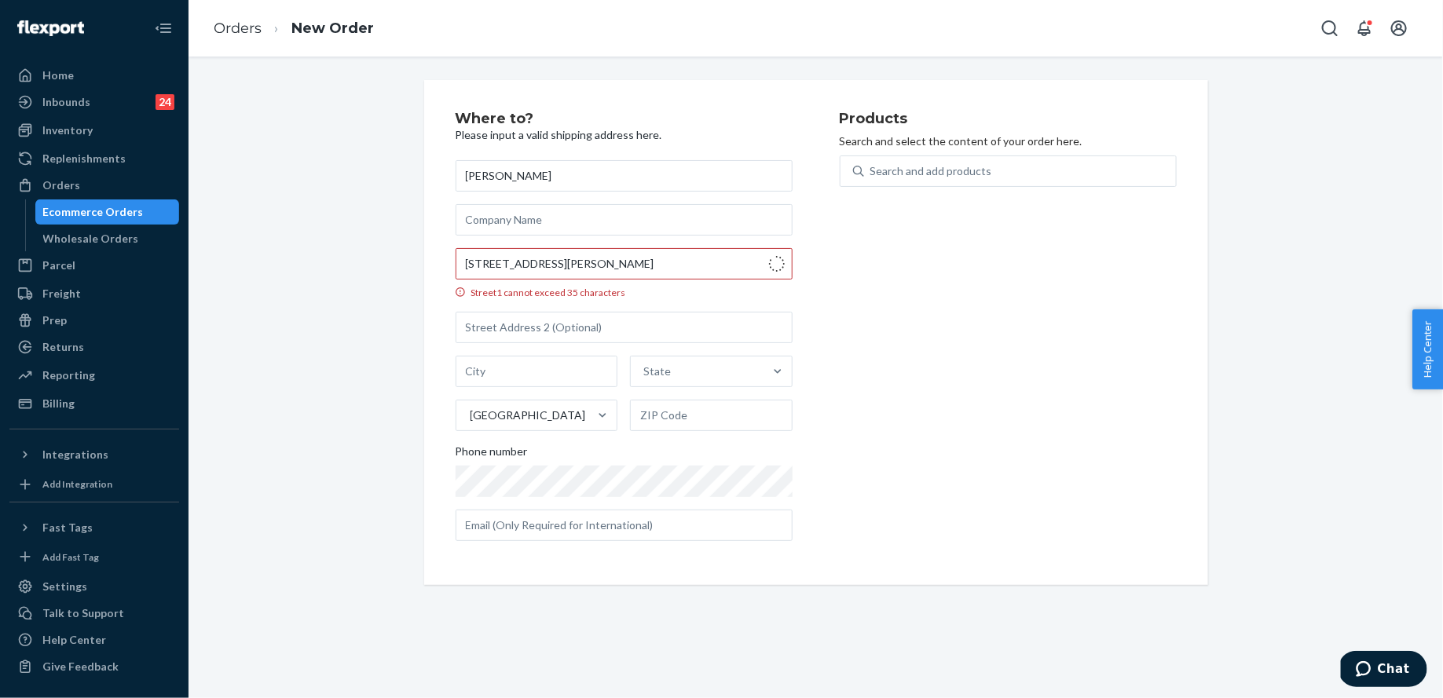
type input "18106 Magnolia Dr"
type input "[PERSON_NAME]"
type input "07885"
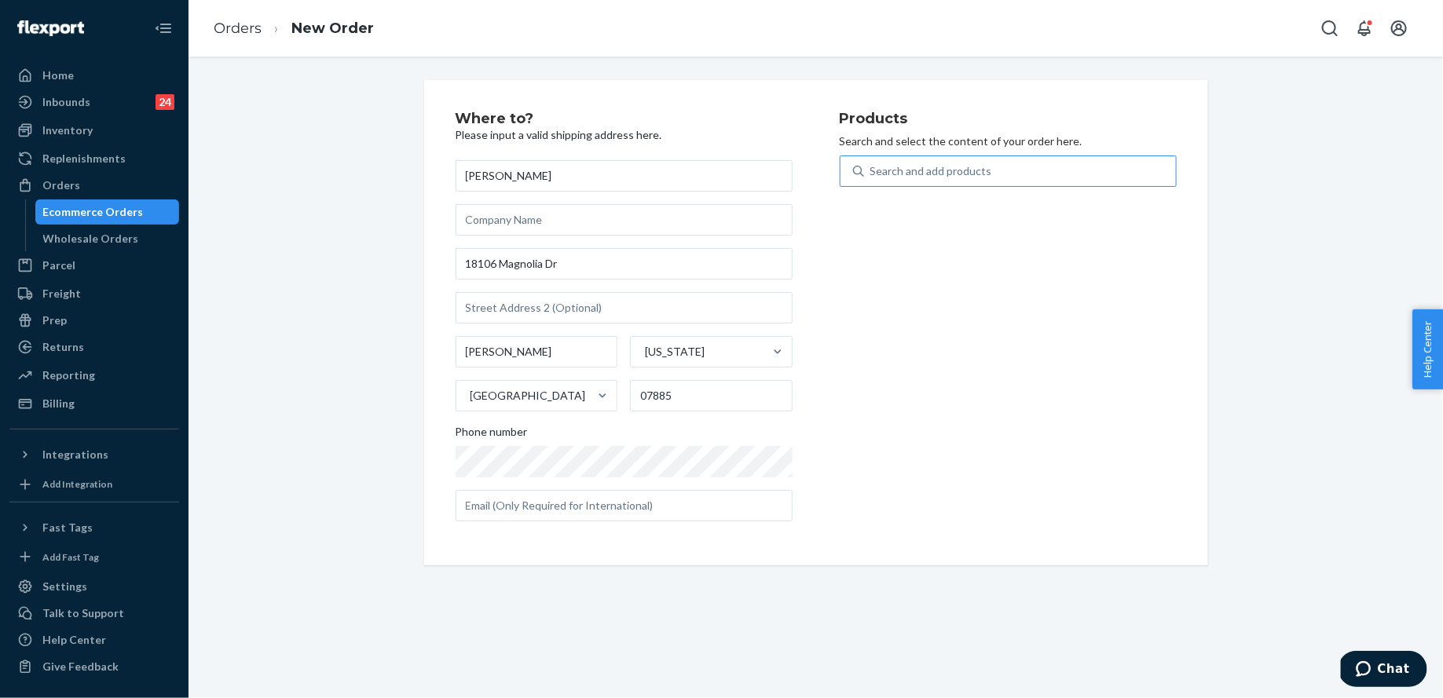
click at [922, 171] on div "Search and add products" at bounding box center [931, 171] width 122 height 16
click at [872, 171] on input "Search and add products" at bounding box center [871, 171] width 2 height 16
type input "tote"
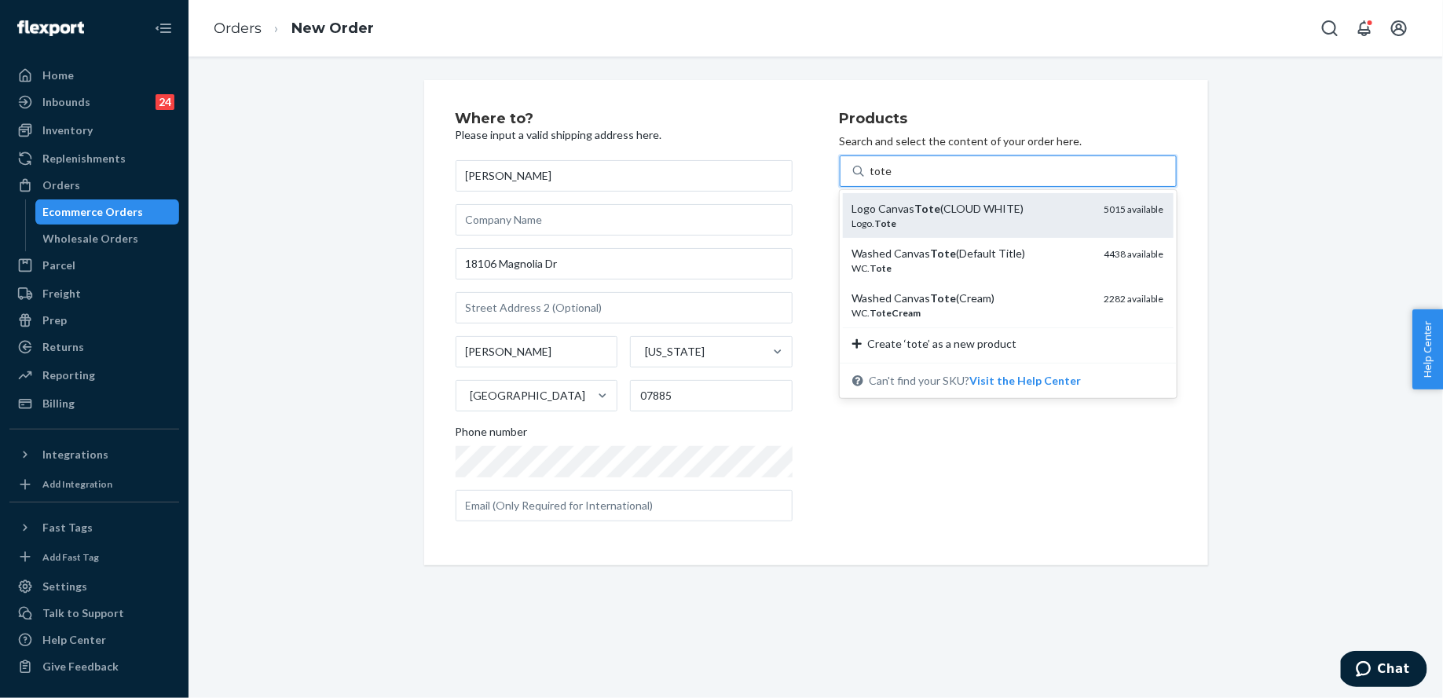
click at [932, 209] on em "Tote" at bounding box center [928, 208] width 26 height 13
click at [892, 179] on input "tote" at bounding box center [881, 171] width 22 height 16
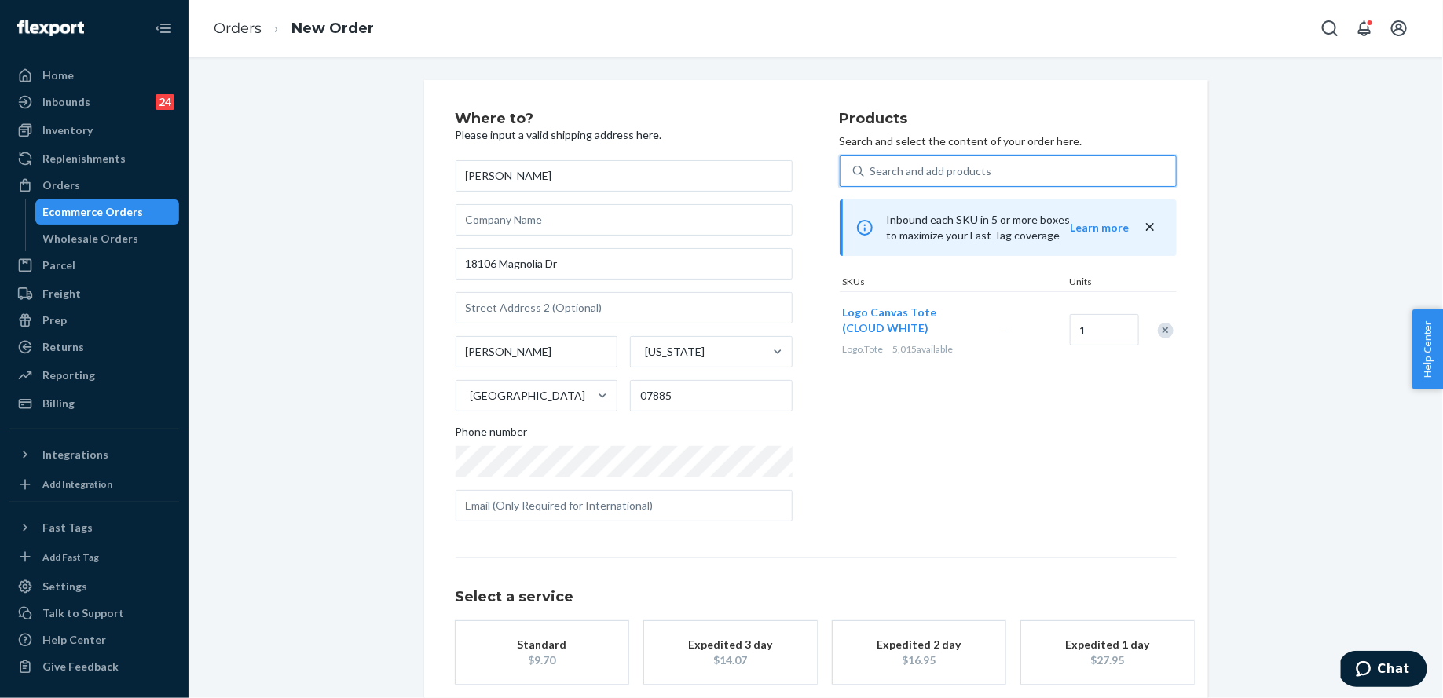
click at [918, 167] on div "Search and add products" at bounding box center [931, 171] width 122 height 16
click at [872, 167] on input "0 results available. Select is focused ,type to refine list, press Down to open…" at bounding box center [871, 171] width 2 height 16
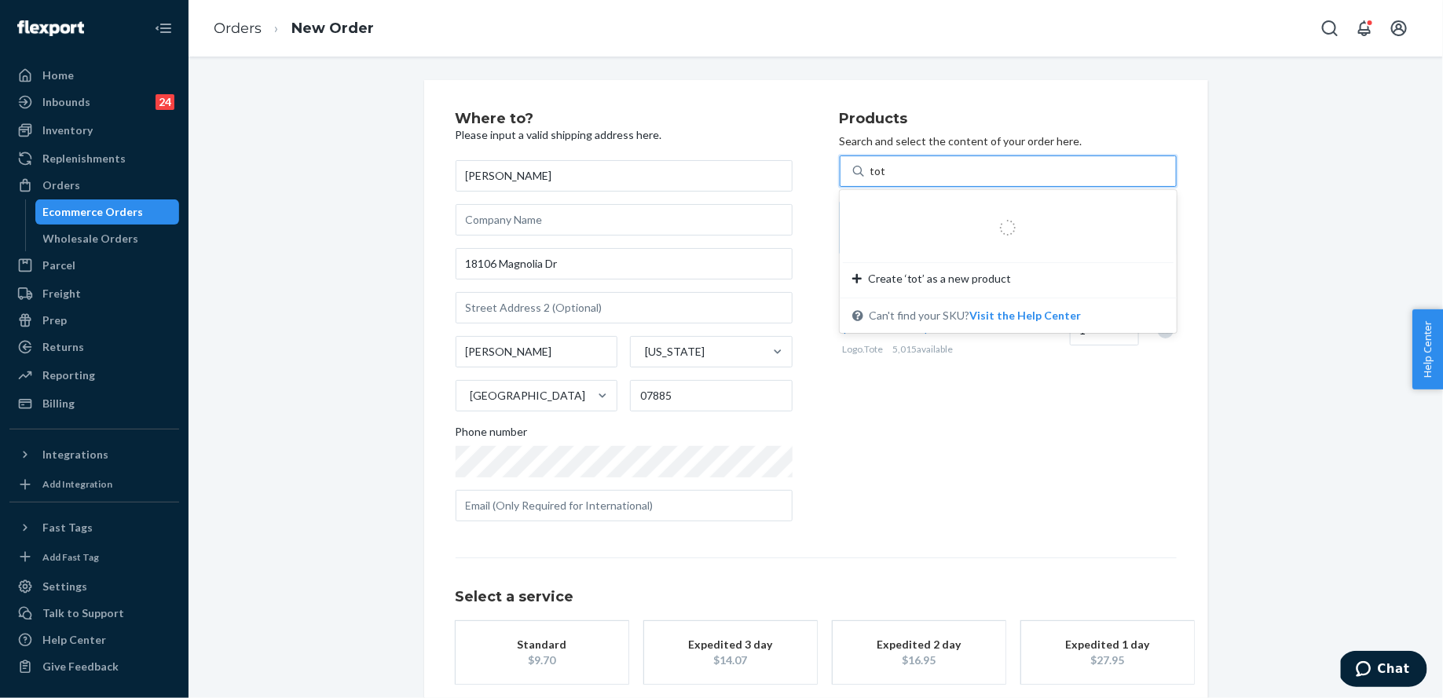
type input "tote"
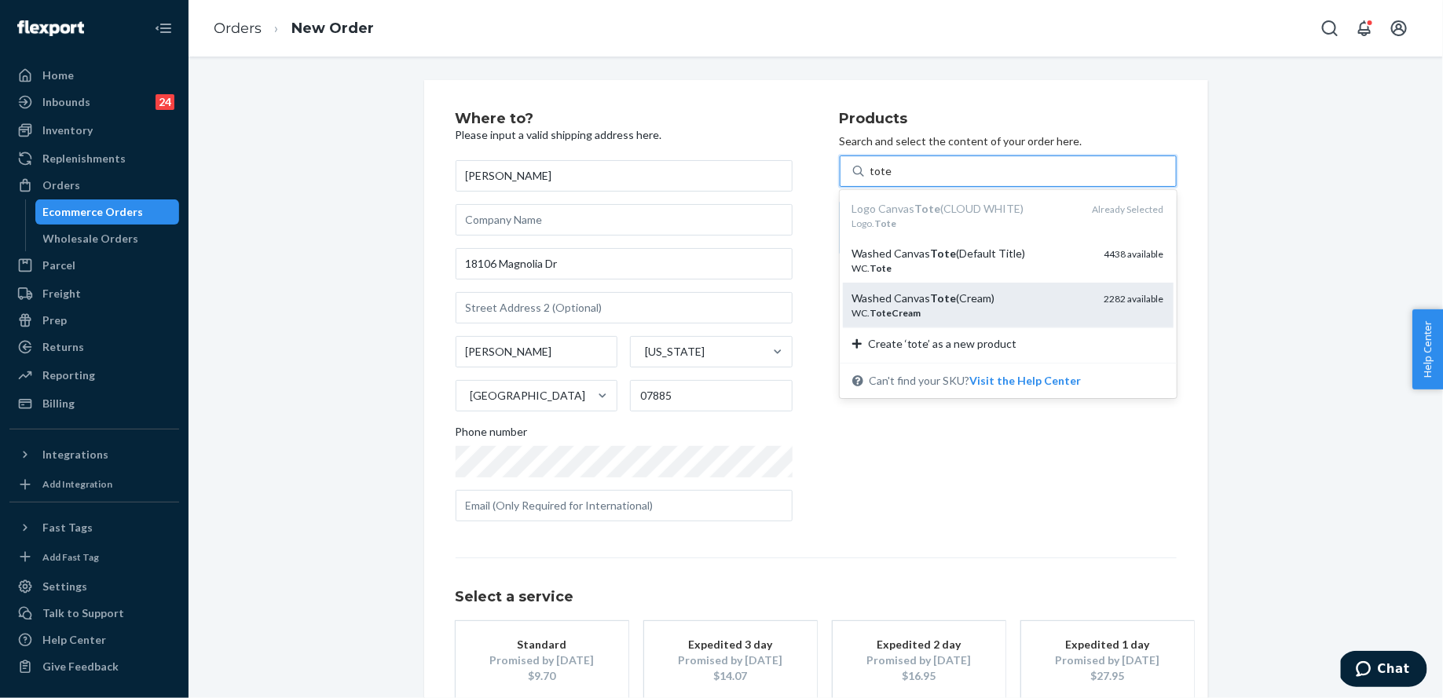
click at [940, 293] on em "Tote" at bounding box center [944, 297] width 26 height 13
click at [892, 179] on input "tote" at bounding box center [881, 171] width 22 height 16
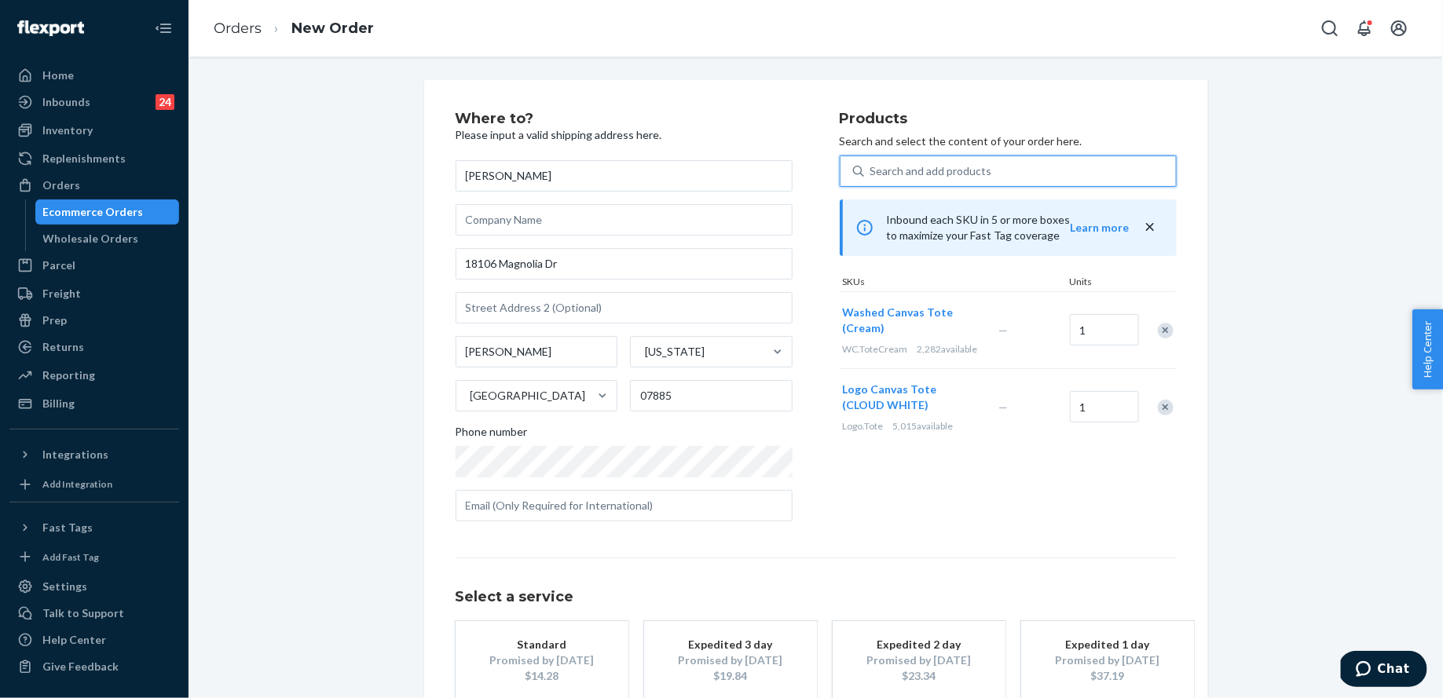
click at [932, 166] on div "Search and add products" at bounding box center [931, 171] width 122 height 16
click at [872, 166] on input "0 results available. Select is focused ,type to refine list, press Down to open…" at bounding box center [871, 171] width 2 height 16
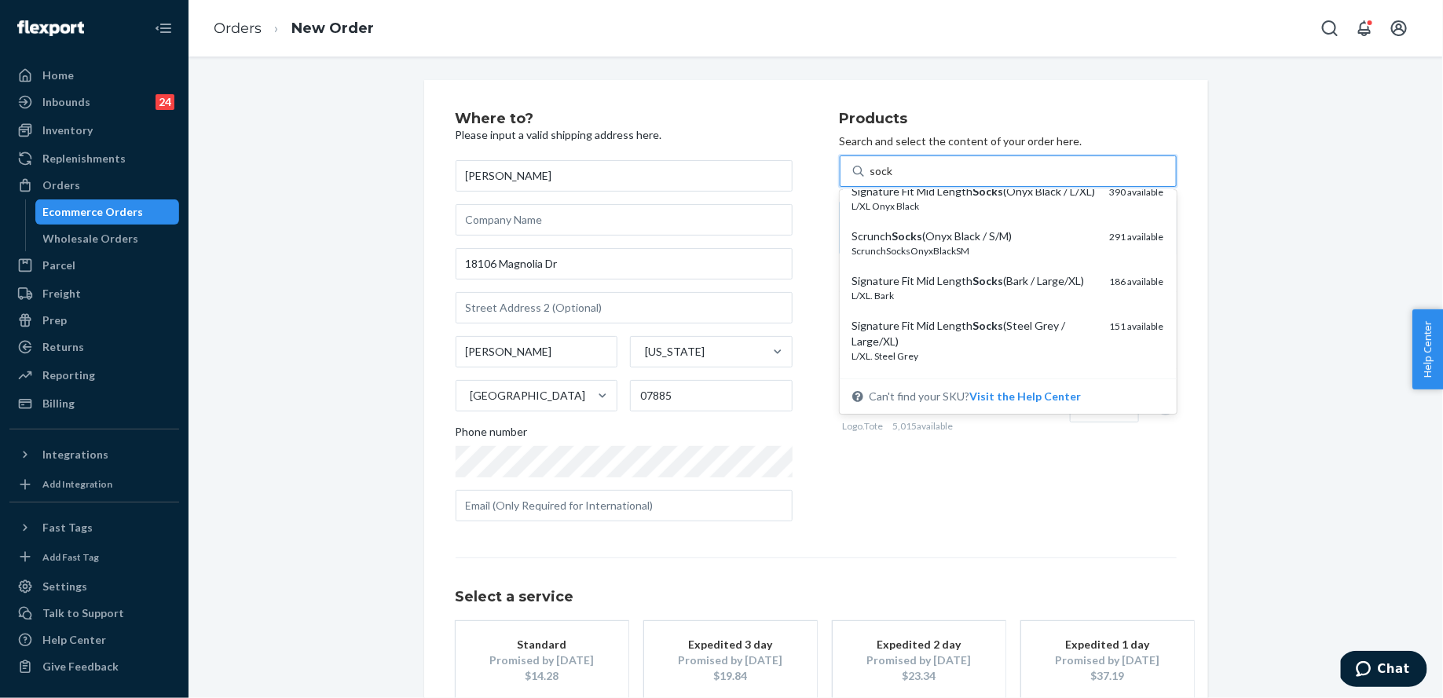
scroll to position [291, 0]
type input "scrunch"
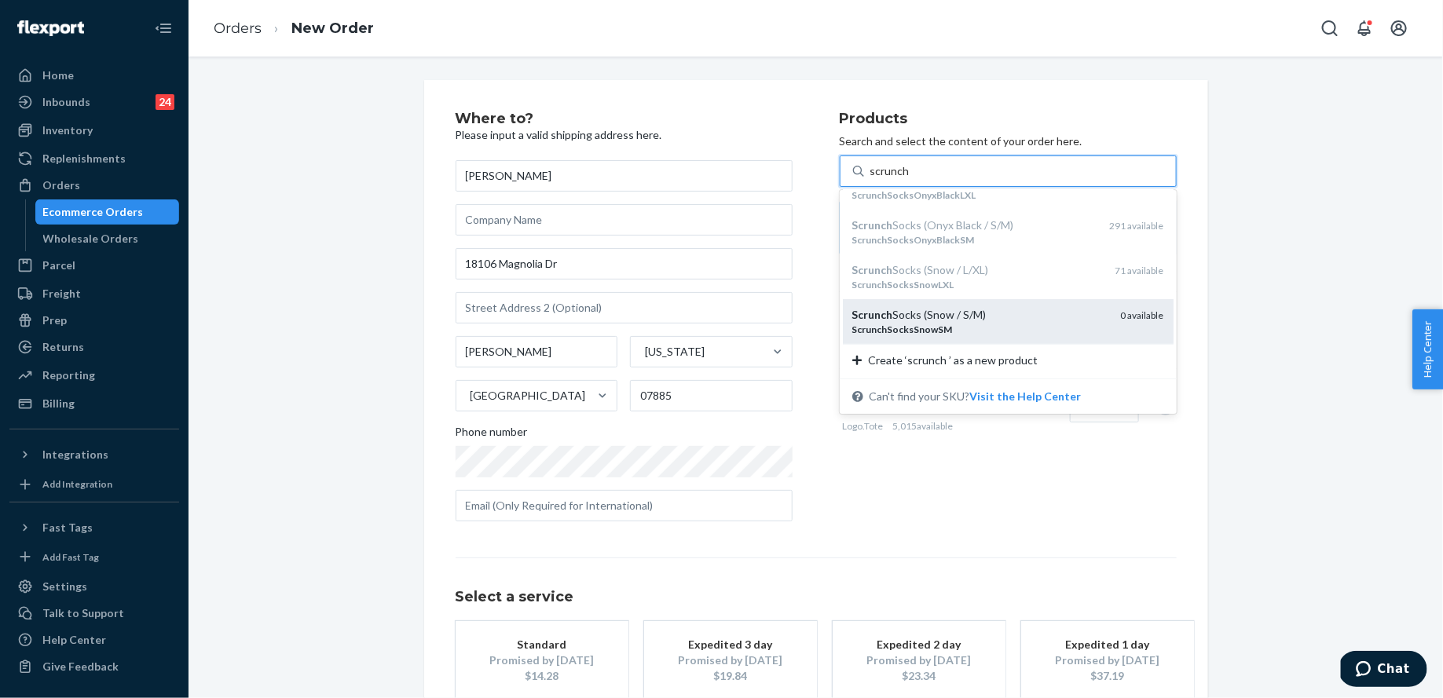
click at [973, 313] on div "Scrunch Socks (Snow / S/M)" at bounding box center [980, 315] width 256 height 16
click at [912, 179] on input "scrunch" at bounding box center [891, 171] width 42 height 16
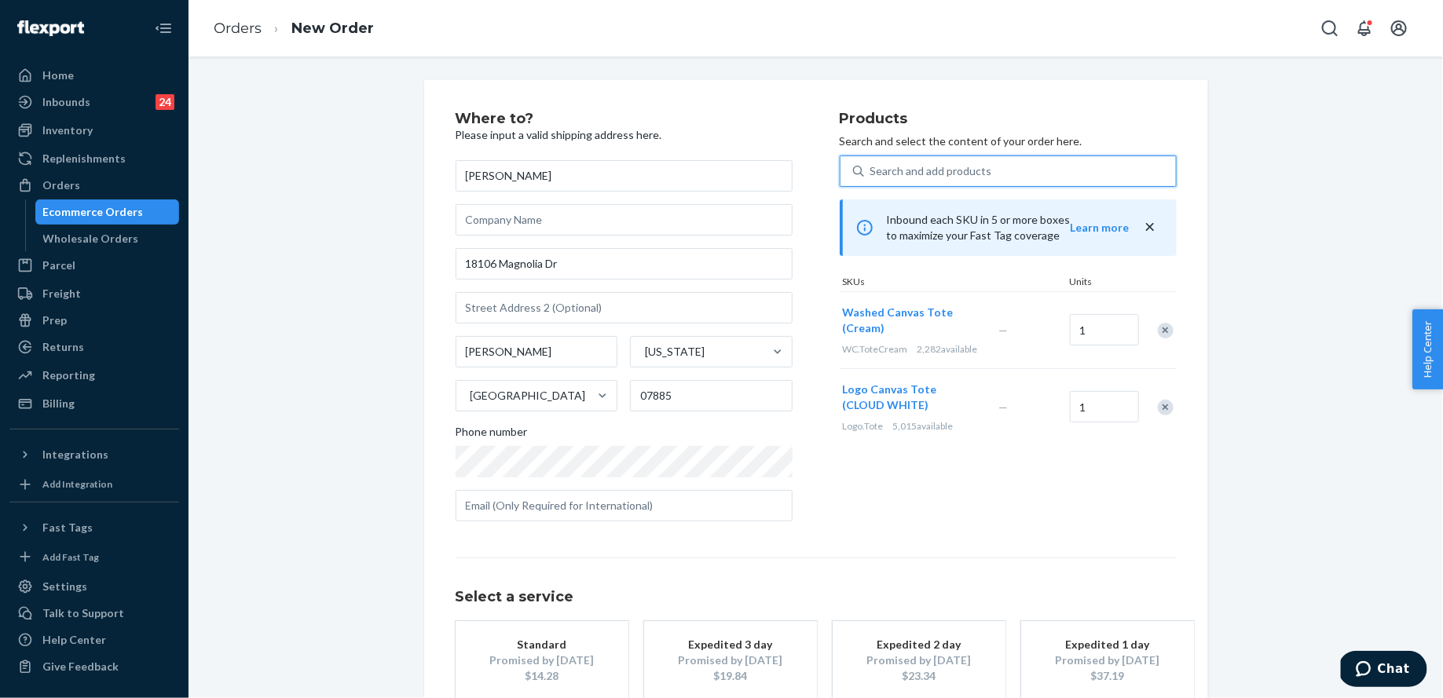
click at [928, 168] on div "Search and add products" at bounding box center [1020, 171] width 312 height 28
click at [872, 168] on input "0 results available. Select is focused ,type to refine list, press Down to open…" at bounding box center [871, 171] width 2 height 16
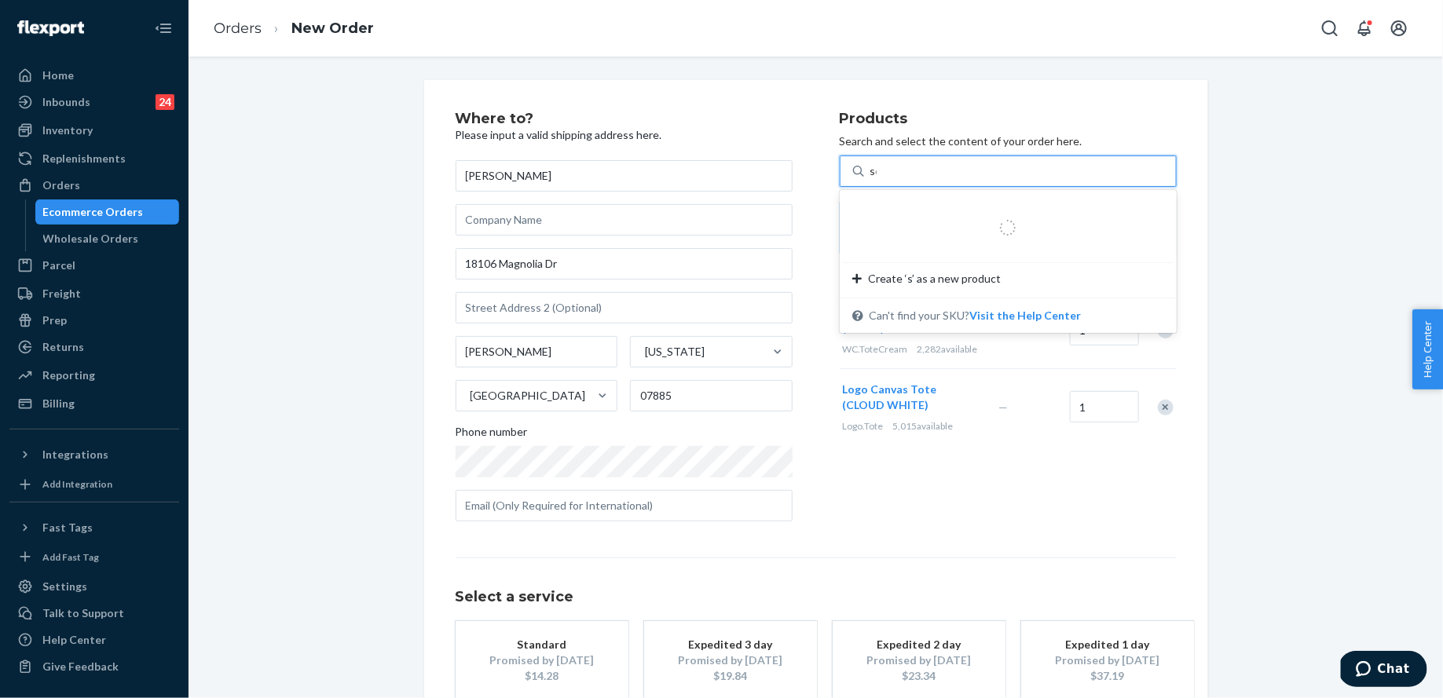
type input "sock"
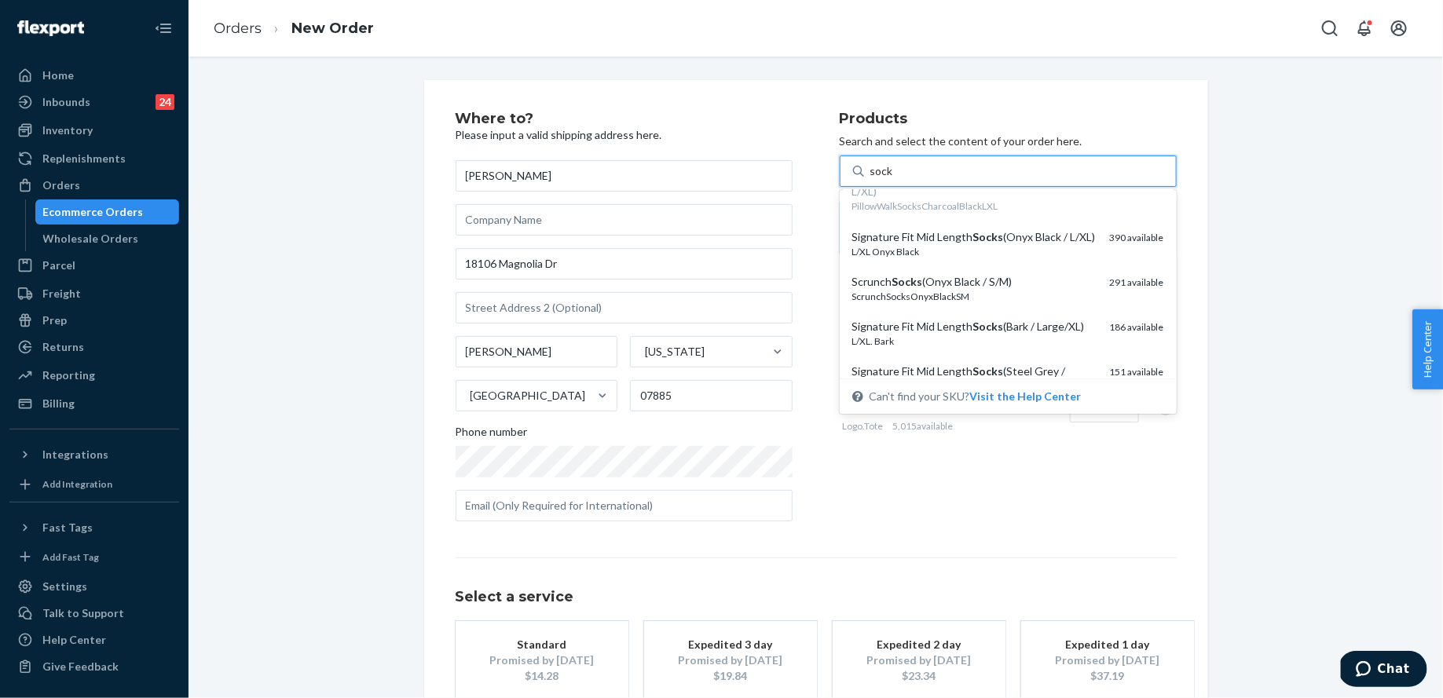
scroll to position [241, 0]
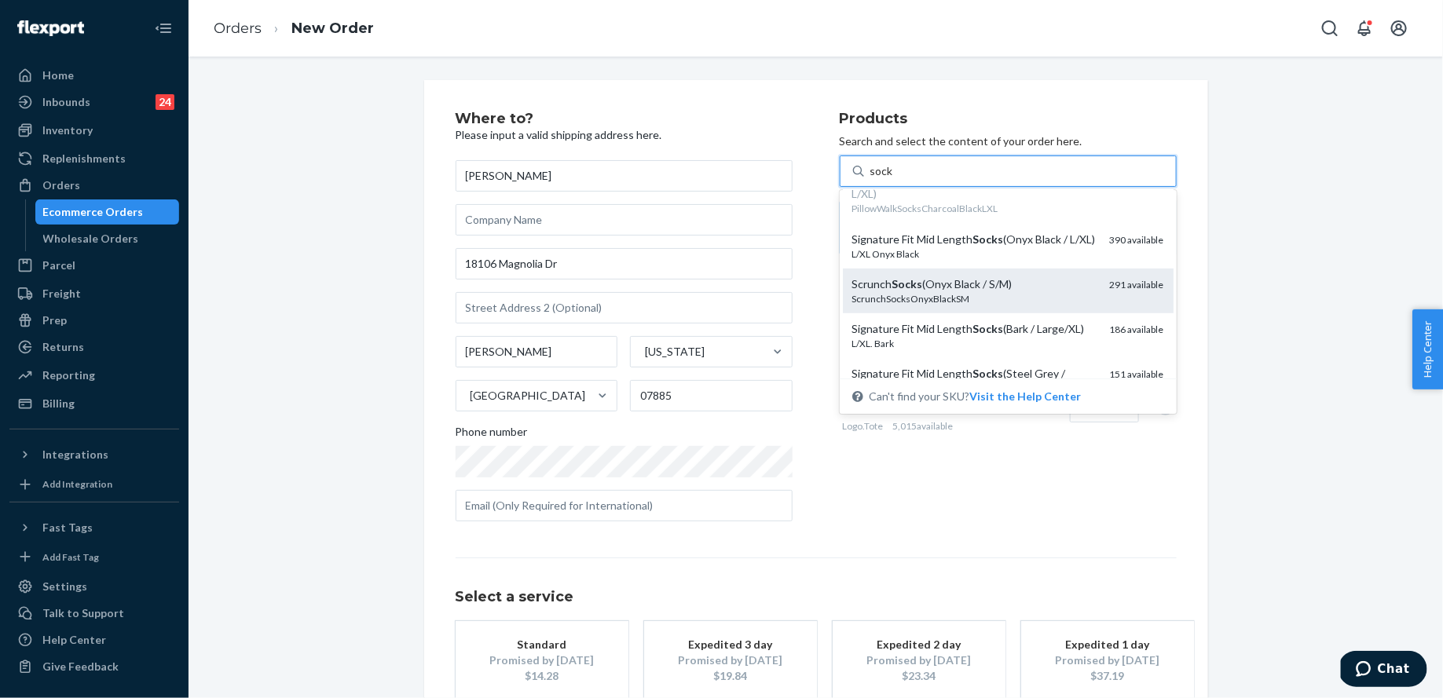
click at [976, 292] on div "Scrunch Socks (Onyx Black / S/M)" at bounding box center [974, 285] width 245 height 16
click at [894, 179] on input "sock" at bounding box center [882, 171] width 24 height 16
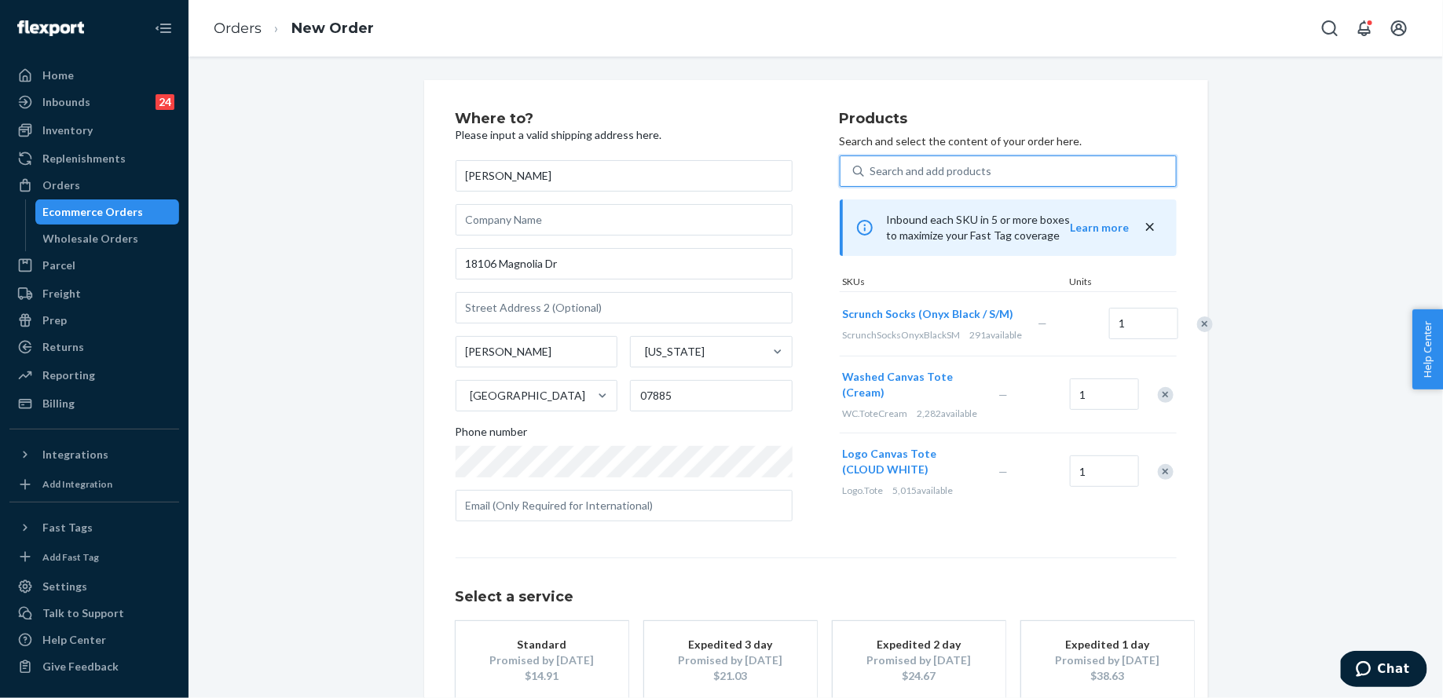
click at [571, 639] on div "Standard" at bounding box center [542, 645] width 126 height 16
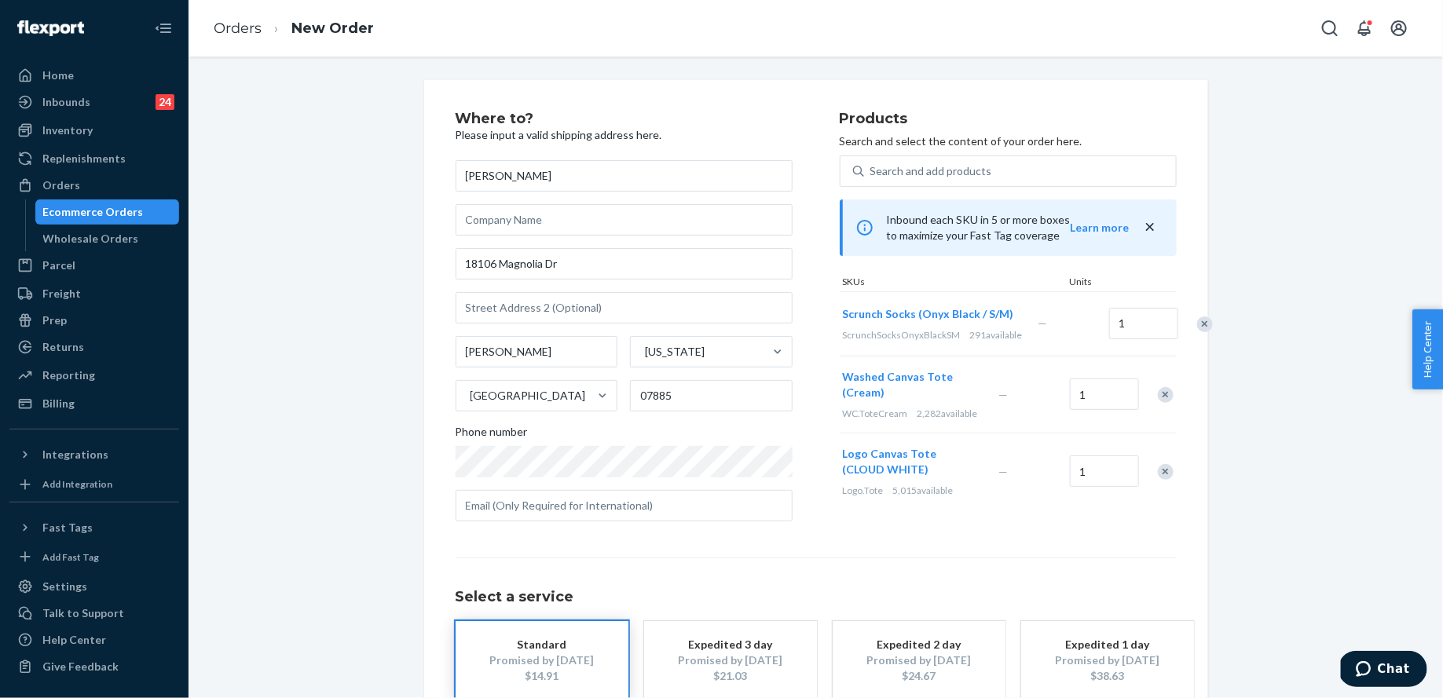
scroll to position [97, 0]
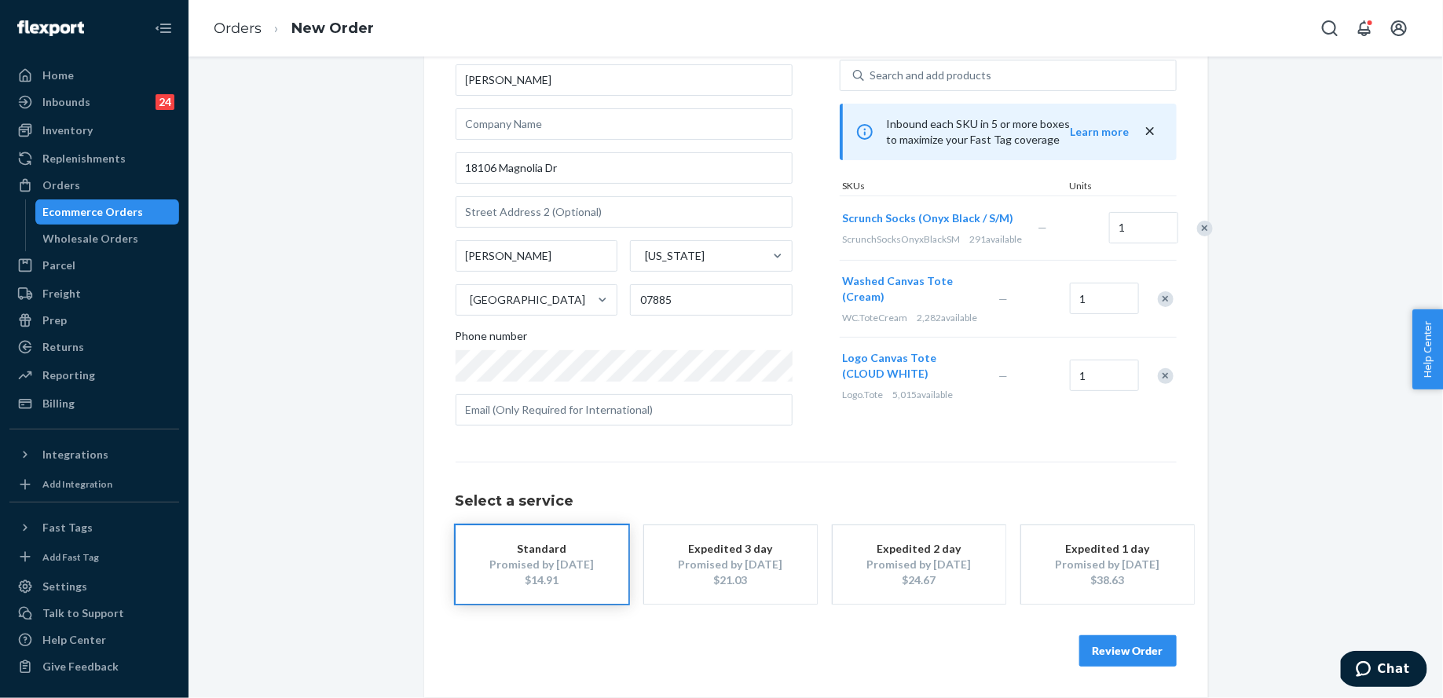
click at [1148, 650] on button "Review Order" at bounding box center [1127, 650] width 97 height 31
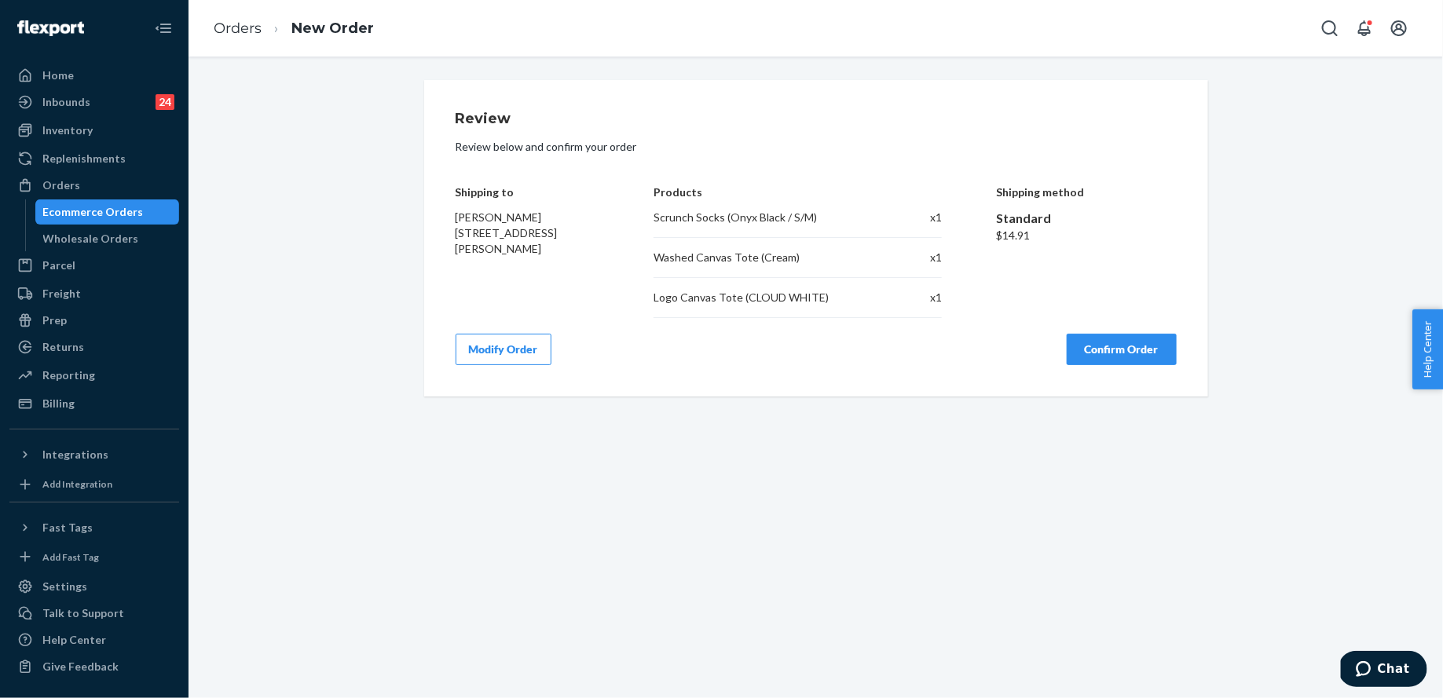
click at [1128, 341] on button "Confirm Order" at bounding box center [1122, 349] width 110 height 31
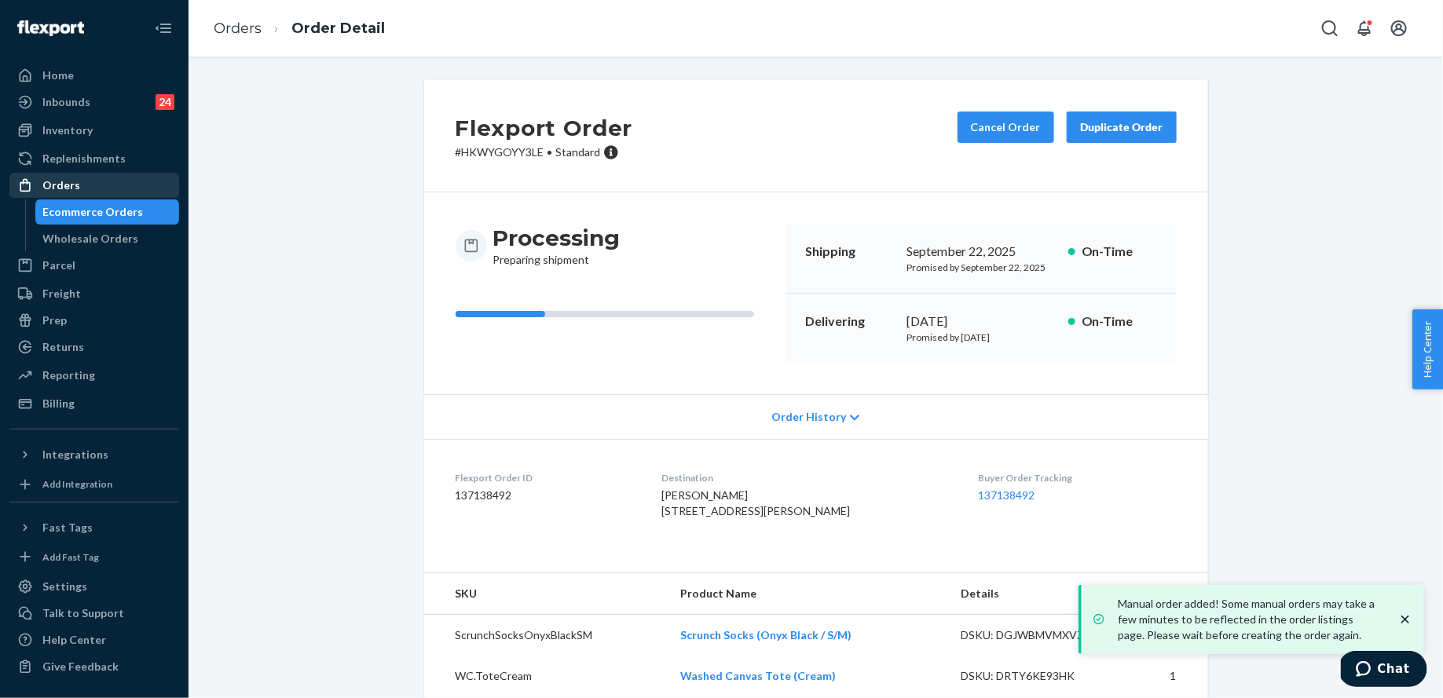
click at [86, 180] on div "Orders" at bounding box center [94, 185] width 167 height 22
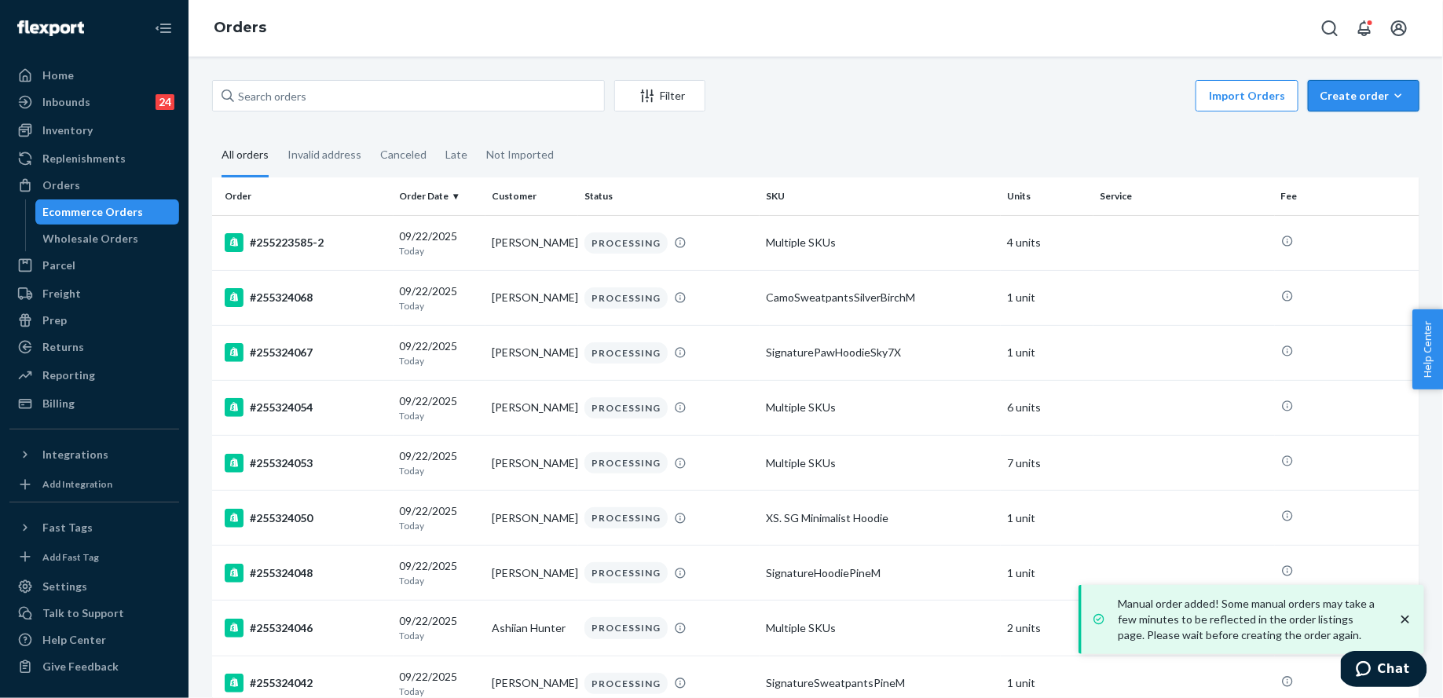
click at [1372, 87] on button "Create order Ecommerce order Removal order" at bounding box center [1364, 95] width 112 height 31
click at [1370, 130] on span "Ecommerce order" at bounding box center [1372, 133] width 97 height 11
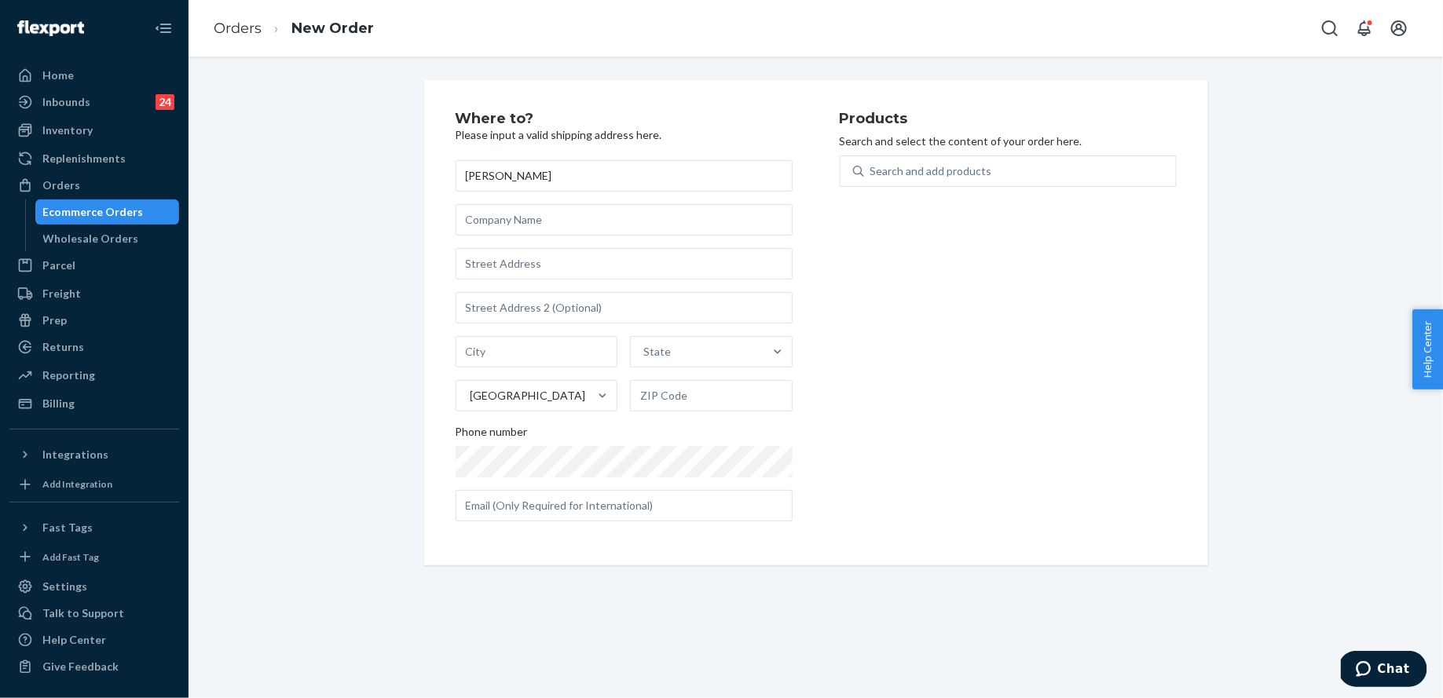
type input "[PERSON_NAME]"
paste input "[STREET_ADDRESS][US_STATE]"
type input "[STREET_ADDRESS][US_STATE]"
type input "Lakewood"
type input "80232"
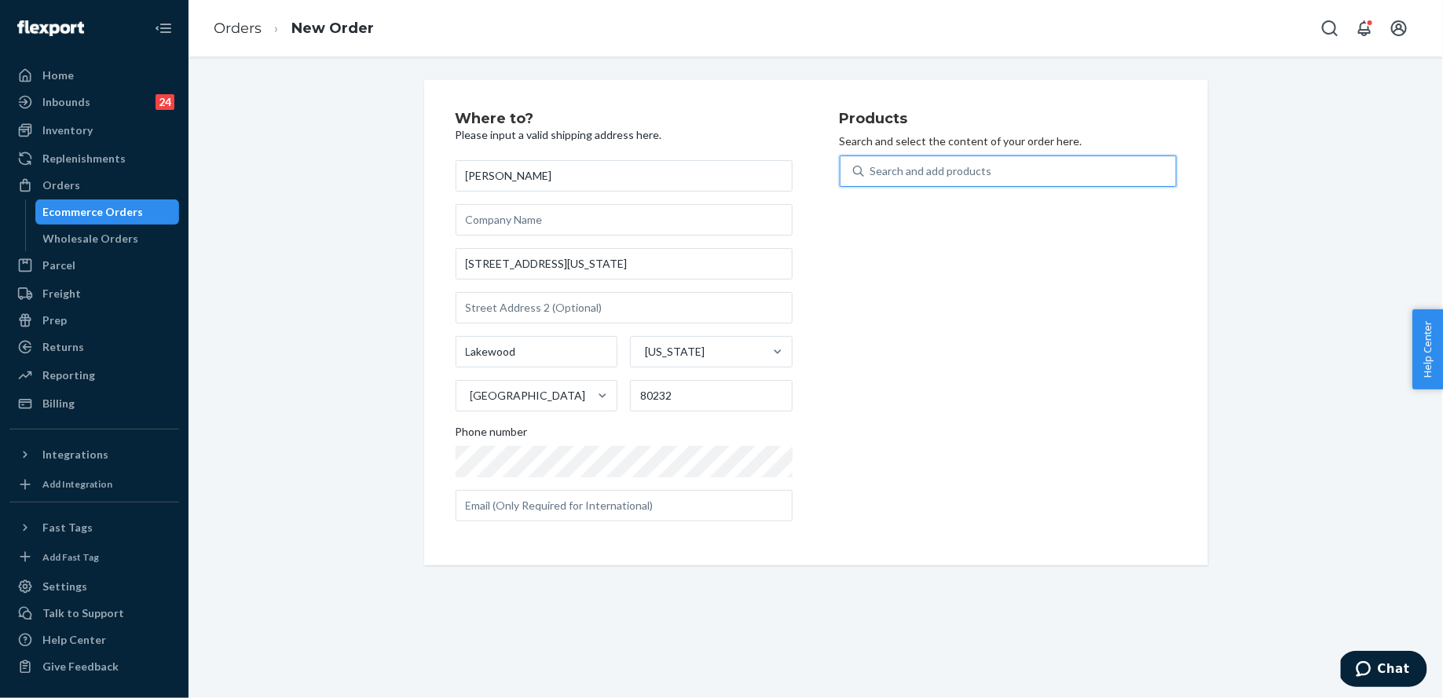
click at [921, 178] on div "Search and add products" at bounding box center [931, 171] width 122 height 16
click at [872, 178] on input "0 results available. Use Up and Down to choose options, press Enter to select t…" at bounding box center [871, 171] width 2 height 16
type input "tote"
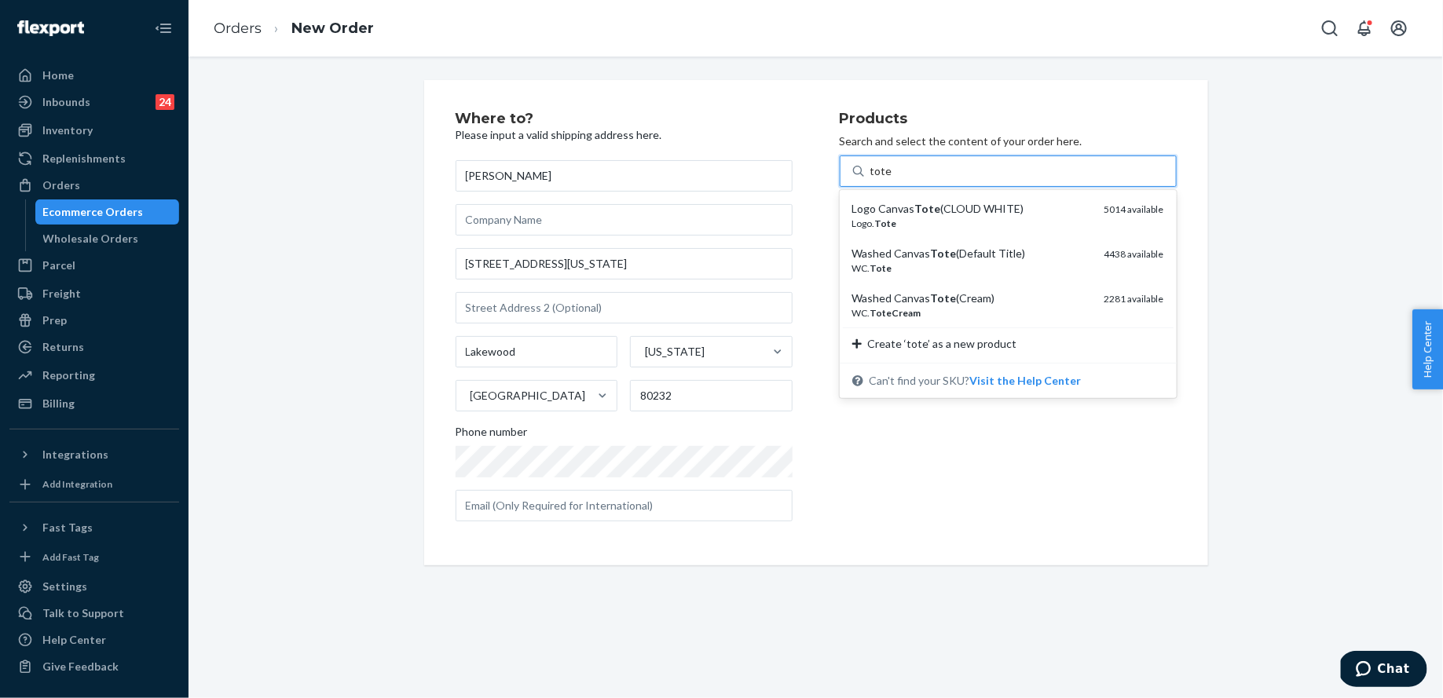
drag, startPoint x: 930, startPoint y: 207, endPoint x: 930, endPoint y: 196, distance: 11.0
click at [930, 207] on em "Tote" at bounding box center [928, 208] width 26 height 13
click at [892, 179] on input "tote" at bounding box center [881, 171] width 22 height 16
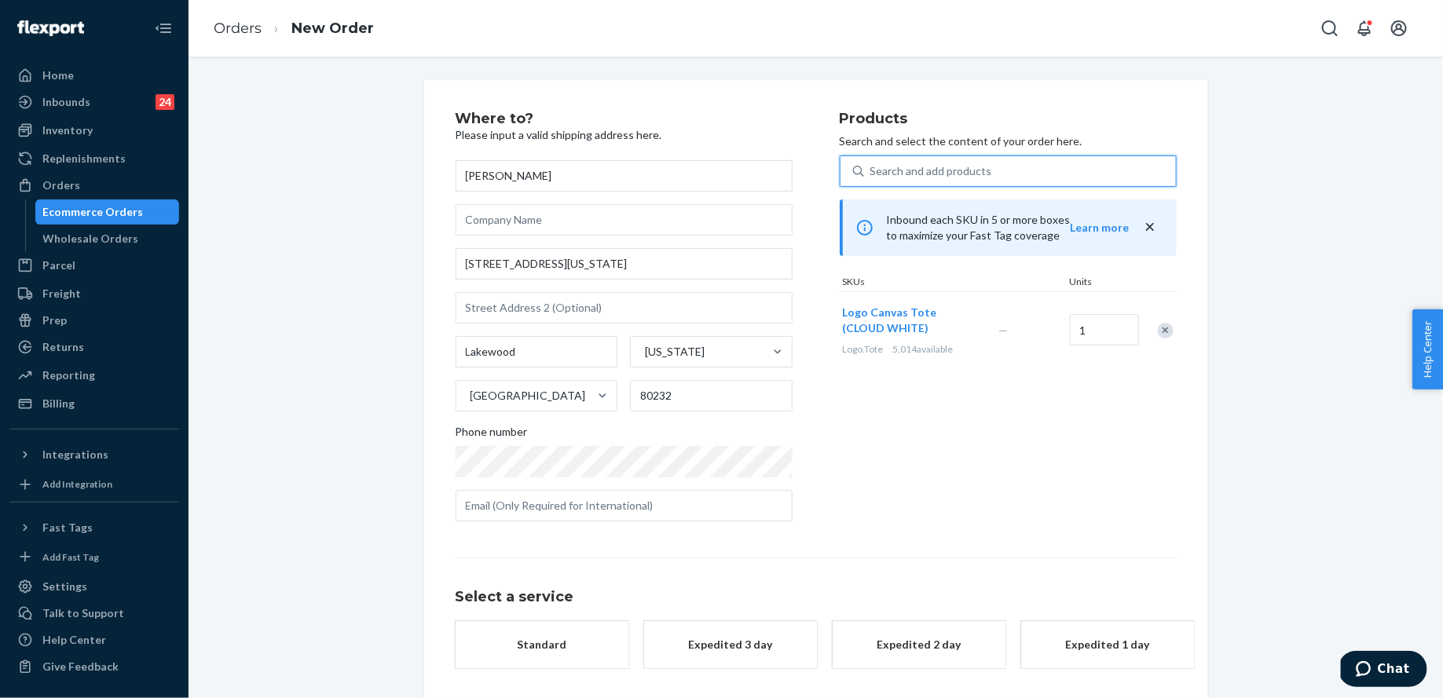
click at [928, 185] on div "Search and add products" at bounding box center [1020, 171] width 312 height 28
click at [872, 179] on input "0 results available. Select is focused ,type to refine list, press Down to open…" at bounding box center [871, 171] width 2 height 16
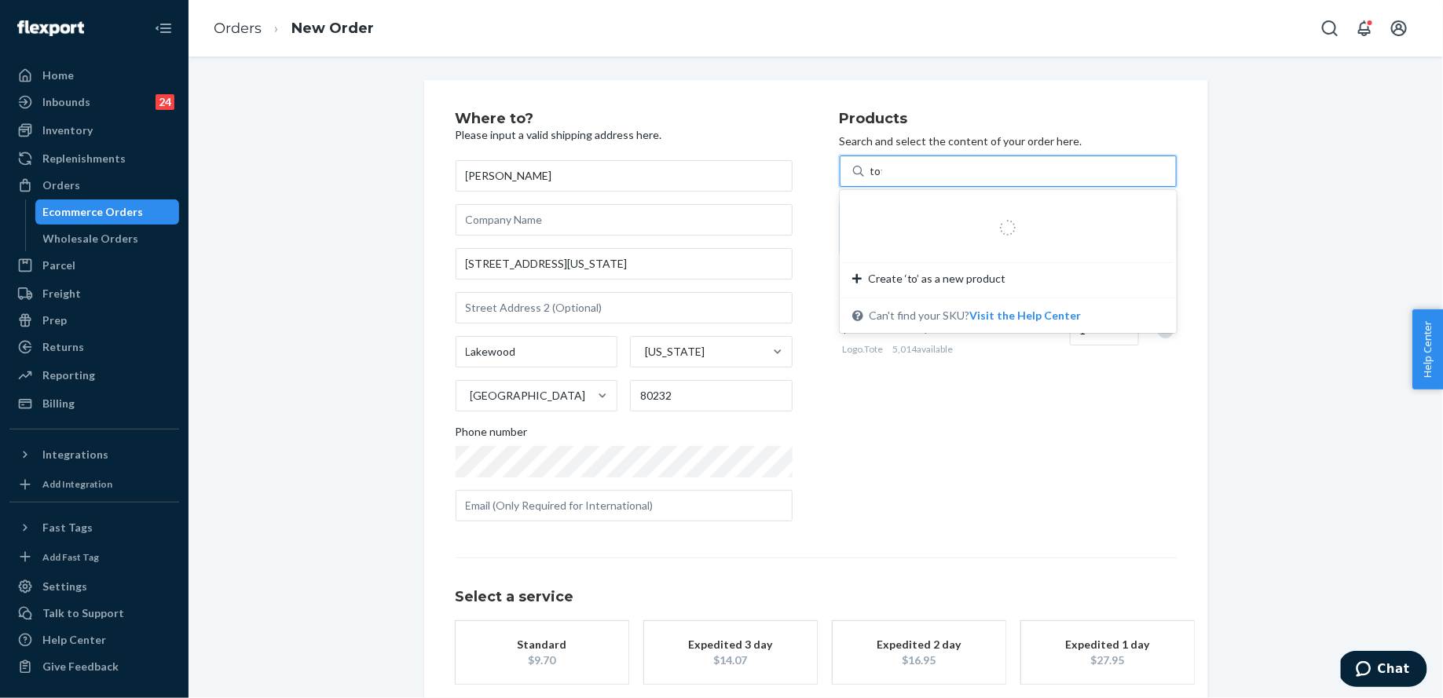
type input "tote"
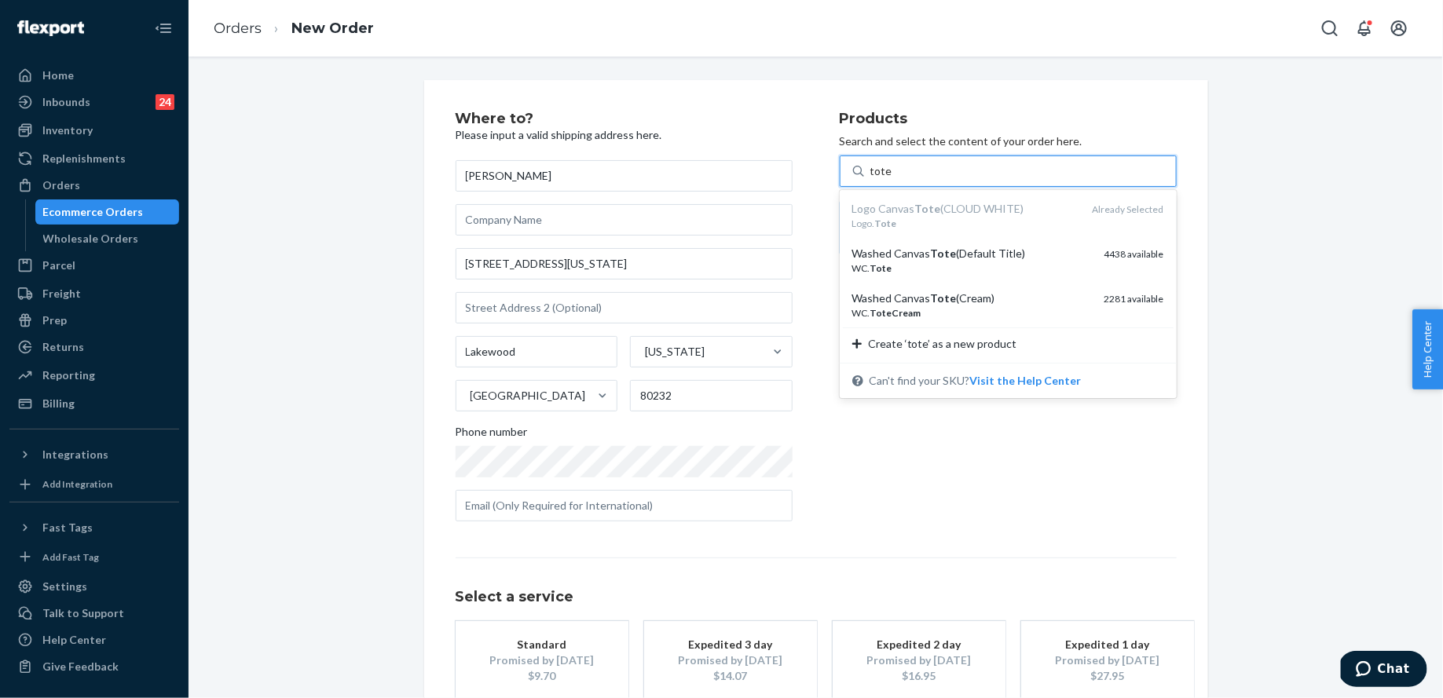
click at [934, 245] on div "Washed Canvas Tote (Default Title) WC. Tote 4438 available" at bounding box center [1008, 260] width 331 height 45
click at [892, 179] on input "tote" at bounding box center [881, 171] width 22 height 16
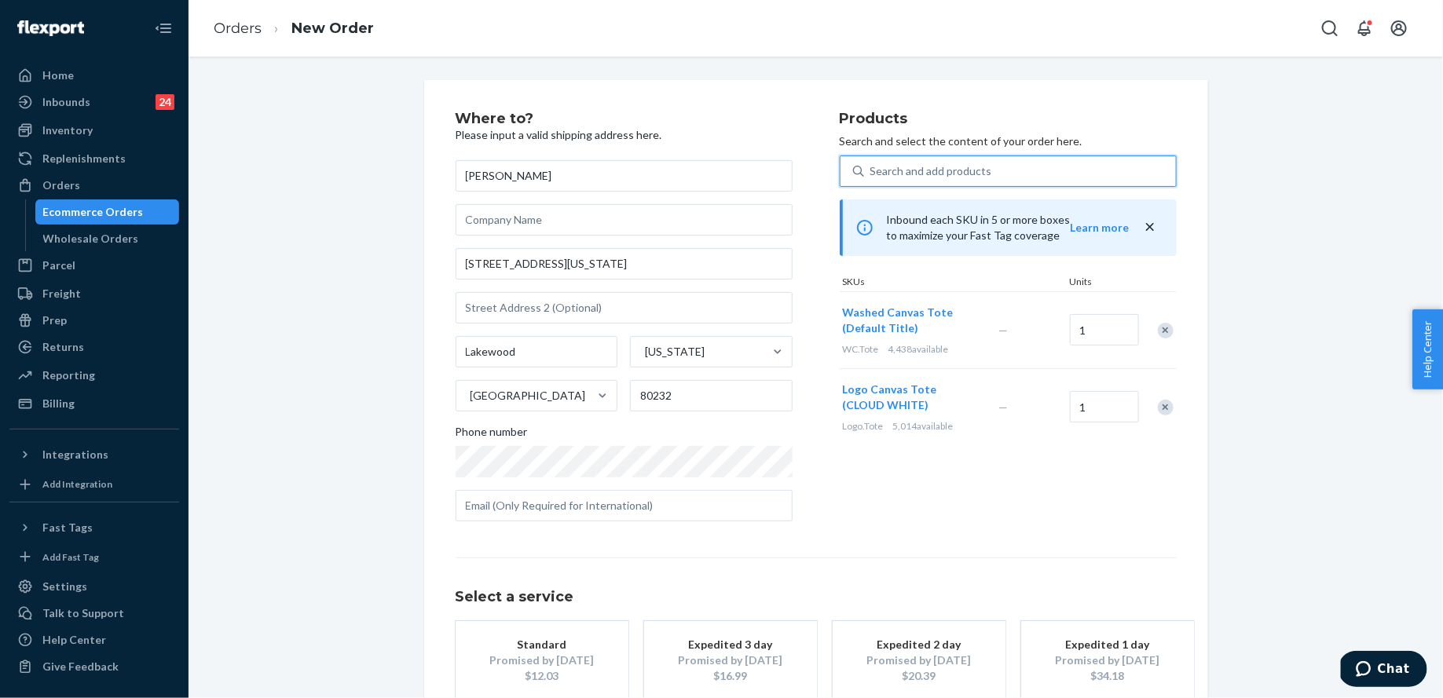
click at [934, 170] on div "Search and add products" at bounding box center [931, 171] width 122 height 16
click at [872, 170] on input "0 results available. Select is focused ,type to refine list, press Down to open…" at bounding box center [871, 171] width 2 height 16
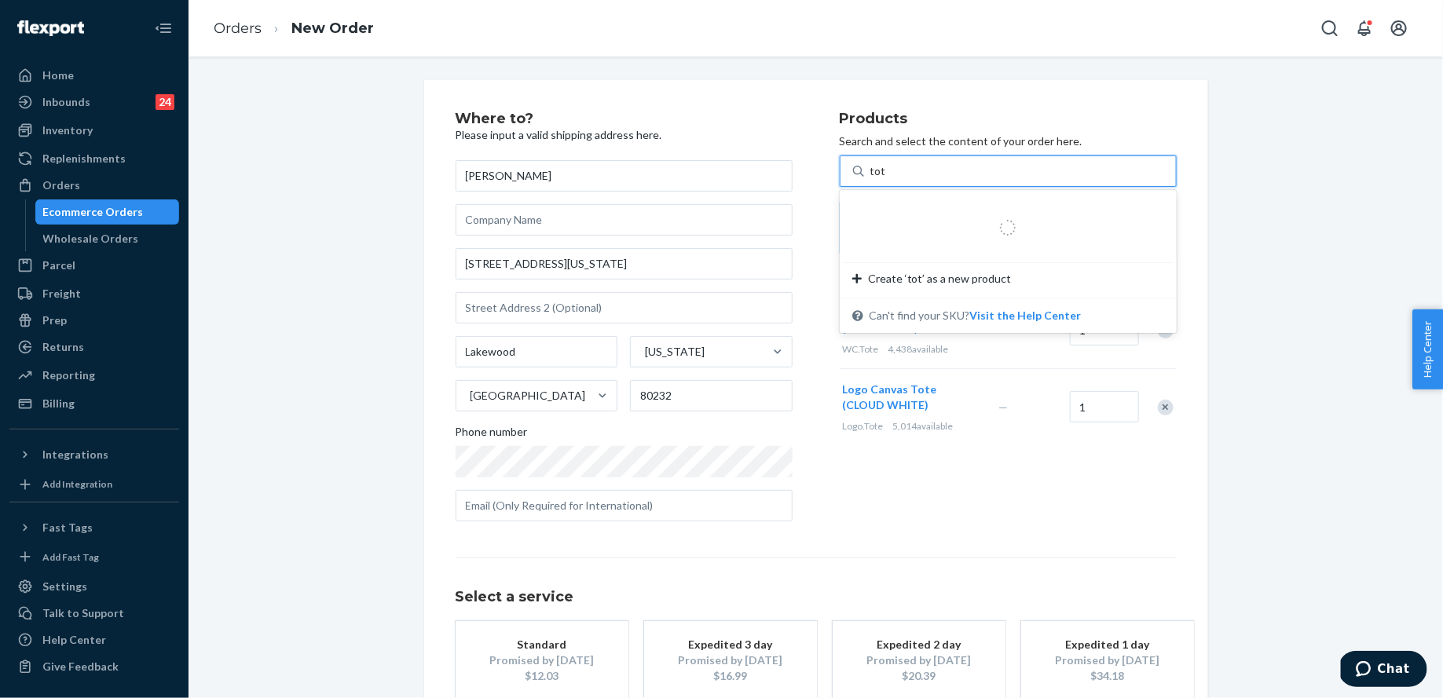
type input "tote"
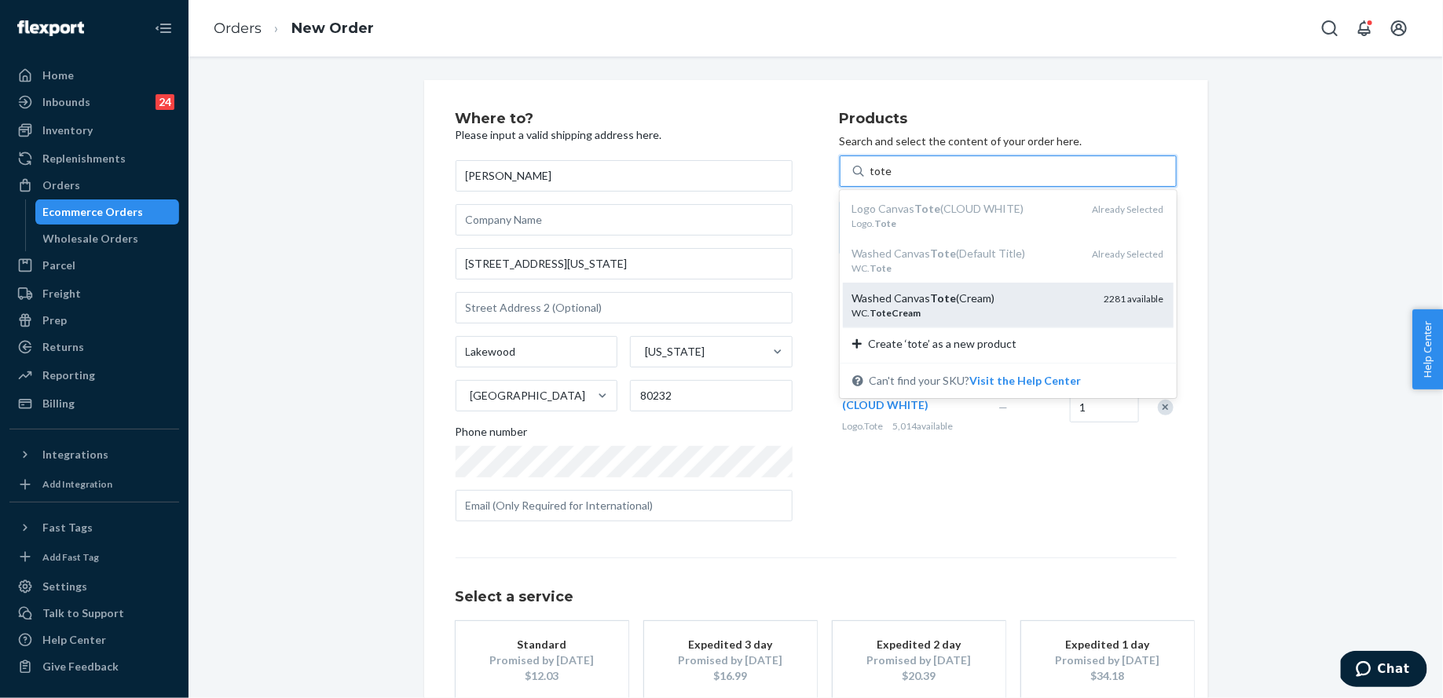
click at [936, 302] on em "Tote" at bounding box center [944, 297] width 26 height 13
click at [892, 179] on input "tote" at bounding box center [881, 171] width 22 height 16
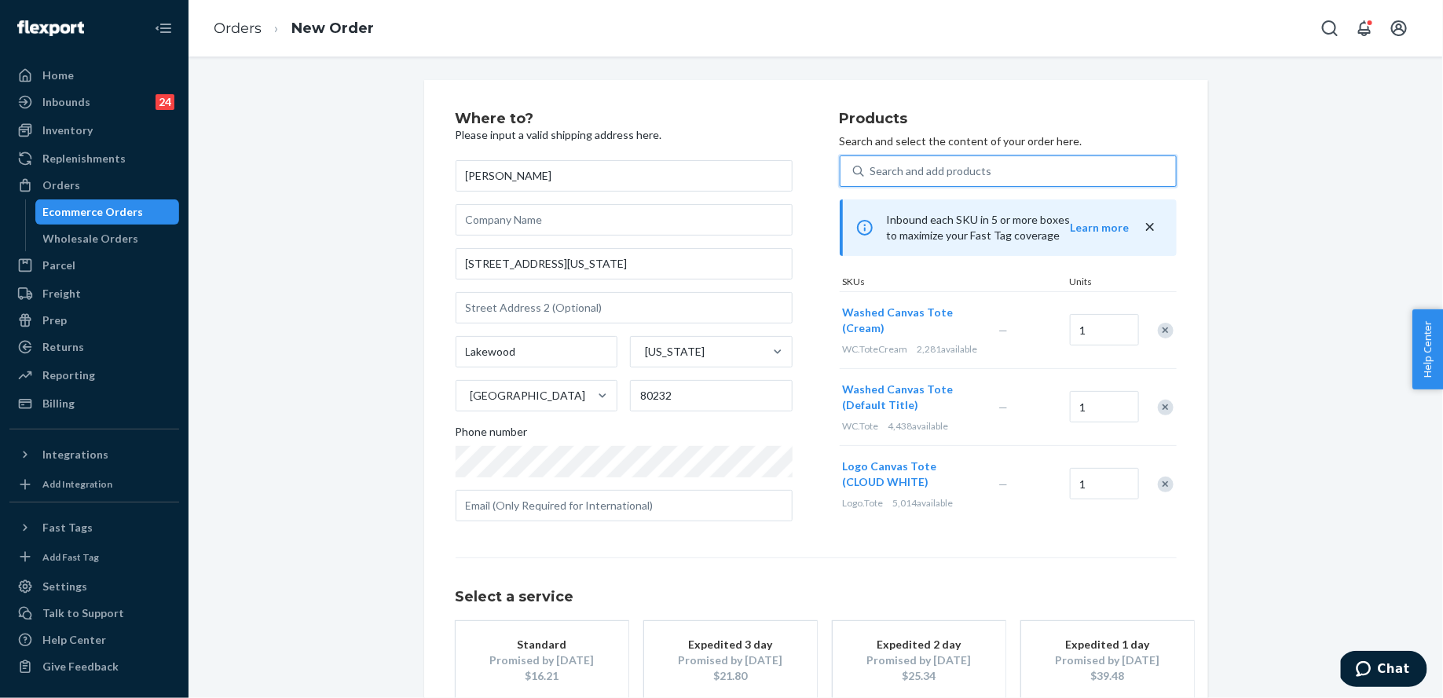
click at [901, 185] on div "Search and add products" at bounding box center [1008, 171] width 337 height 31
click at [872, 179] on input "0 results available. Use Up and Down to choose options, press Enter to select t…" at bounding box center [871, 171] width 2 height 16
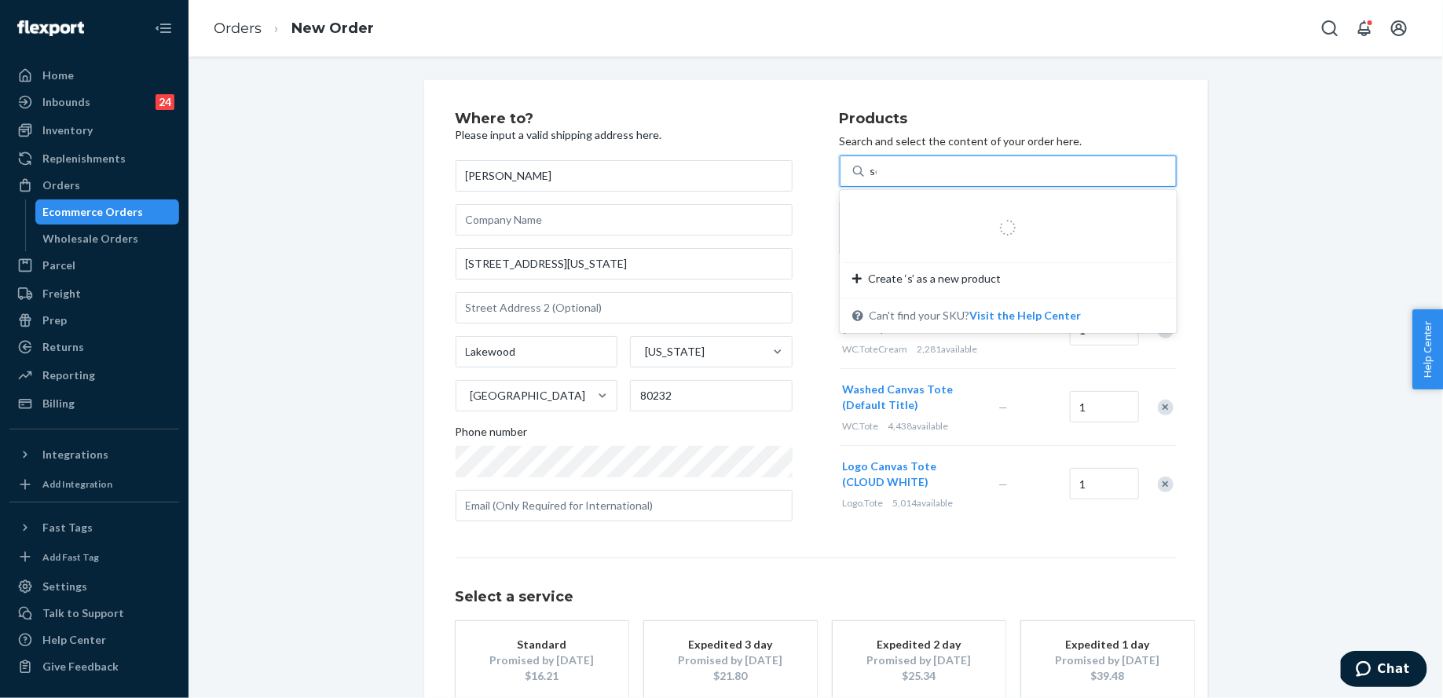
type input "sock"
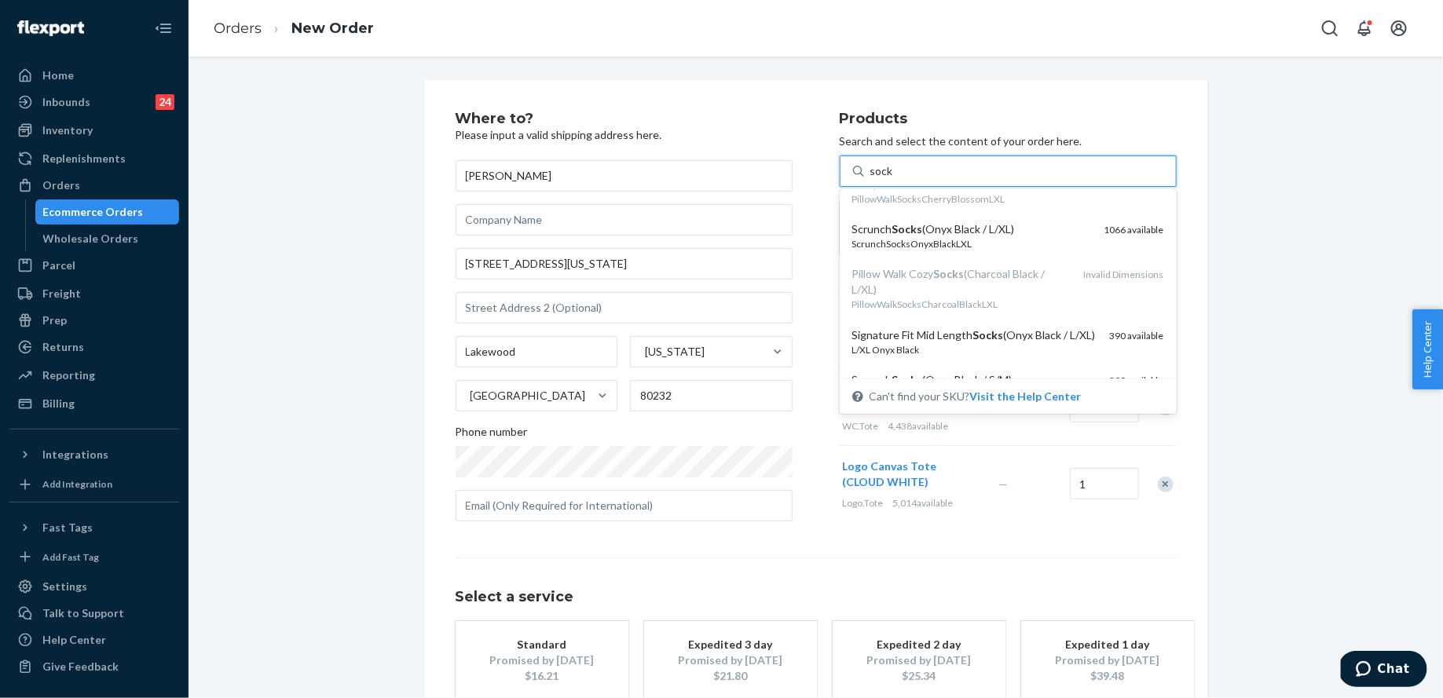
scroll to position [148, 0]
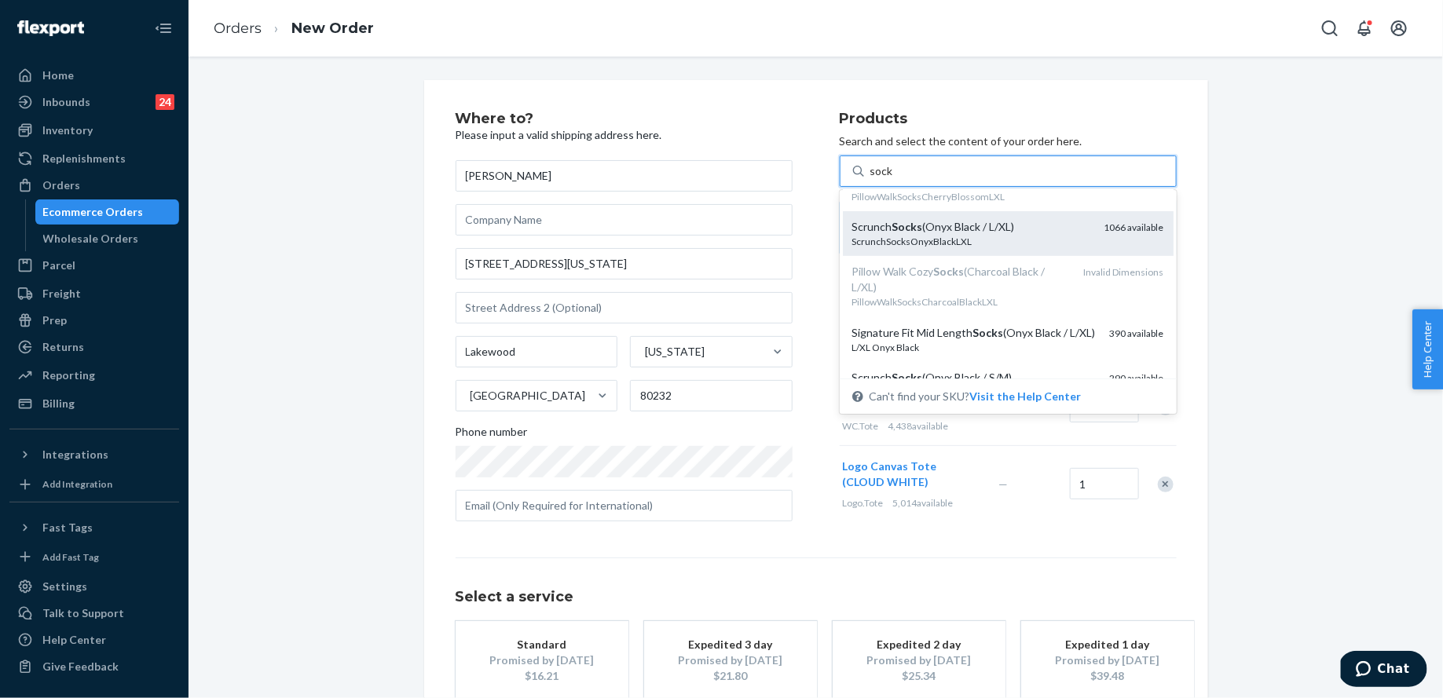
click at [955, 256] on div "Scrunch Socks (Onyx Black / L/XL) ScrunchSocksOnyxBlackLXL 1066 available" at bounding box center [1008, 233] width 331 height 45
click at [894, 179] on input "sock" at bounding box center [882, 171] width 24 height 16
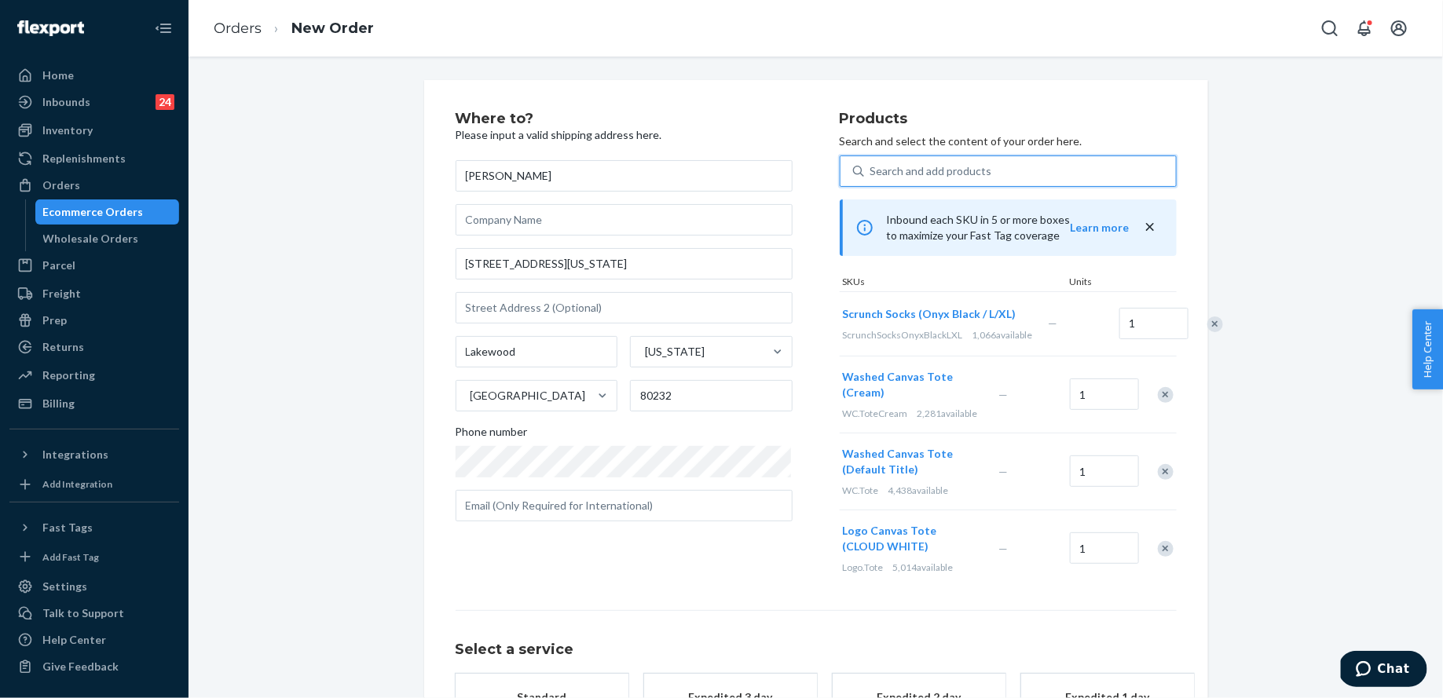
click at [940, 185] on div "Search and add products" at bounding box center [1008, 171] width 337 height 31
click at [872, 179] on input "0 results available. Use Up and Down to choose options, press Enter to select t…" at bounding box center [871, 171] width 2 height 16
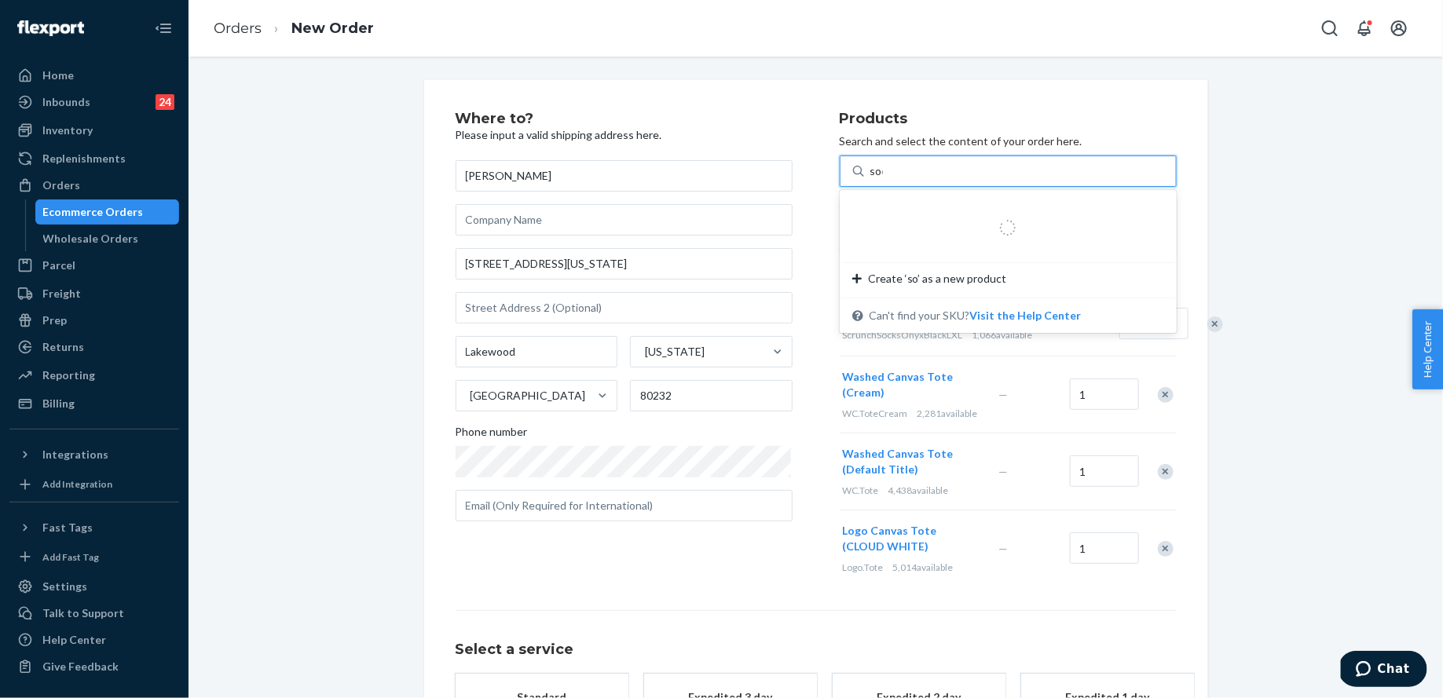
type input "sock"
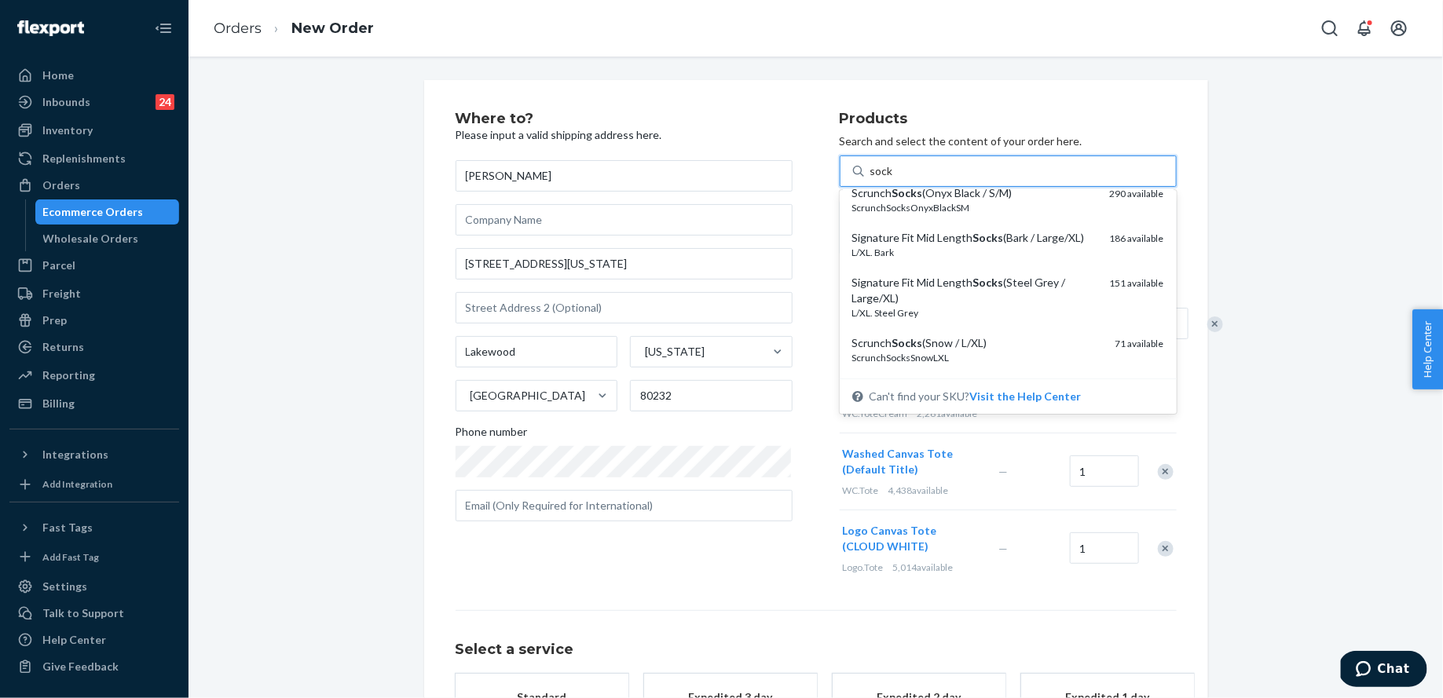
scroll to position [335, 0]
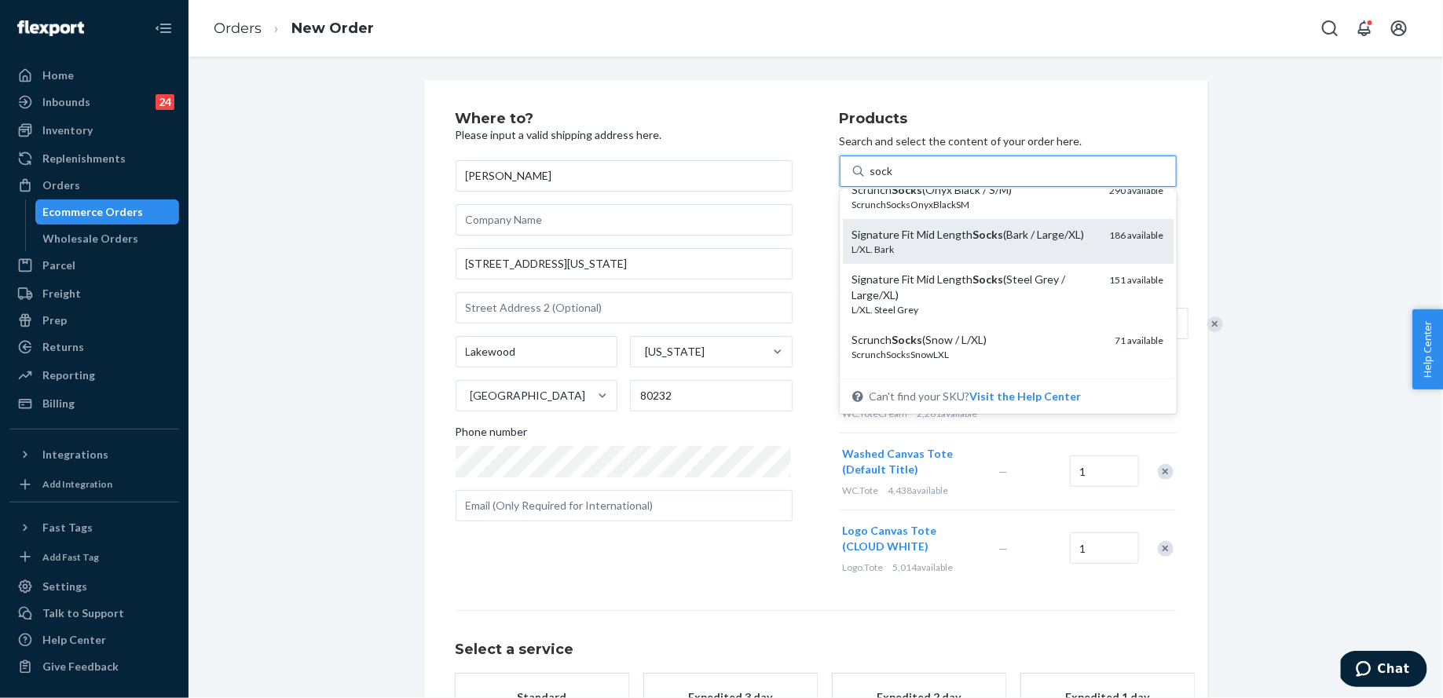
click at [1034, 256] on div "L/XL. Bark" at bounding box center [974, 249] width 245 height 13
click at [894, 179] on input "sock" at bounding box center [882, 171] width 24 height 16
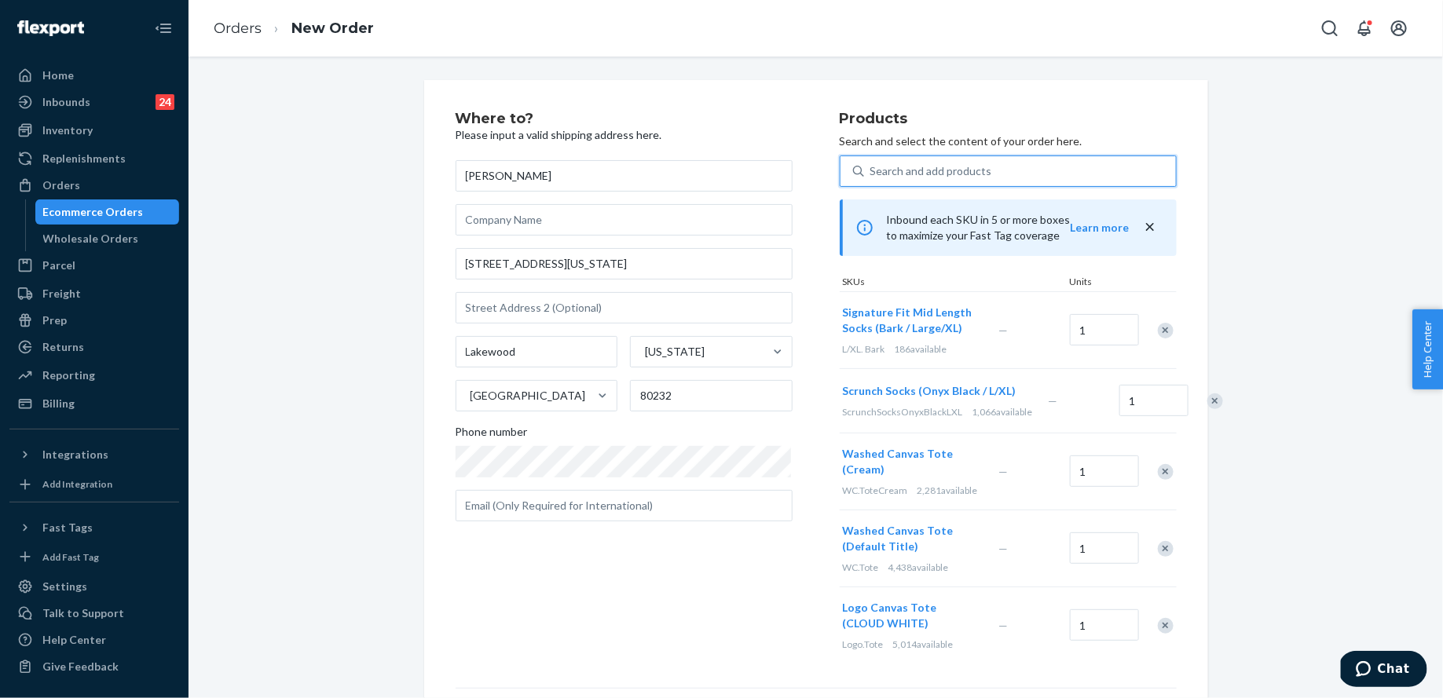
scroll to position [250, 0]
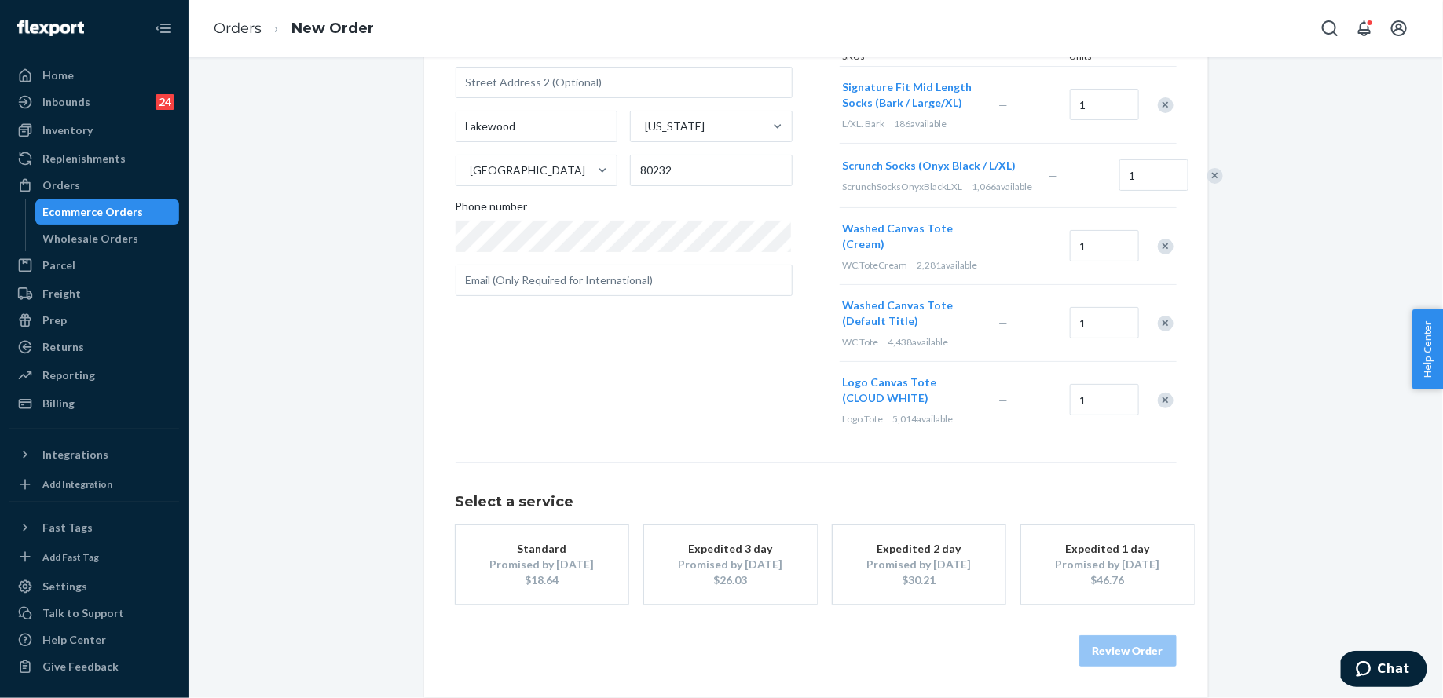
click at [552, 578] on div "$18.64" at bounding box center [542, 581] width 126 height 16
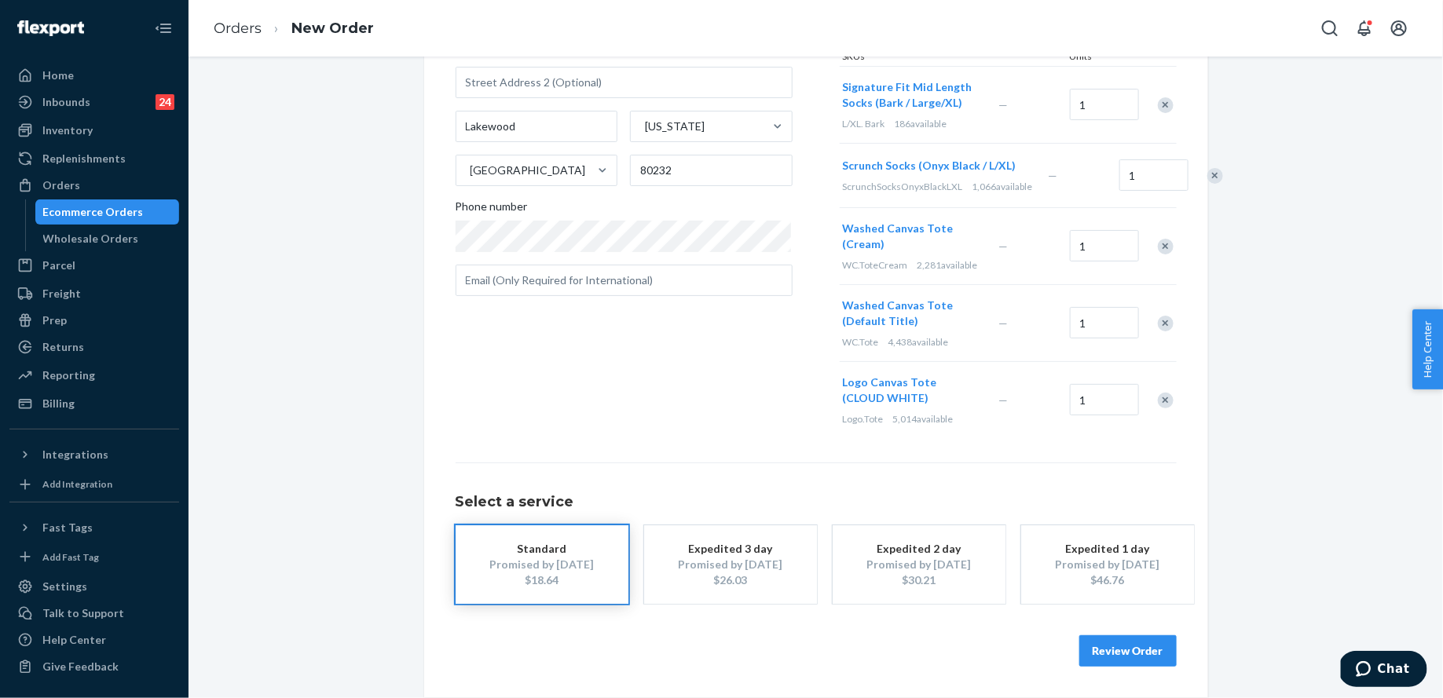
click at [1130, 656] on button "Review Order" at bounding box center [1127, 650] width 97 height 31
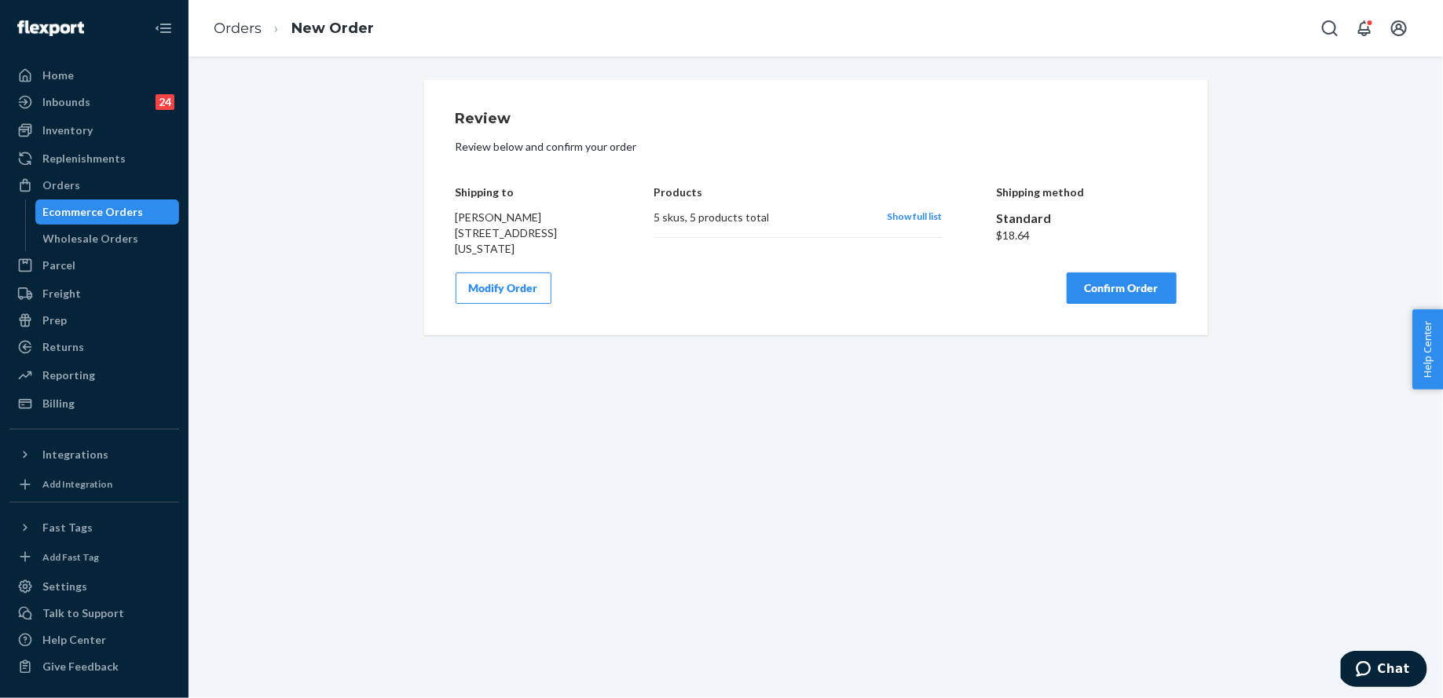
scroll to position [0, 0]
click at [1100, 280] on button "Confirm Order" at bounding box center [1122, 288] width 110 height 31
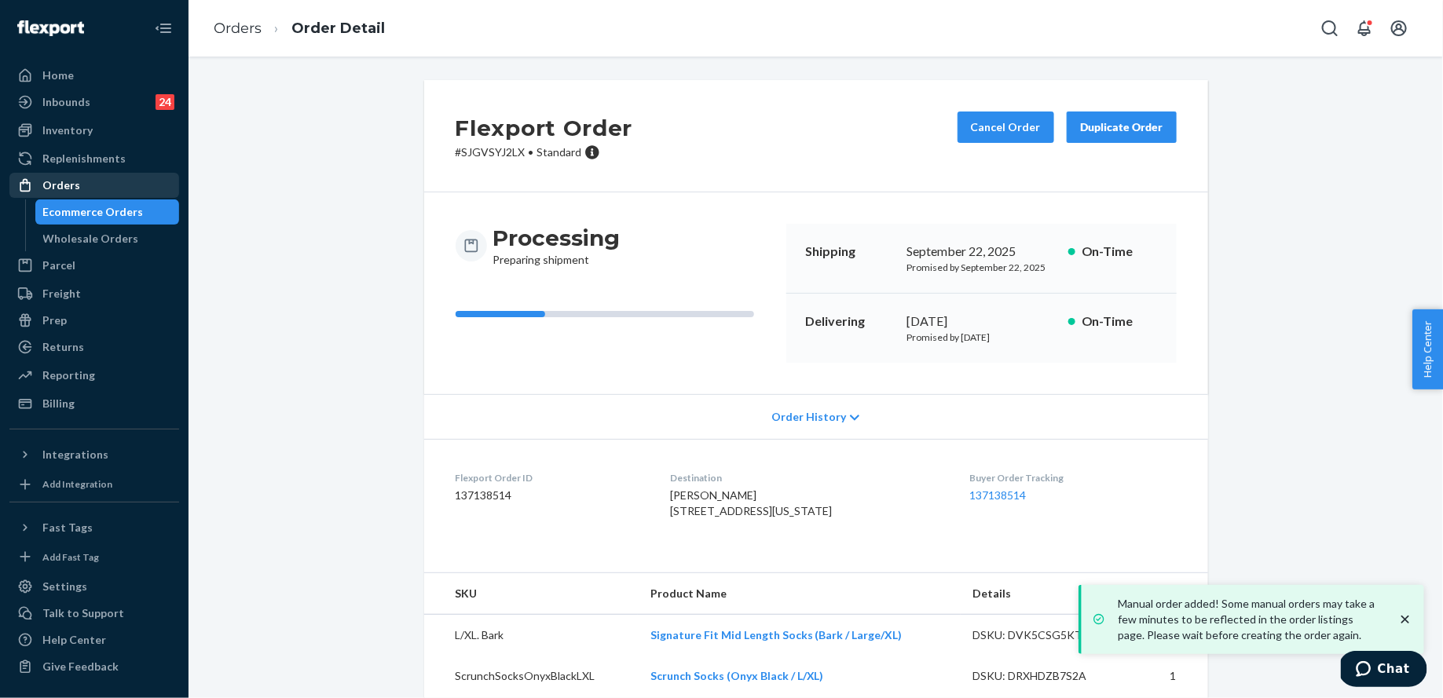
click at [83, 173] on link "Orders" at bounding box center [94, 185] width 170 height 25
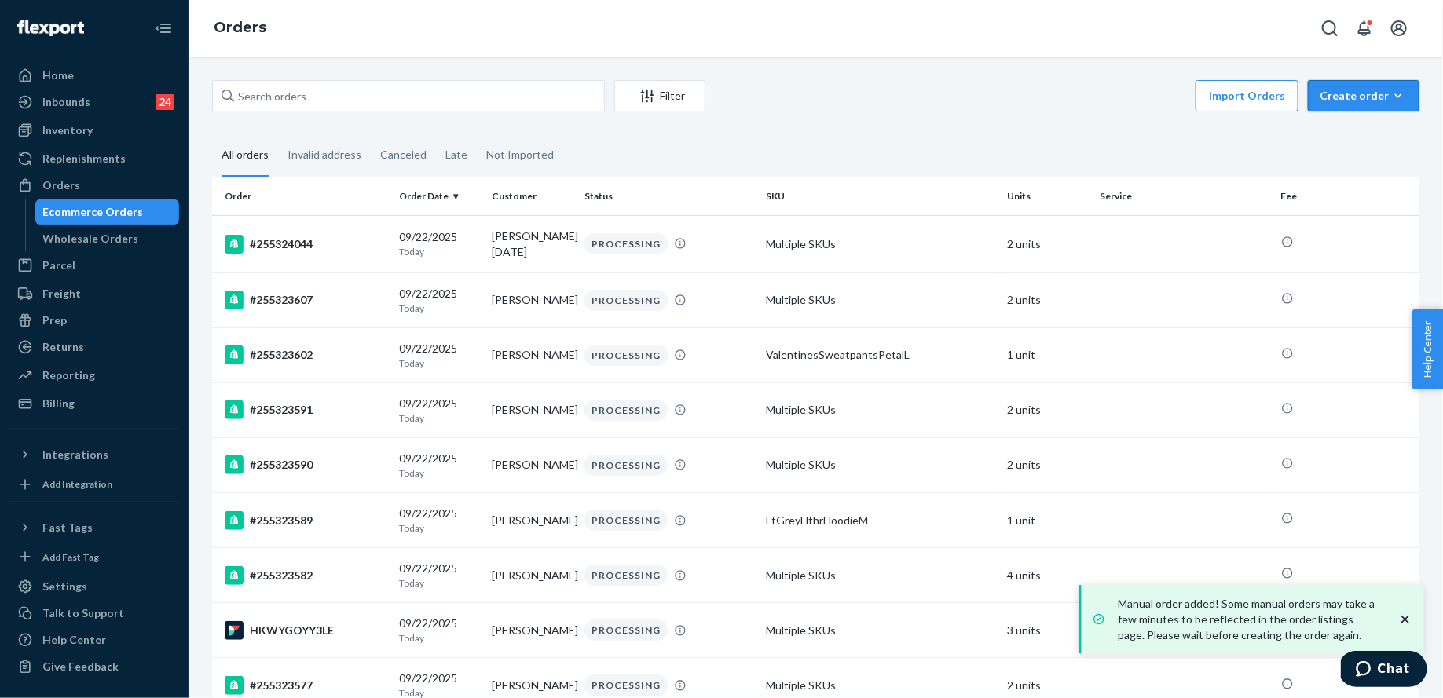
drag, startPoint x: 1356, startPoint y: 100, endPoint x: 1356, endPoint y: 119, distance: 18.9
click at [1356, 101] on div "Create order" at bounding box center [1364, 96] width 88 height 16
click at [1356, 129] on span "Ecommerce order" at bounding box center [1372, 133] width 97 height 11
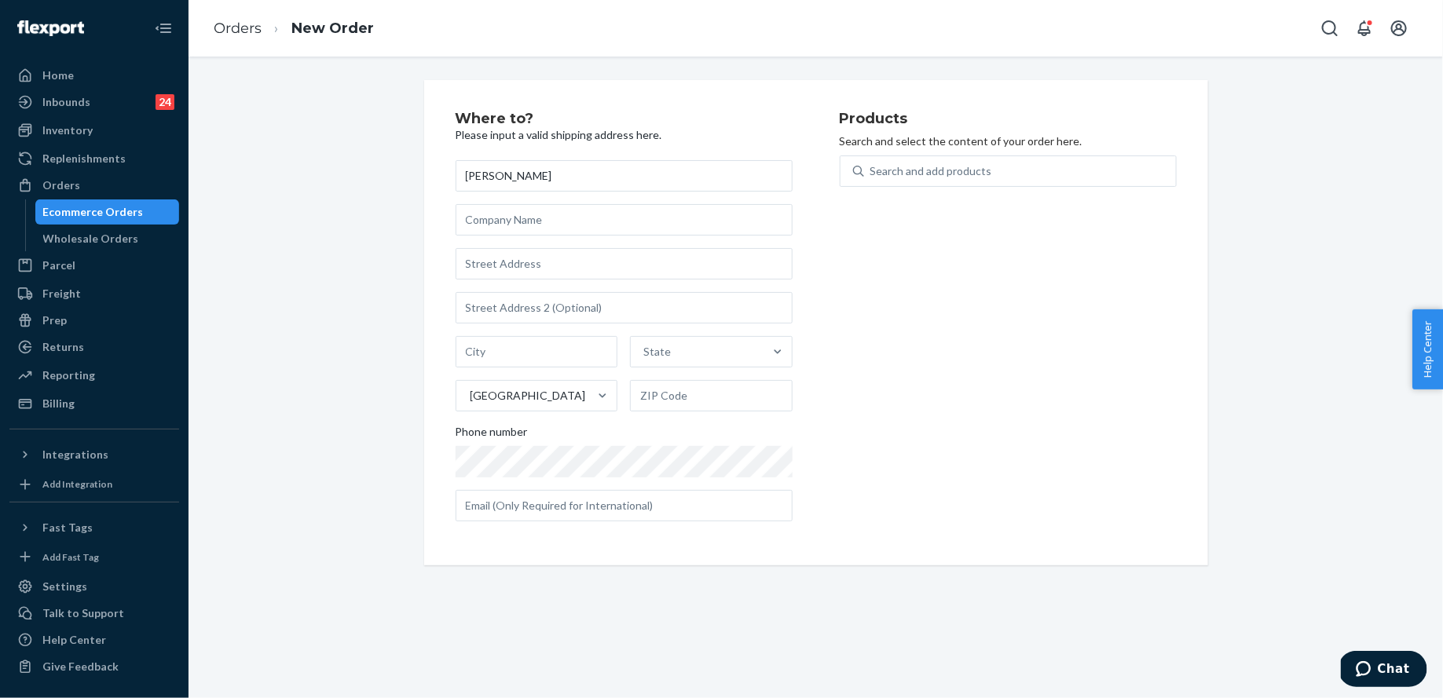
type input "[PERSON_NAME]"
paste input "[STREET_ADDRESS]"
type input "[STREET_ADDRESS]"
type input "[GEOGRAPHIC_DATA]"
type input "29579"
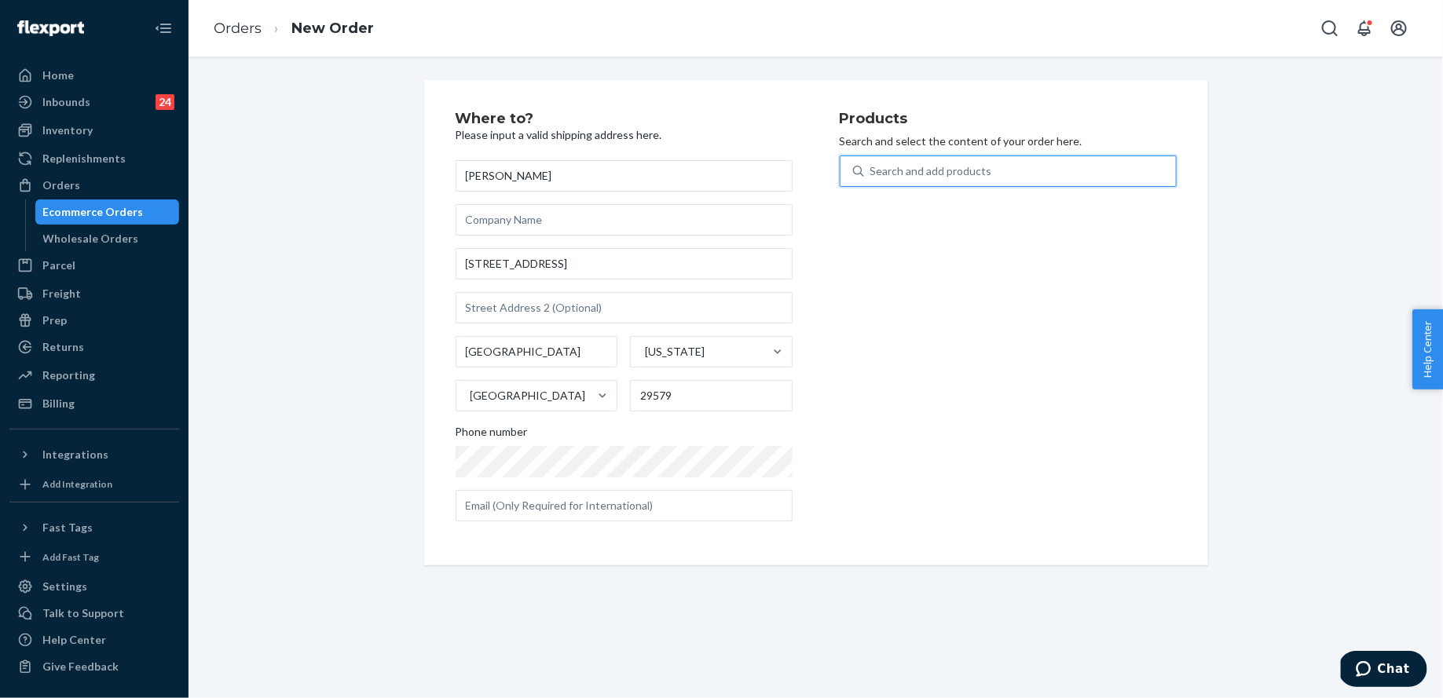
click at [915, 181] on div "Search and add products" at bounding box center [1020, 171] width 312 height 28
click at [872, 179] on input "0 results available. Use Up and Down to choose options, press Enter to select t…" at bounding box center [871, 171] width 2 height 16
type input "o"
type input "tote"
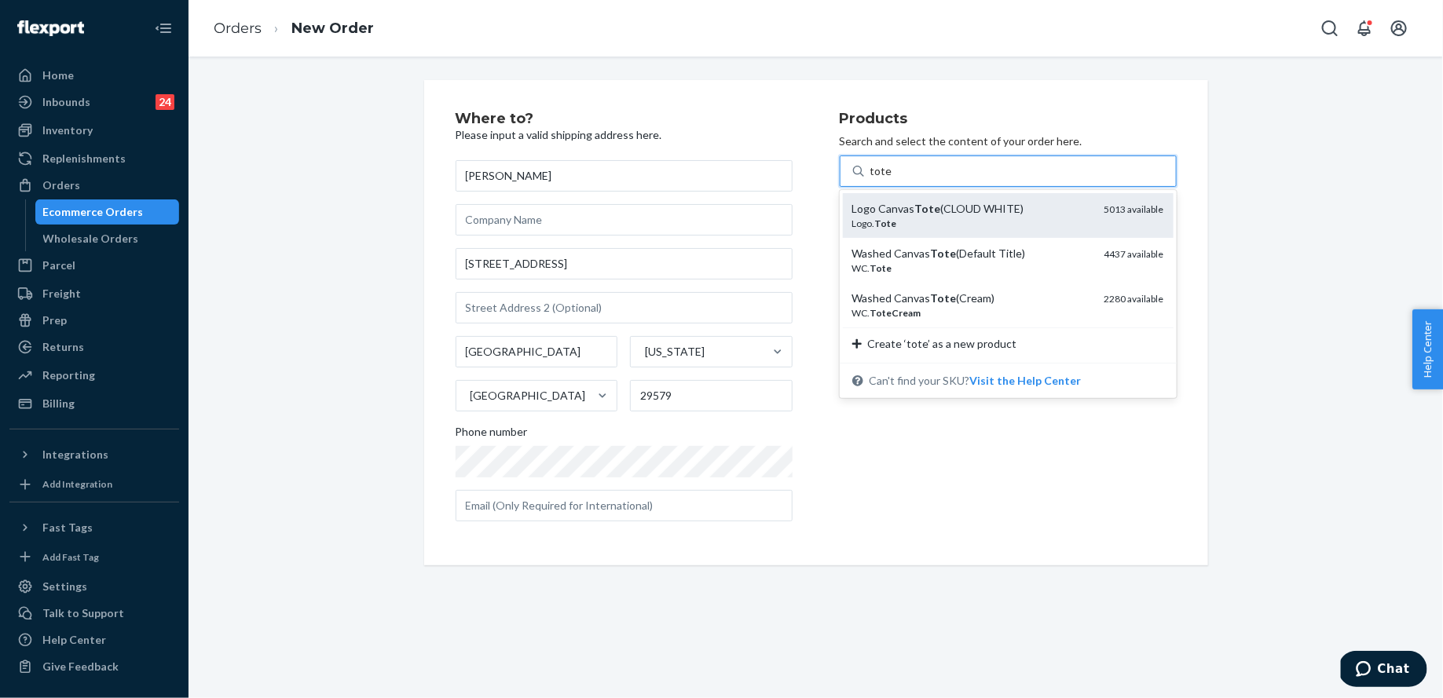
click at [917, 215] on div "Logo Canvas Tote (CLOUD WHITE)" at bounding box center [972, 209] width 240 height 16
click at [892, 179] on input "tote" at bounding box center [881, 171] width 22 height 16
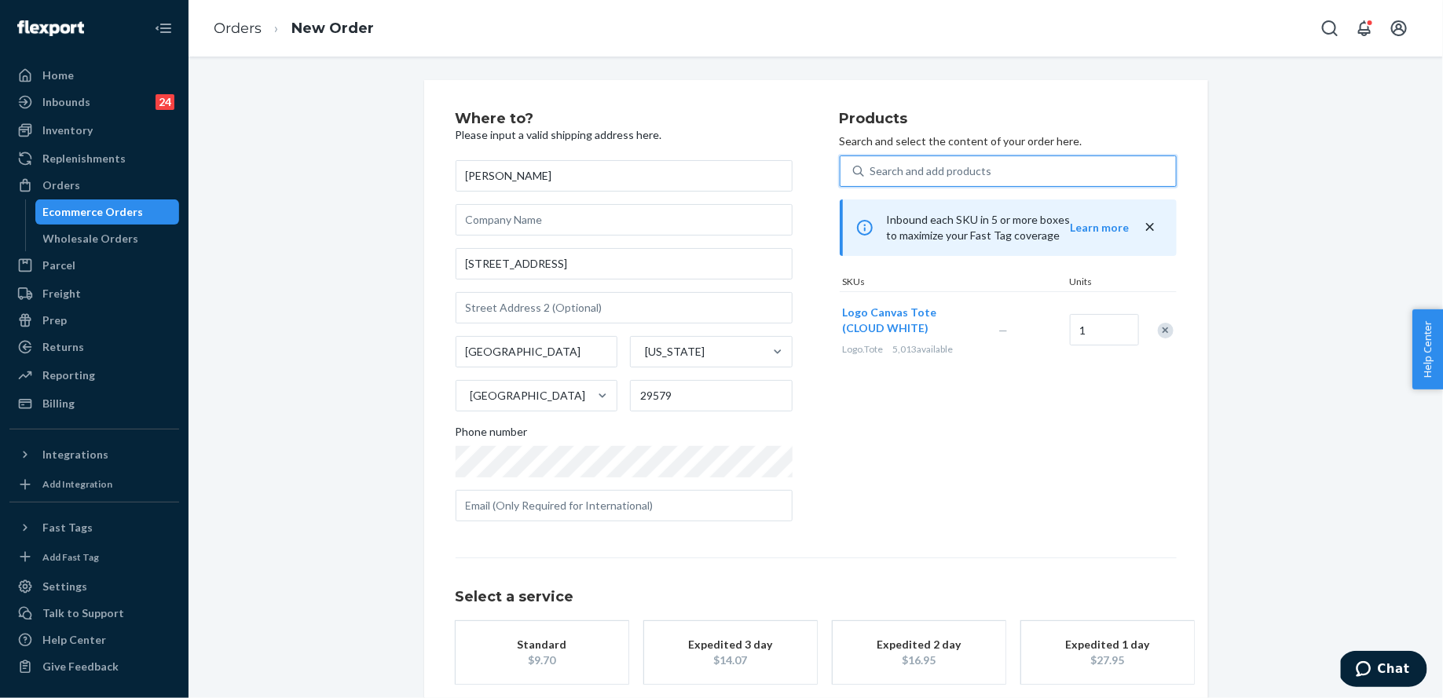
click at [916, 181] on div "Search and add products" at bounding box center [1020, 171] width 312 height 28
click at [872, 179] on input "0 results available. Select is focused ,type to refine list, press Down to open…" at bounding box center [871, 171] width 2 height 16
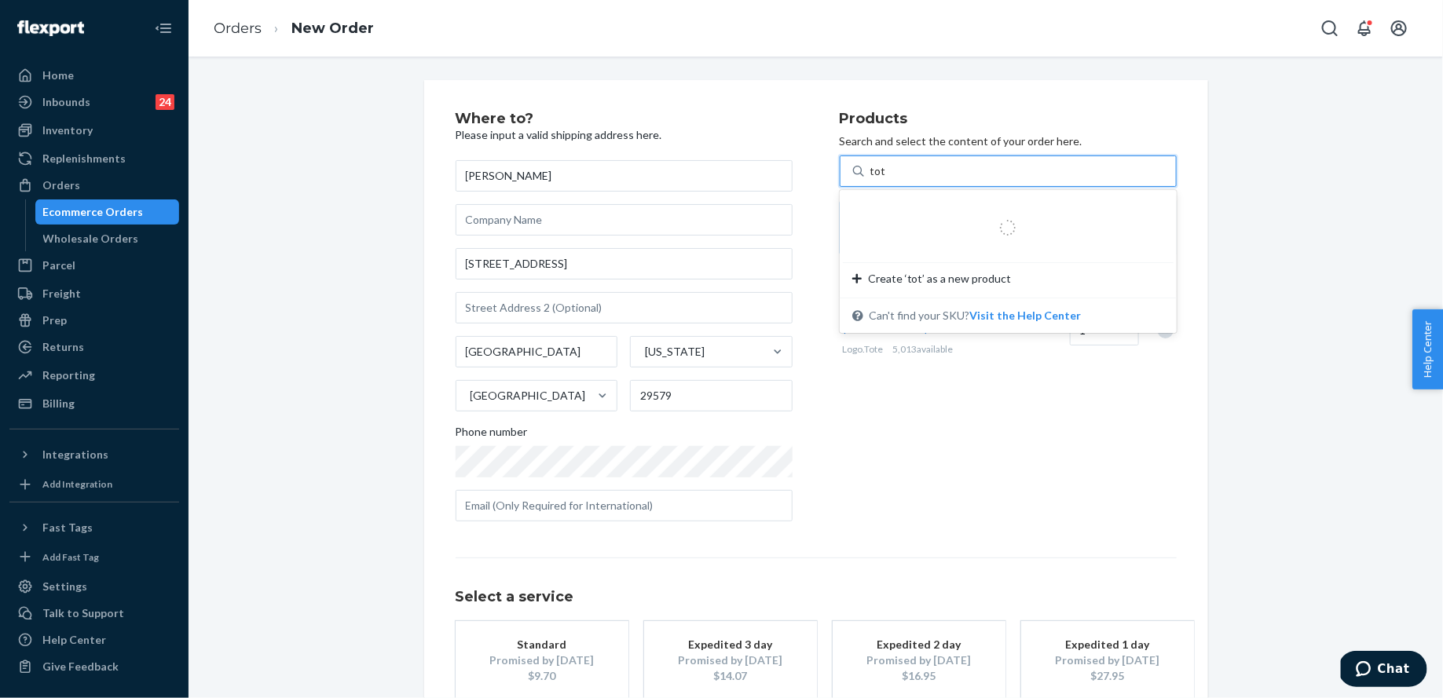
type input "tote"
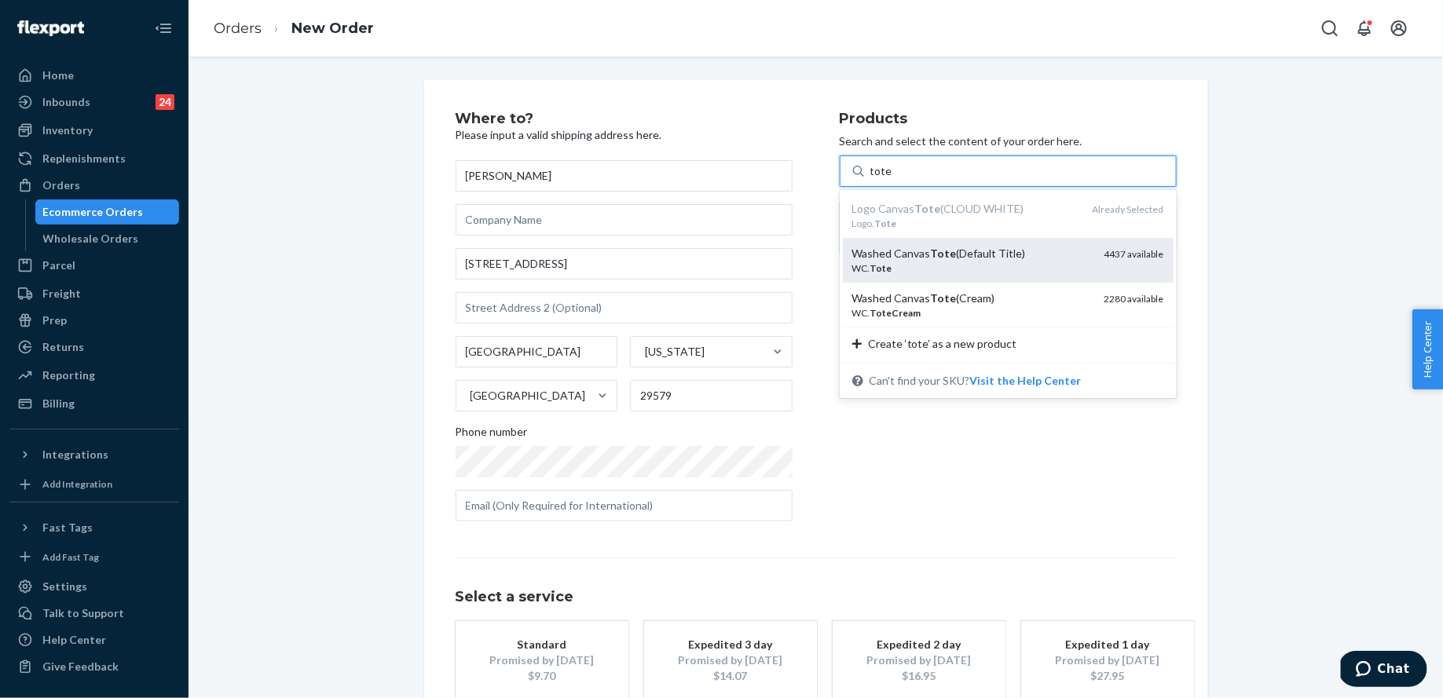
click at [931, 247] on em "Tote" at bounding box center [944, 253] width 26 height 13
click at [892, 179] on input "tote" at bounding box center [881, 171] width 22 height 16
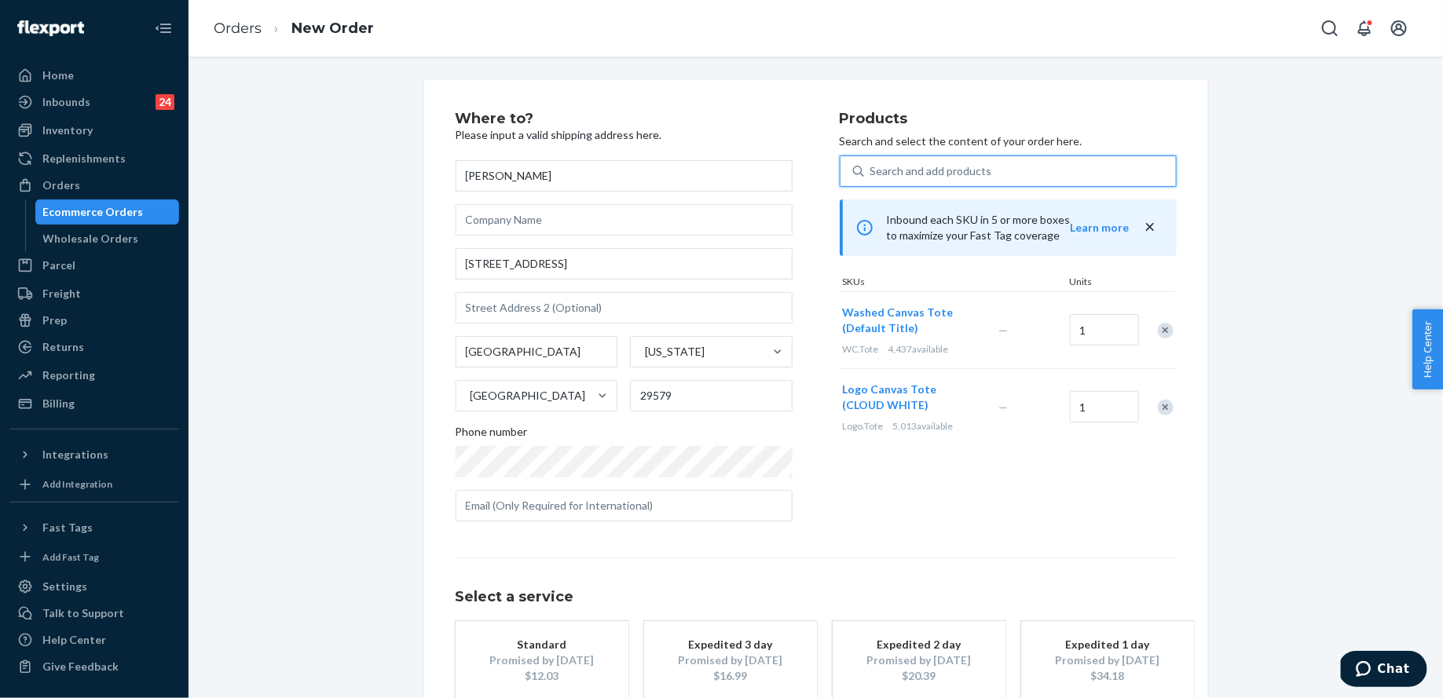
click at [930, 168] on div "Search and add products" at bounding box center [931, 171] width 122 height 16
click at [872, 168] on input "0 results available. Select is focused ,type to refine list, press Down to open…" at bounding box center [871, 171] width 2 height 16
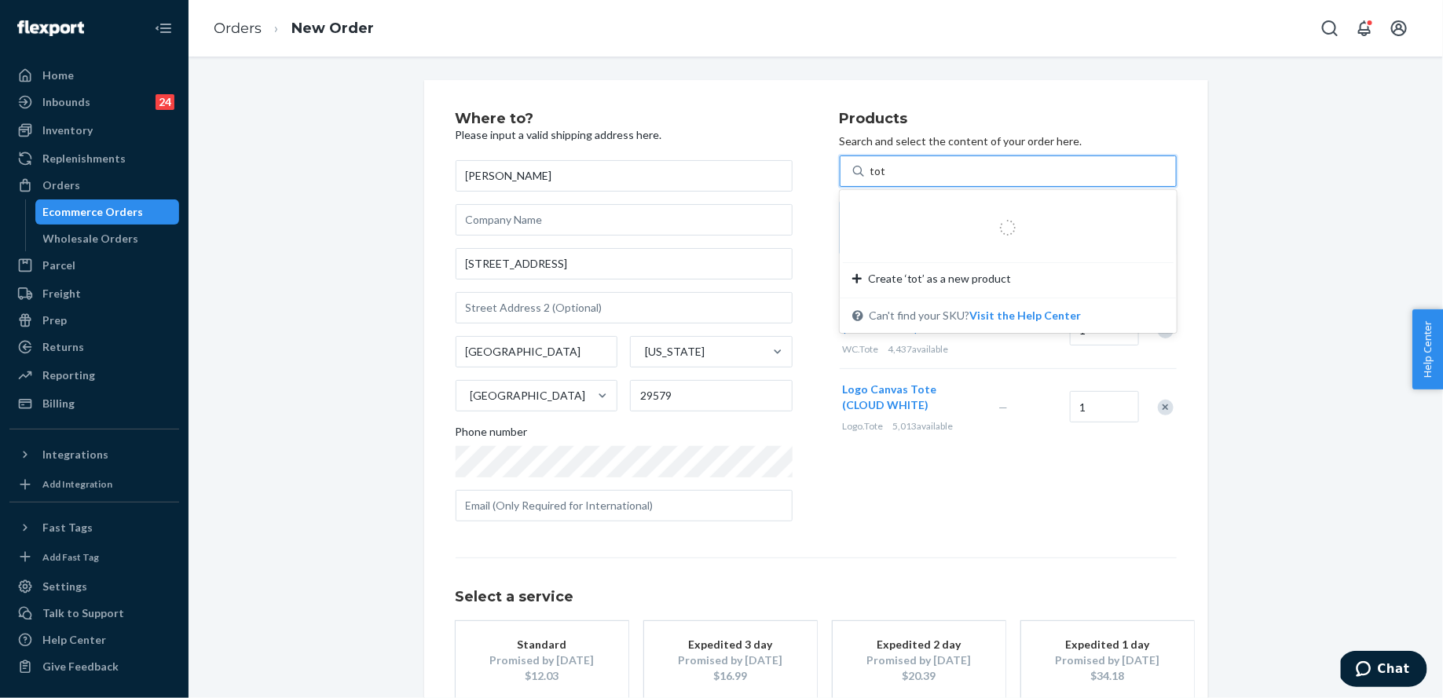
type input "tote"
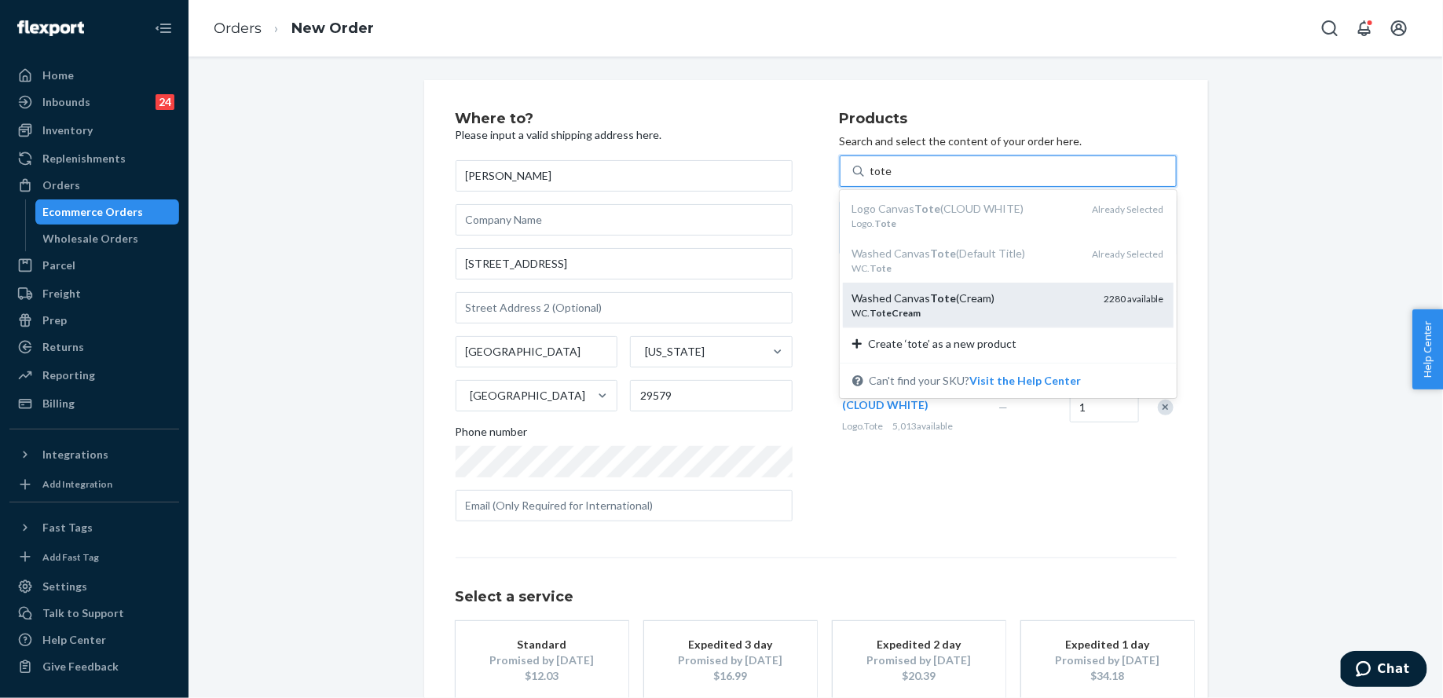
click at [928, 306] on div "Washed Canvas Tote (Cream)" at bounding box center [972, 299] width 240 height 16
click at [892, 179] on input "tote" at bounding box center [881, 171] width 22 height 16
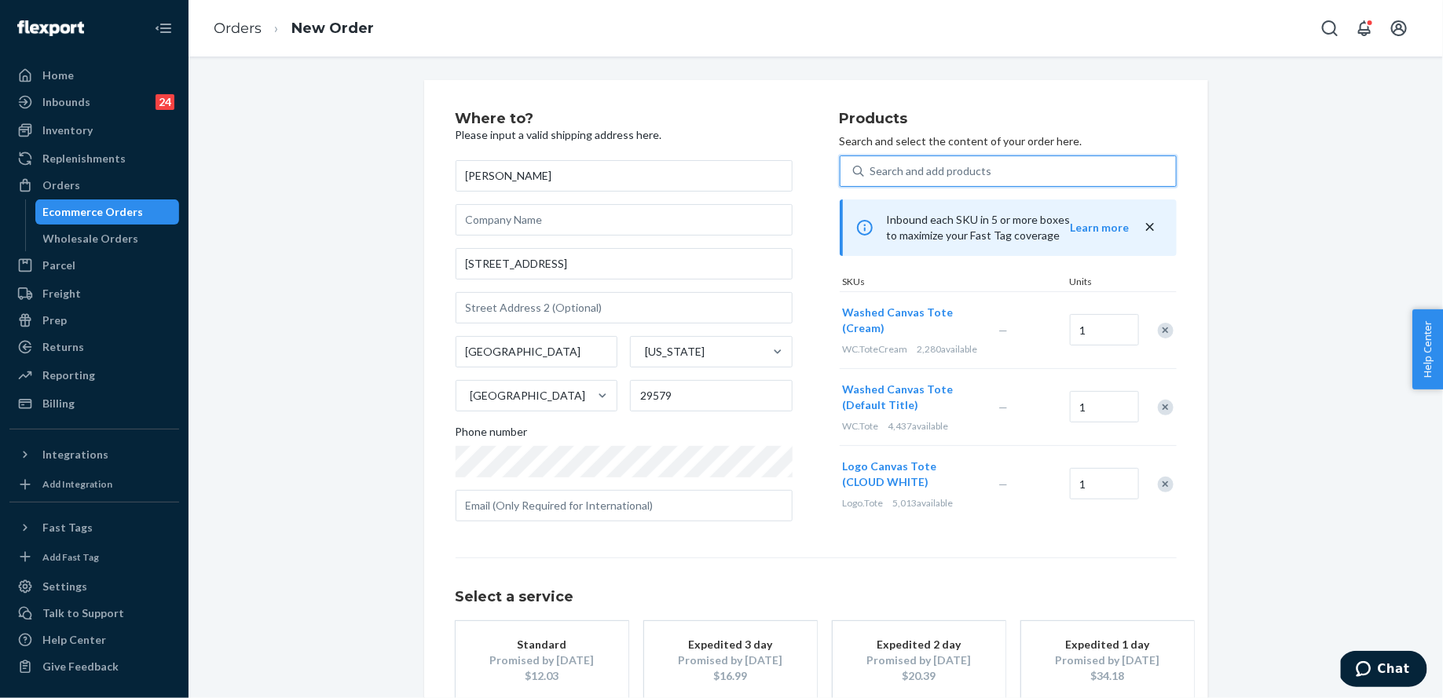
click at [924, 178] on div "Search and add products" at bounding box center [931, 171] width 122 height 16
click at [872, 178] on input "0 results available. Select is focused ,type to refine list, press Down to open…" at bounding box center [871, 171] width 2 height 16
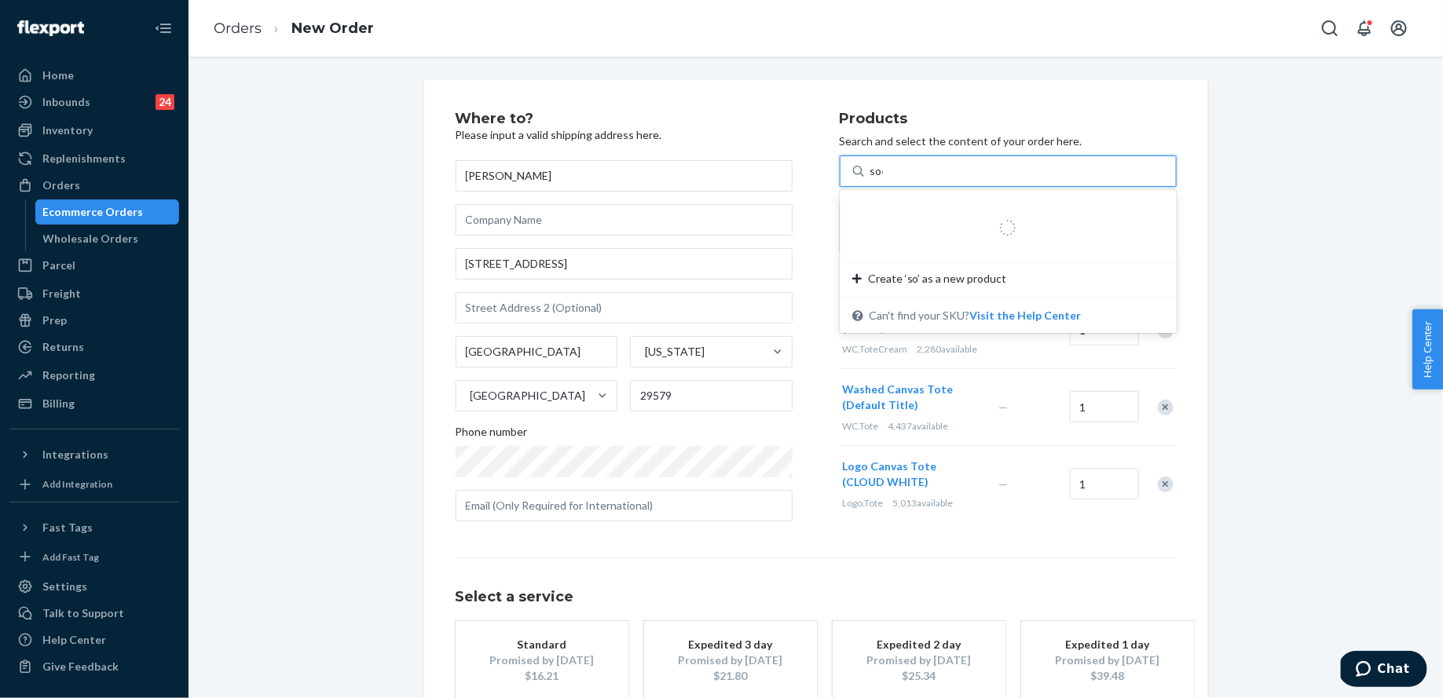
type input "sock"
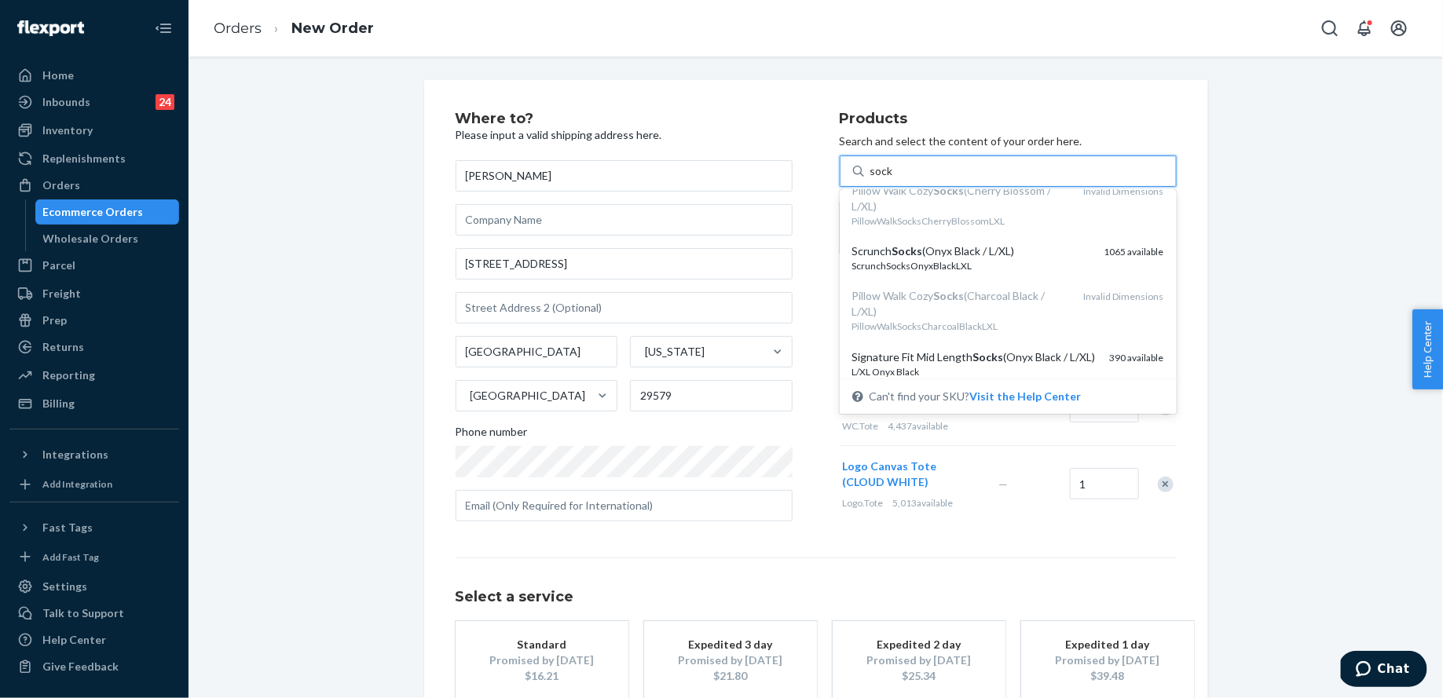
scroll to position [140, 0]
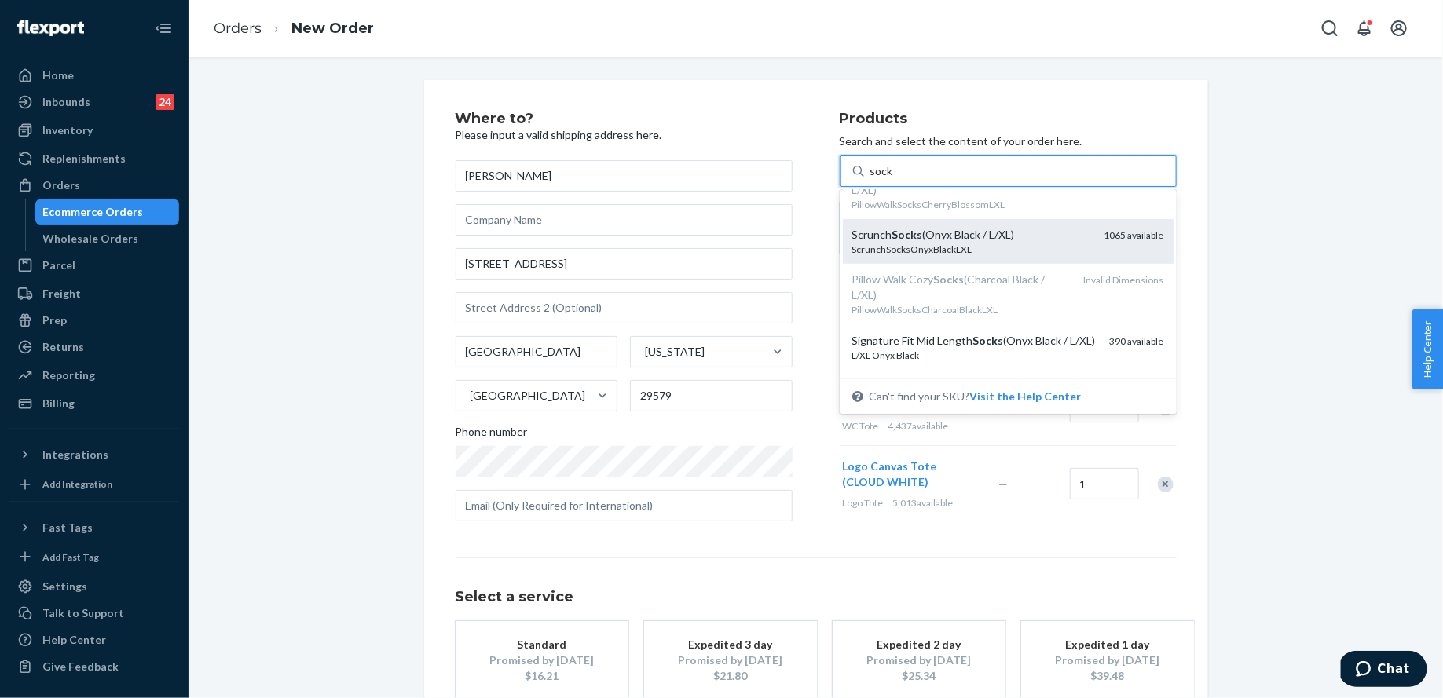
click at [947, 243] on div "Scrunch Socks (Onyx Black / L/XL)" at bounding box center [972, 235] width 240 height 16
click at [894, 179] on input "sock" at bounding box center [882, 171] width 24 height 16
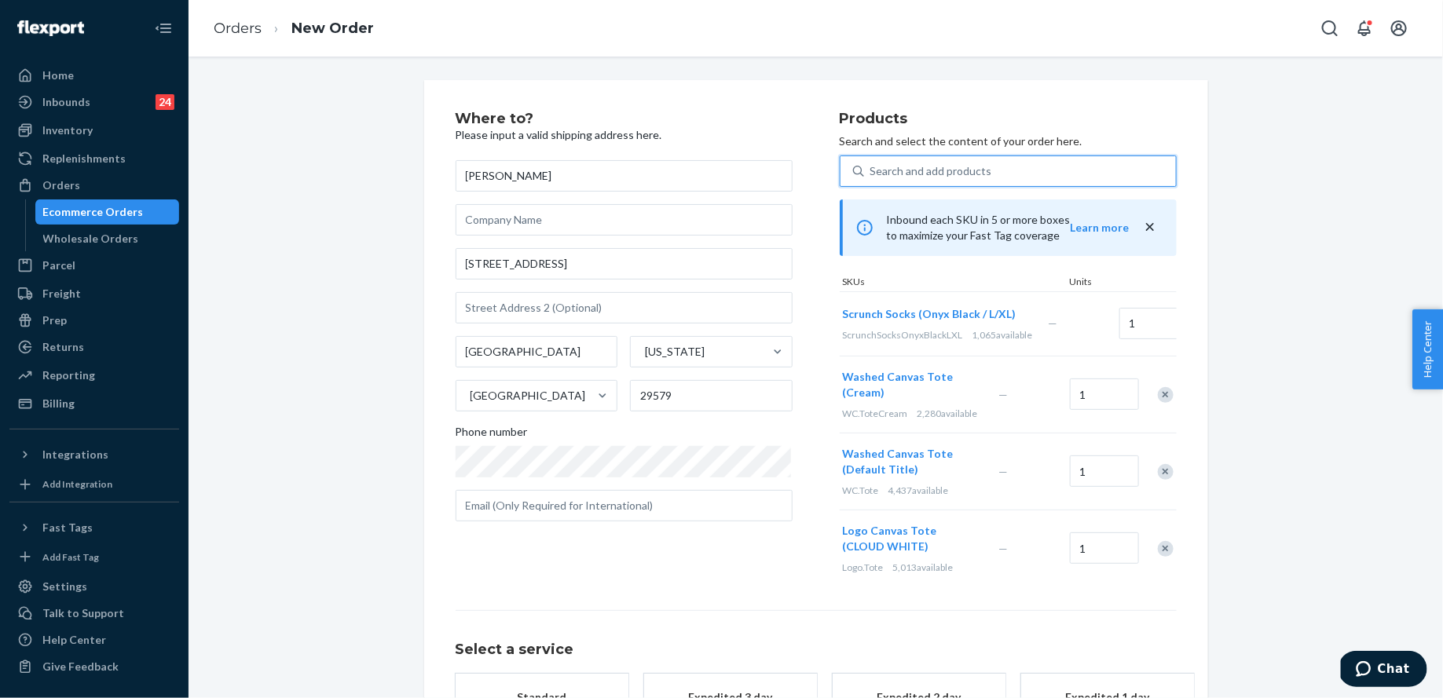
click at [920, 173] on div "Search and add products" at bounding box center [931, 171] width 122 height 16
click at [872, 173] on input "0 results available. Select is focused ,type to refine list, press Down to open…" at bounding box center [871, 171] width 2 height 16
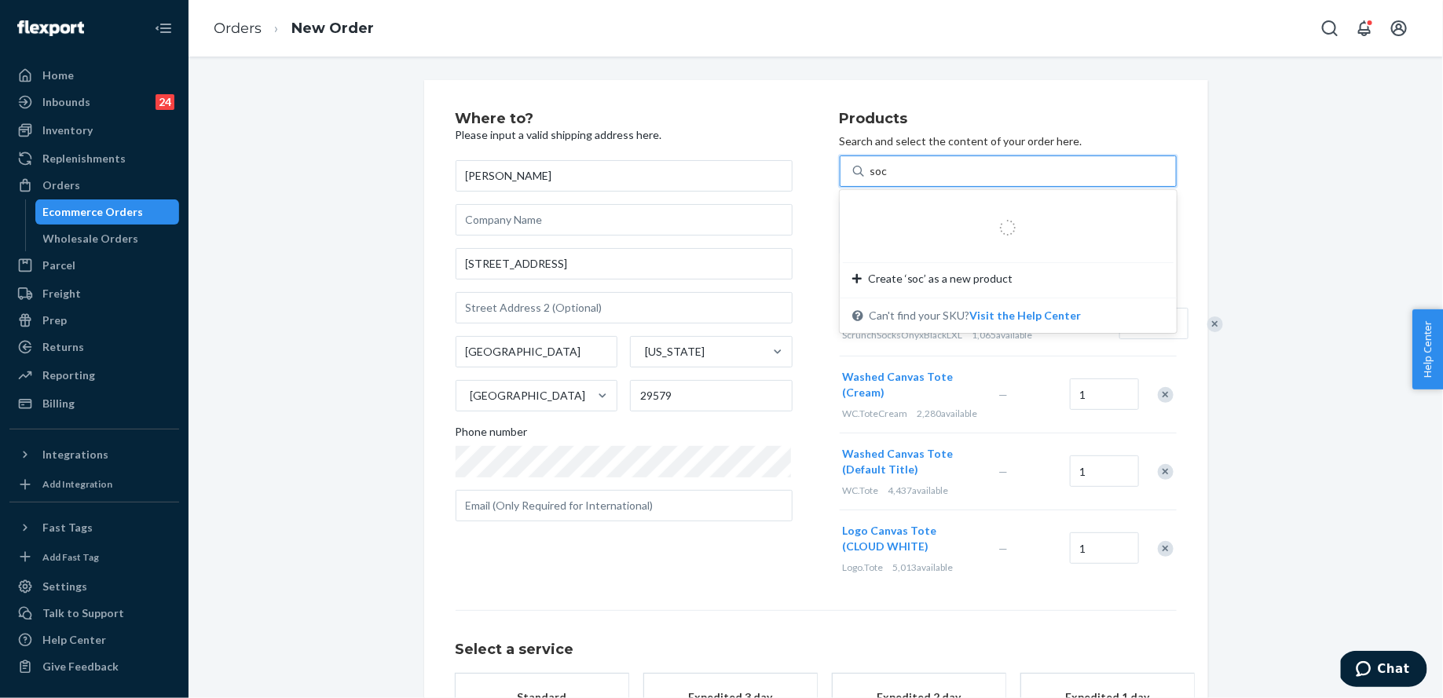
type input "sock"
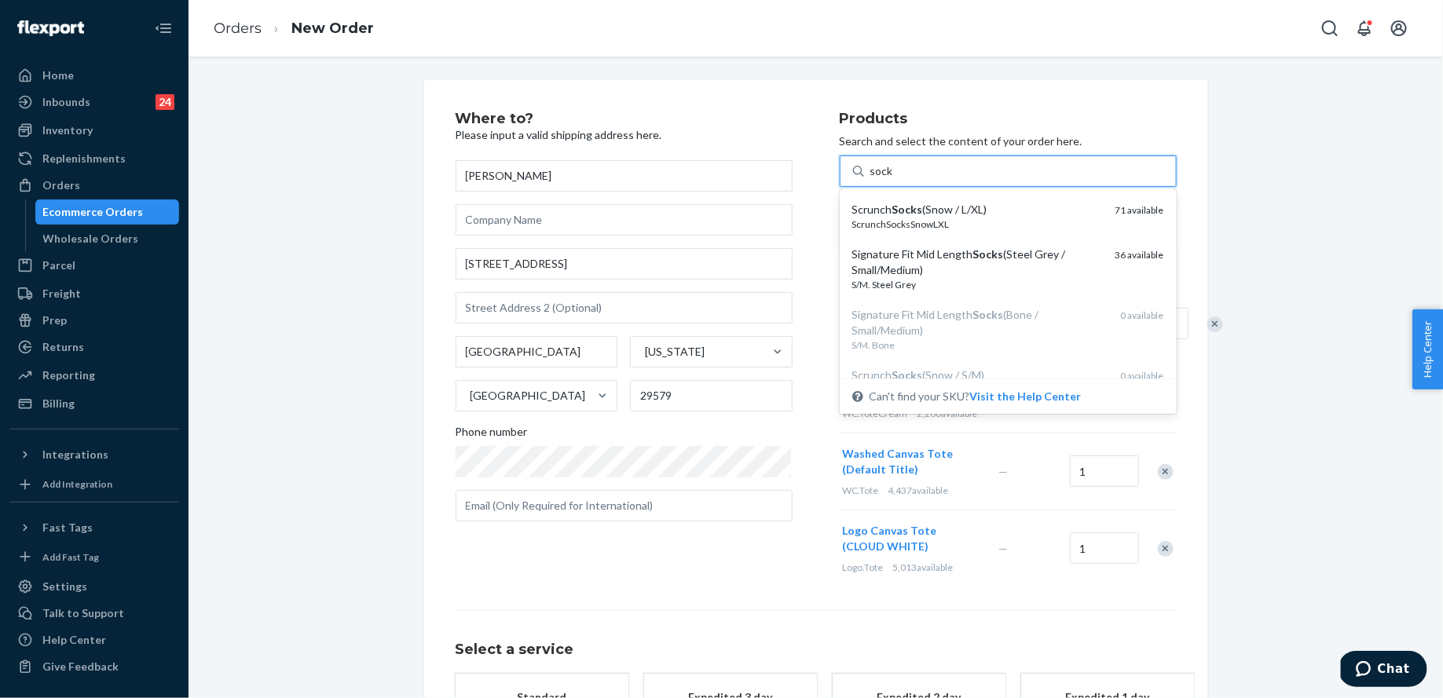
scroll to position [467, 0]
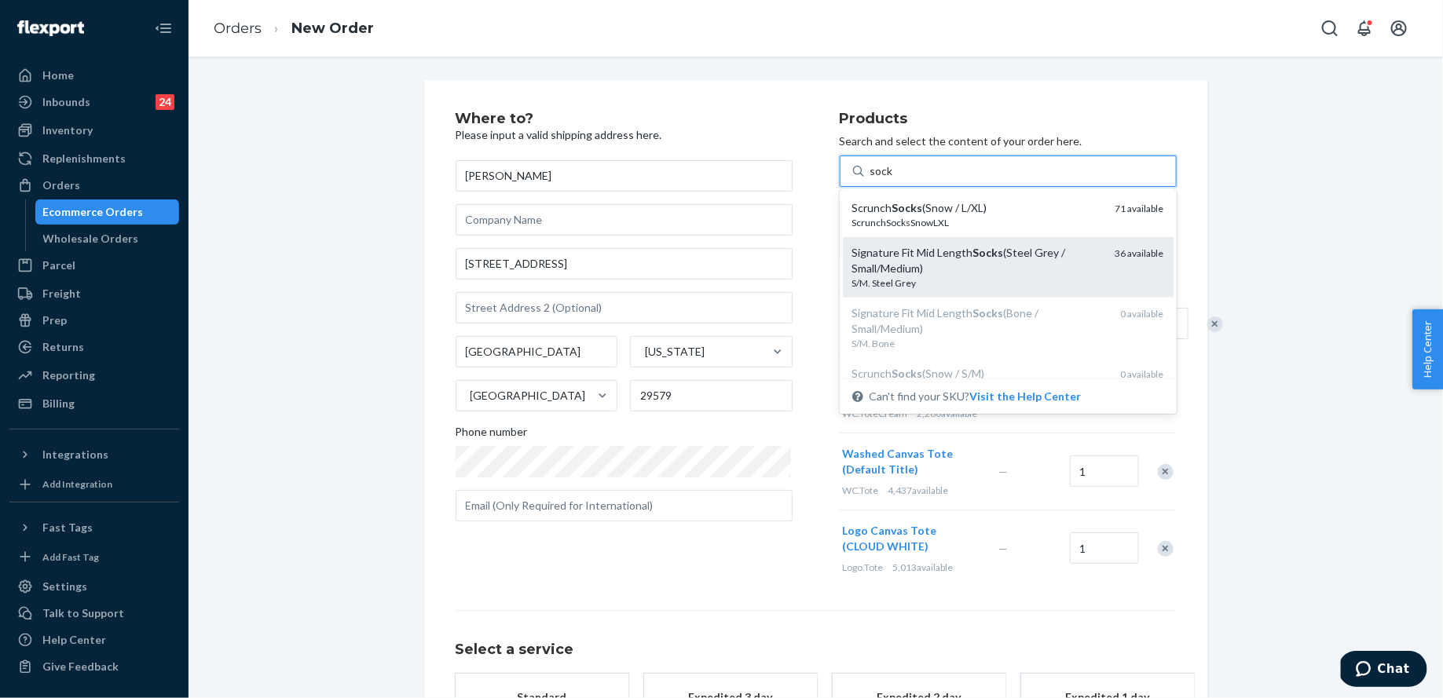
click at [950, 290] on div "S/M. Steel Grey" at bounding box center [977, 283] width 251 height 13
click at [894, 179] on input "sock" at bounding box center [882, 171] width 24 height 16
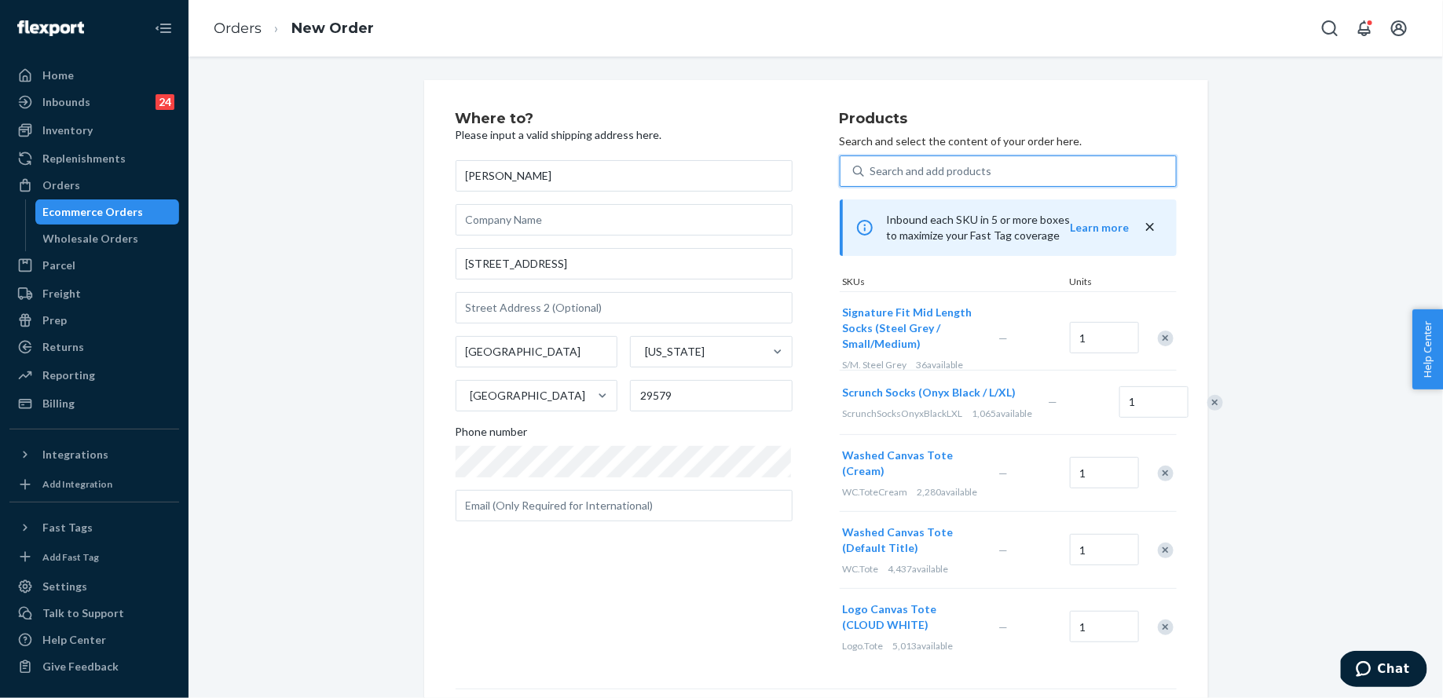
scroll to position [251, 0]
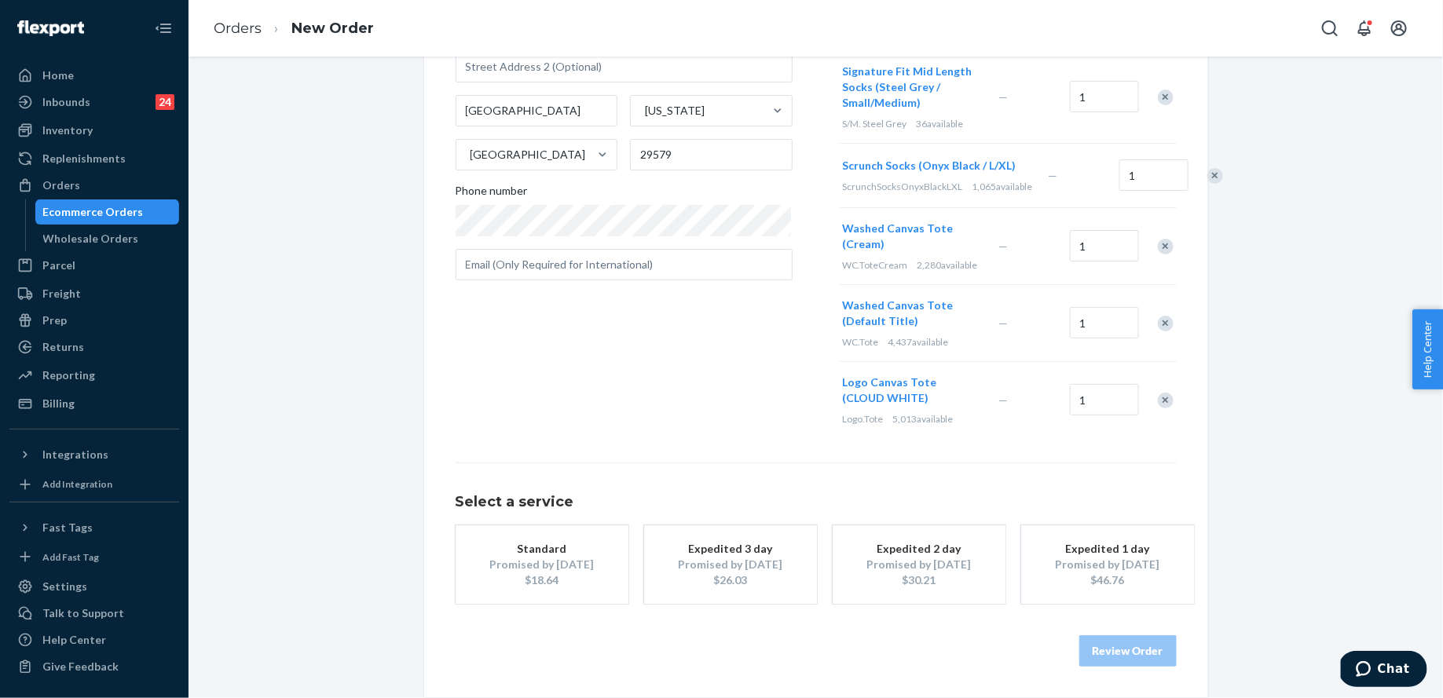
click at [536, 573] on div "Promised by [DATE]" at bounding box center [542, 565] width 126 height 16
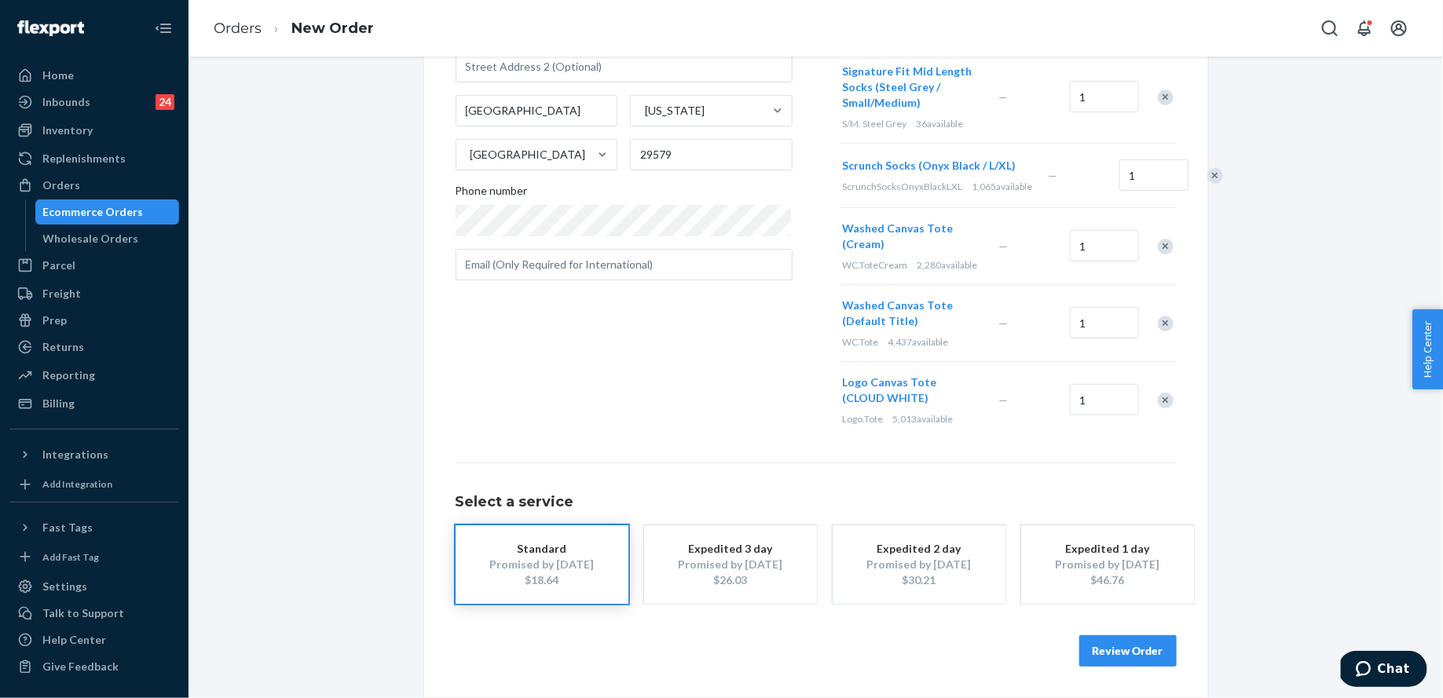
click at [1149, 657] on button "Review Order" at bounding box center [1127, 650] width 97 height 31
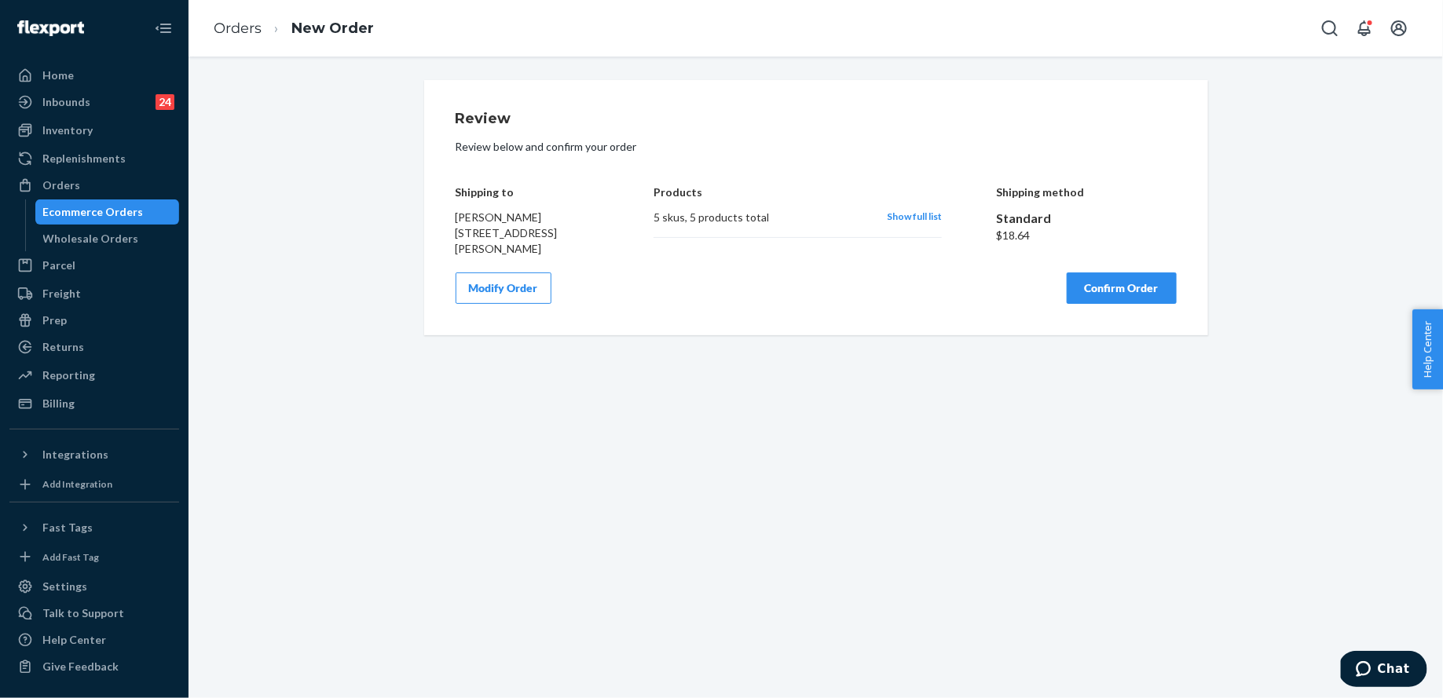
scroll to position [0, 0]
click at [1128, 284] on button "Confirm Order" at bounding box center [1122, 288] width 110 height 31
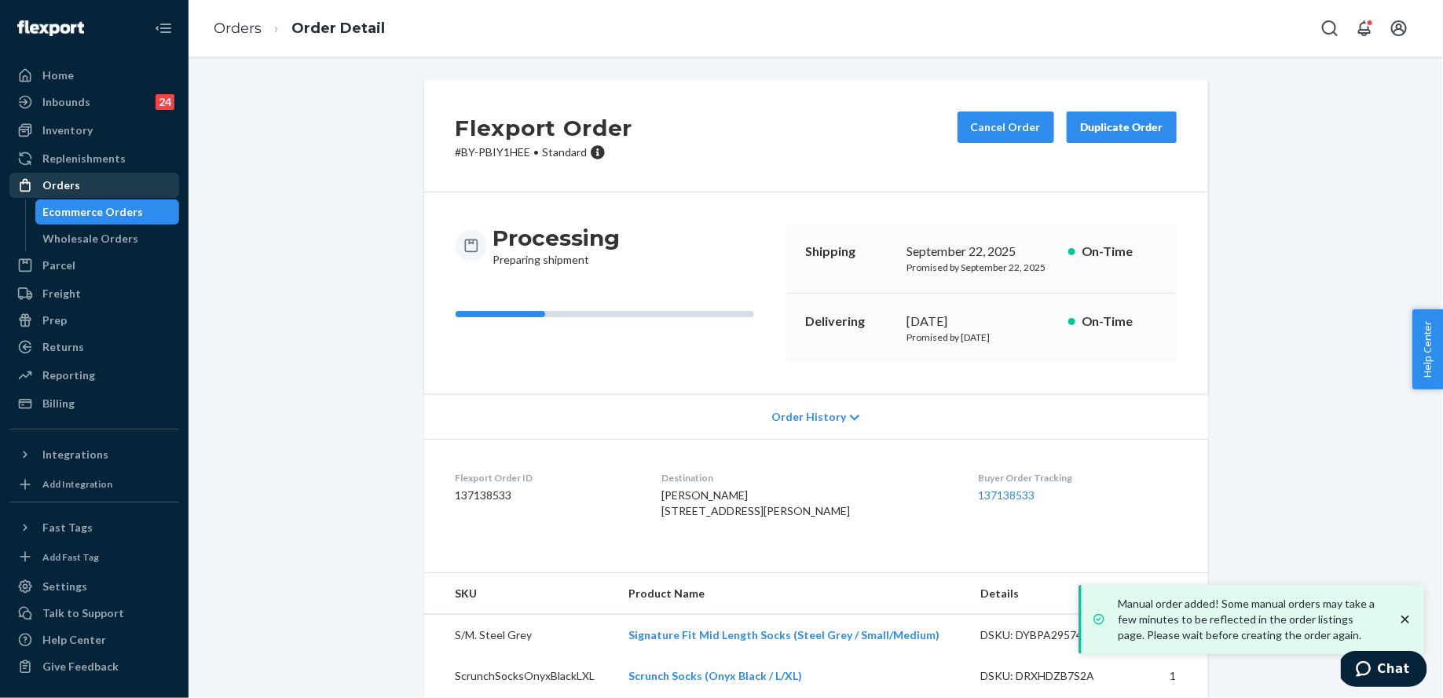
click at [56, 191] on div "Orders" at bounding box center [61, 186] width 38 height 16
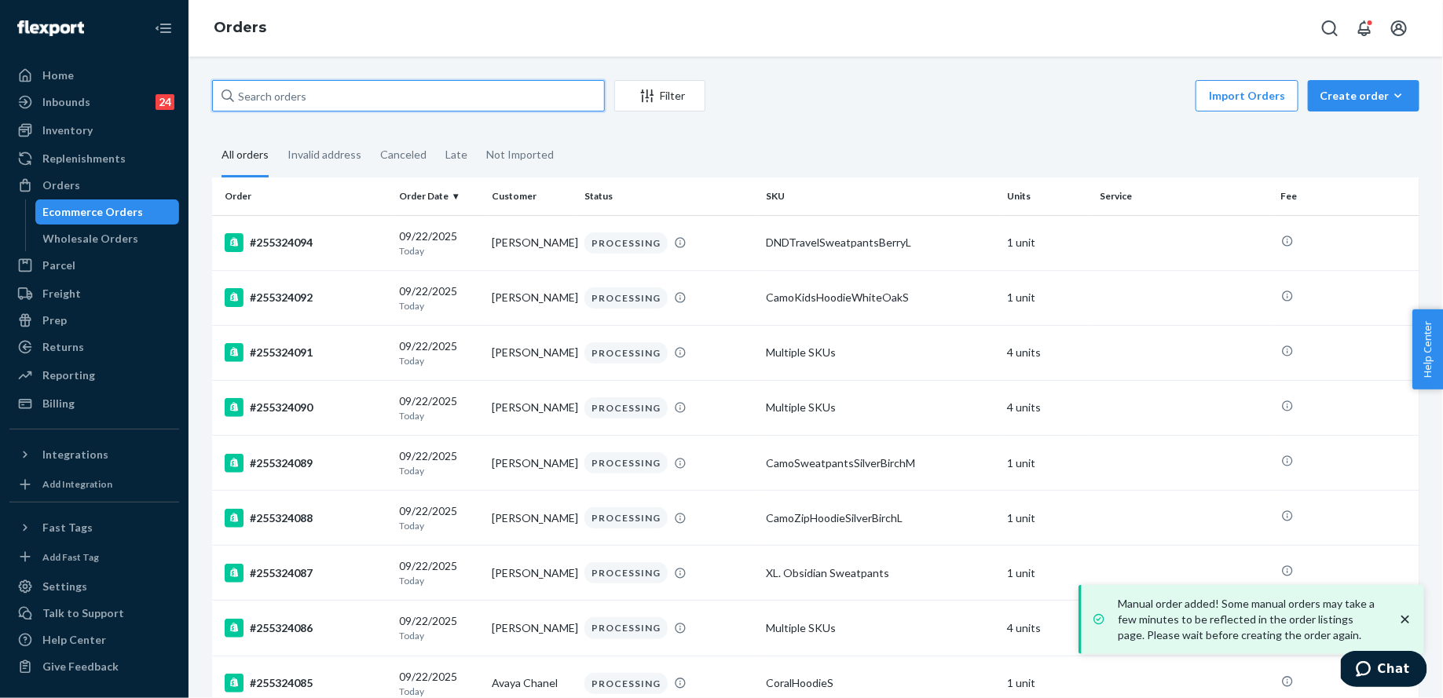
click at [395, 97] on input "text" at bounding box center [408, 95] width 393 height 31
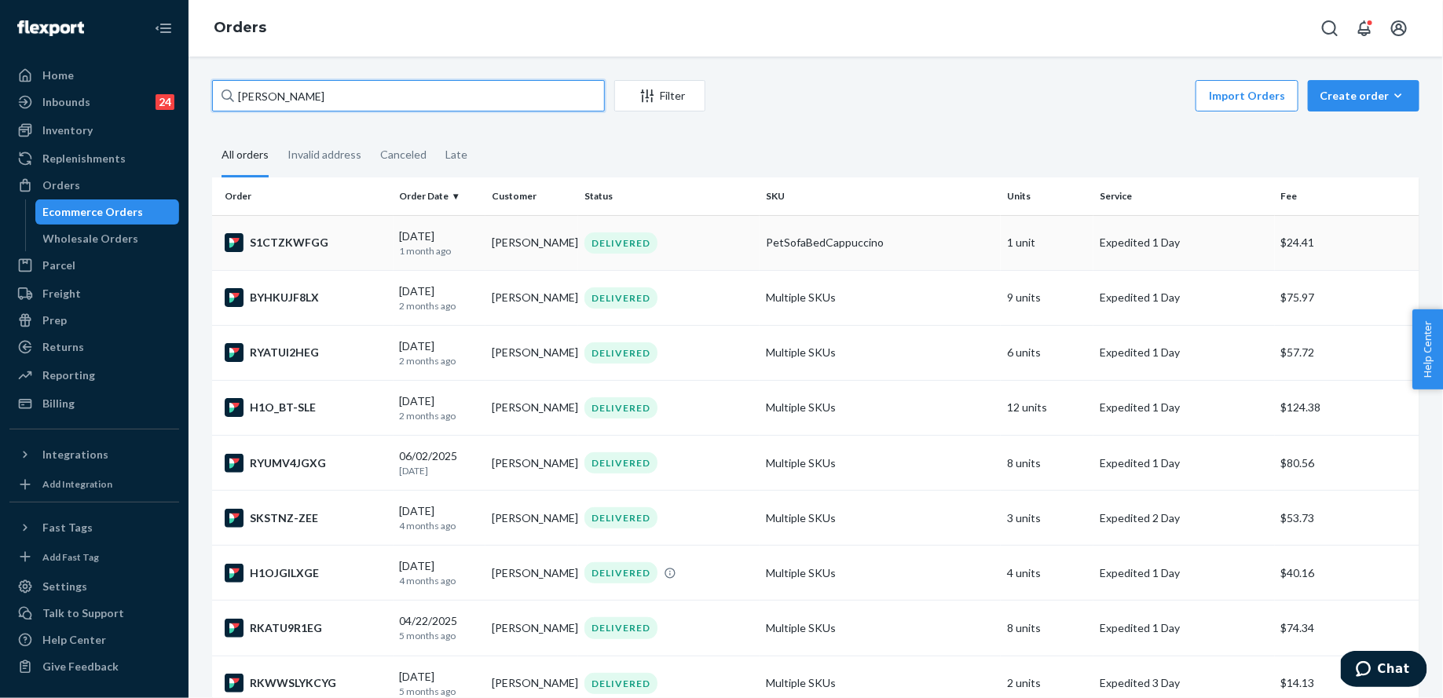
type input "[PERSON_NAME]"
click at [837, 233] on td "PetSofaBedCappuccino" at bounding box center [880, 242] width 241 height 55
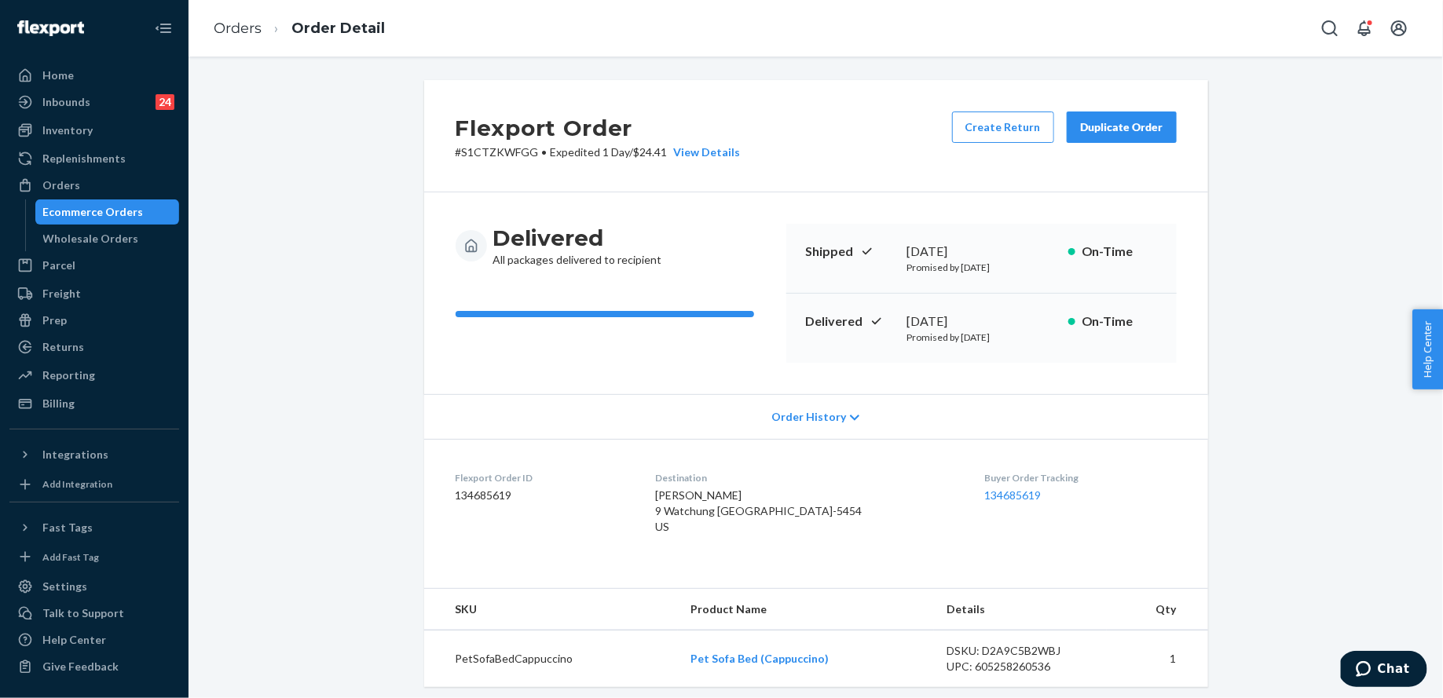
click at [1141, 137] on button "Duplicate Order" at bounding box center [1122, 127] width 110 height 31
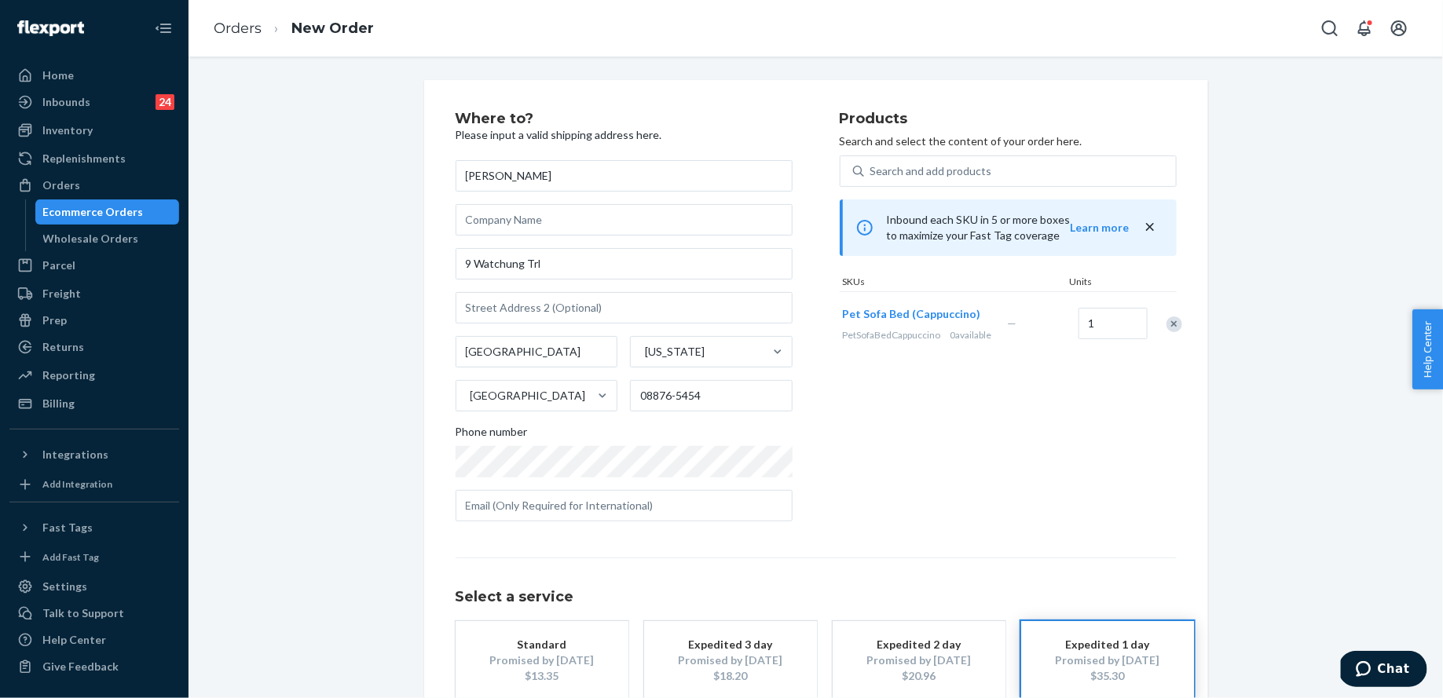
click at [1168, 332] on div "Remove Item" at bounding box center [1174, 325] width 16 height 16
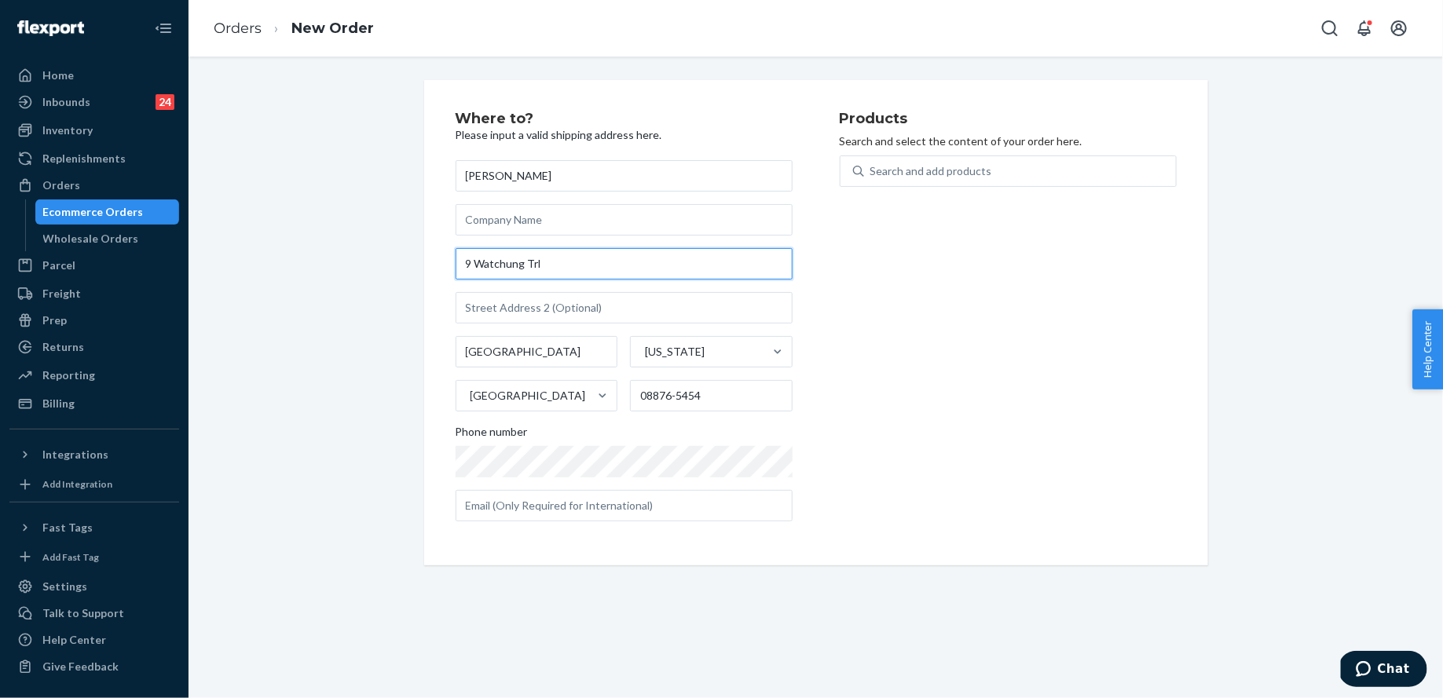
click at [595, 258] on input "9 Watchung Trl" at bounding box center [624, 263] width 337 height 31
